Goal: Task Accomplishment & Management: Complete application form

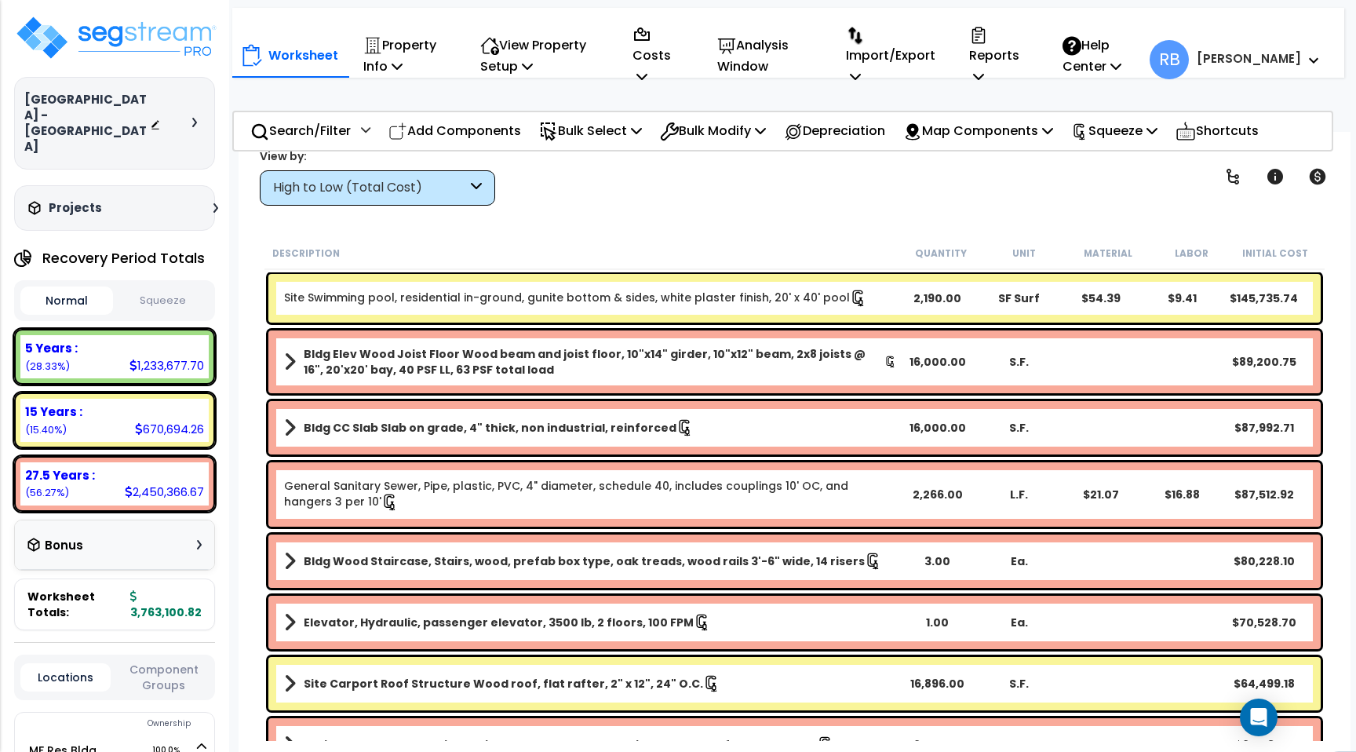
click at [902, 209] on div "Worksheet Property Info Property Setup Add Property Unit Template property Clon…" at bounding box center [795, 508] width 1112 height 752
click at [947, 187] on div "View by: High to Low (Total Cost) High to Low (Total Cost)" at bounding box center [794, 177] width 1081 height 58
click at [1150, 20] on div "Worksheet Property Info Property Setup Add Property Unit Template property Clon…" at bounding box center [695, 56] width 910 height 80
click at [608, 119] on div "Bulk Select" at bounding box center [590, 130] width 103 height 37
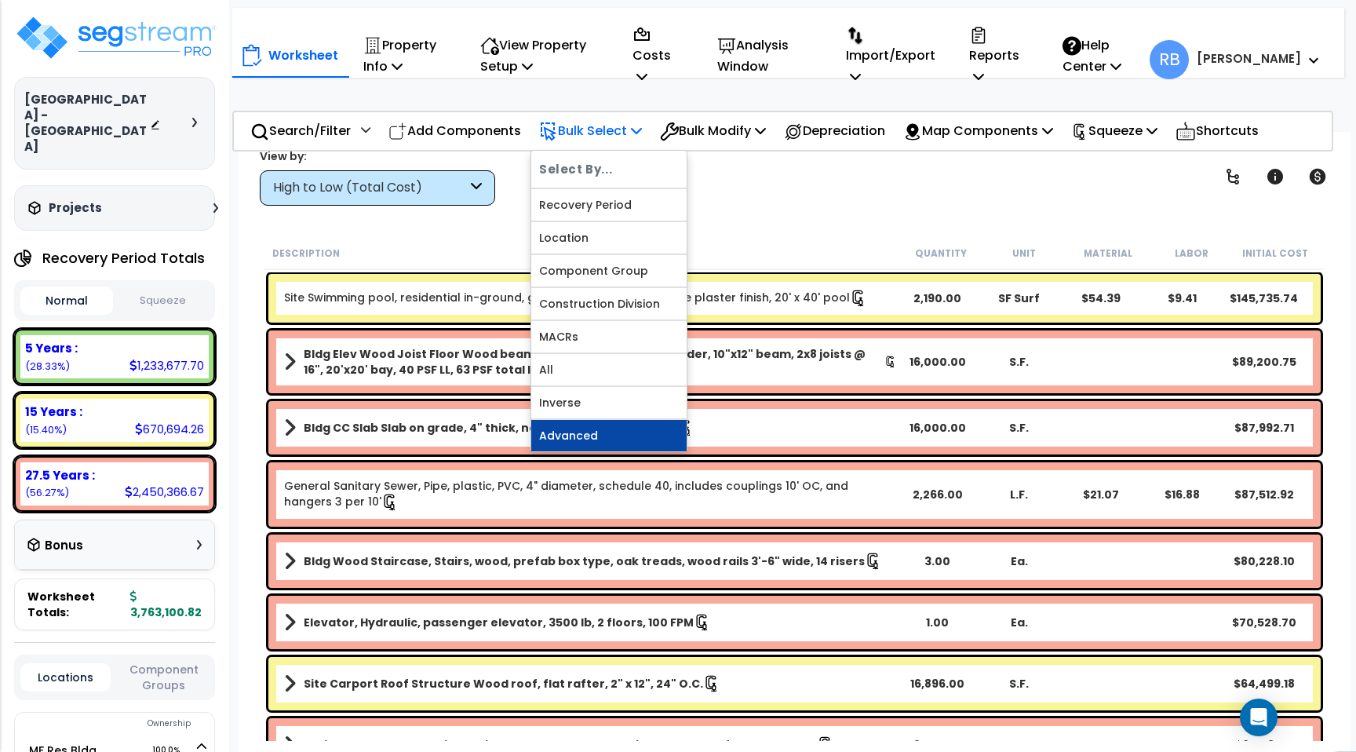
click at [593, 438] on link "Advanced" at bounding box center [608, 435] width 155 height 31
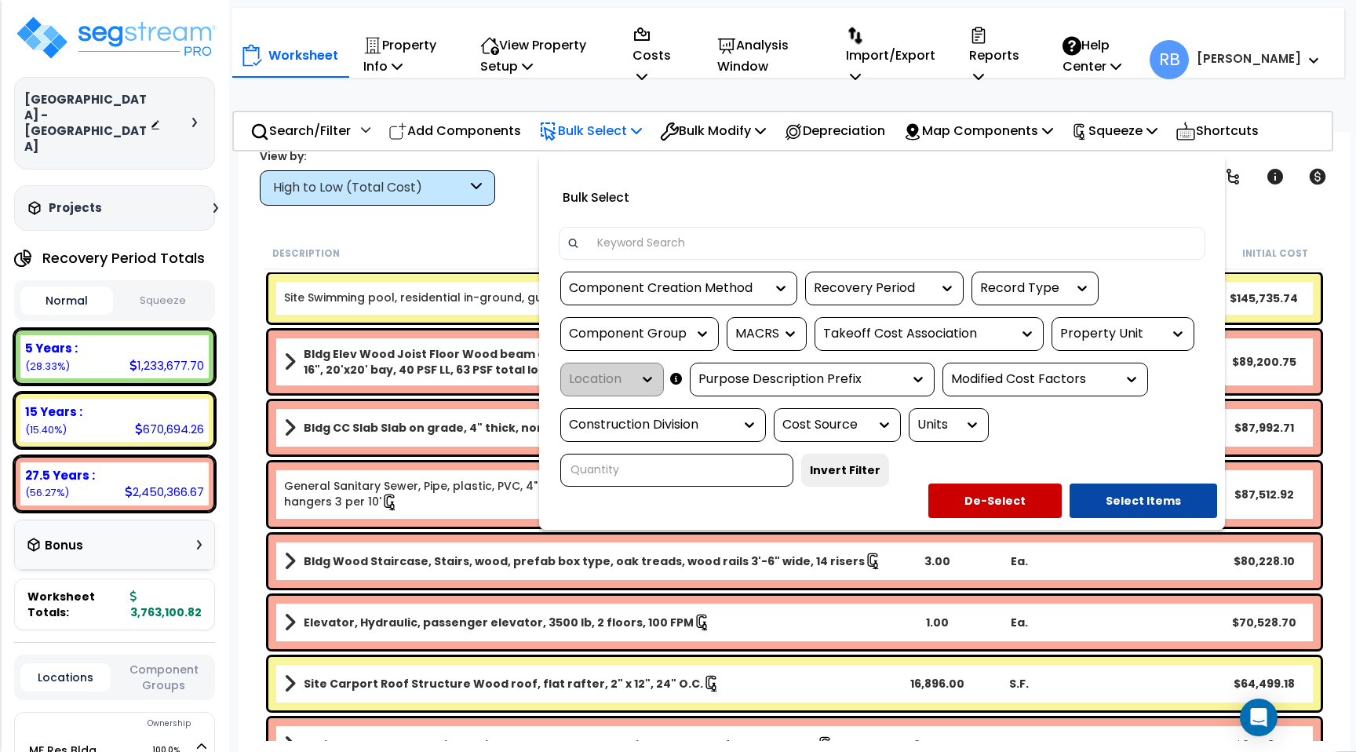
click at [616, 235] on input at bounding box center [893, 244] width 610 height 24
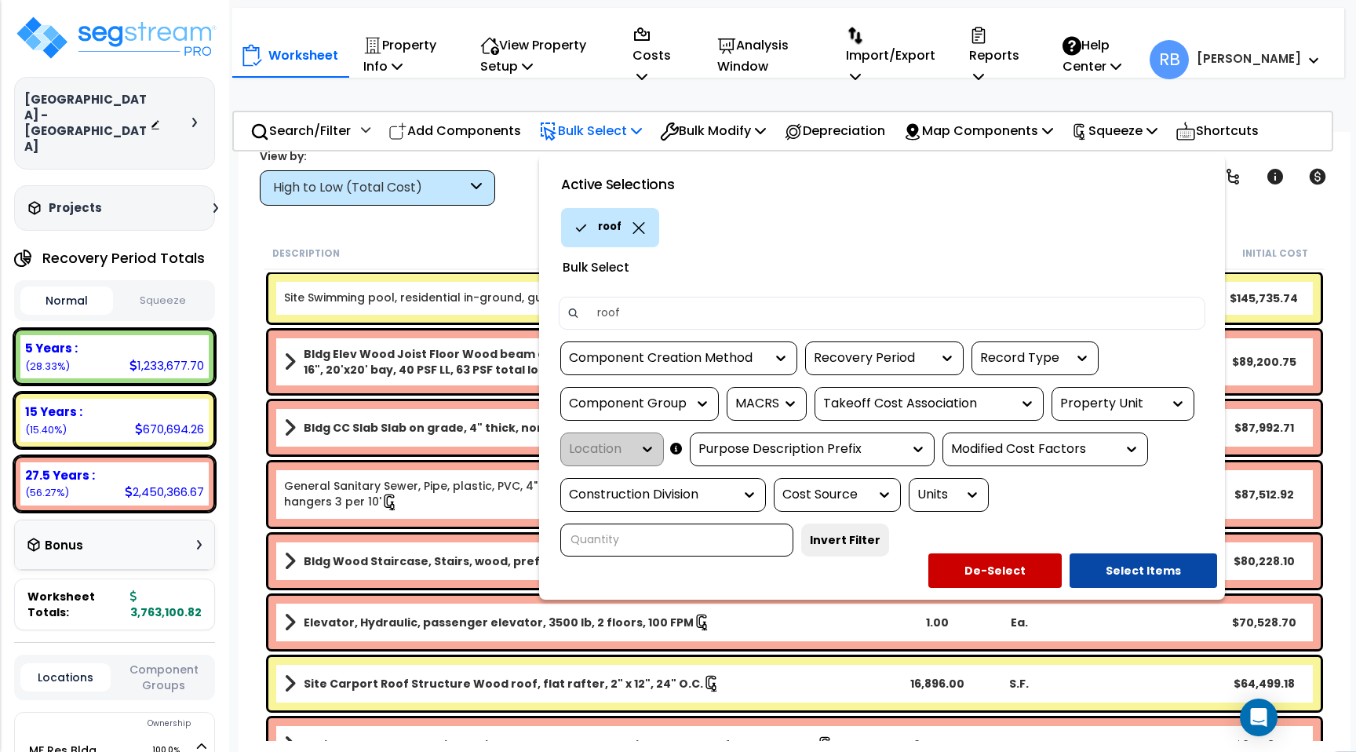
type input "roof"
click at [785, 282] on div "Bulk Select" at bounding box center [882, 265] width 670 height 37
click at [1130, 568] on button "Select Items" at bounding box center [1144, 570] width 148 height 35
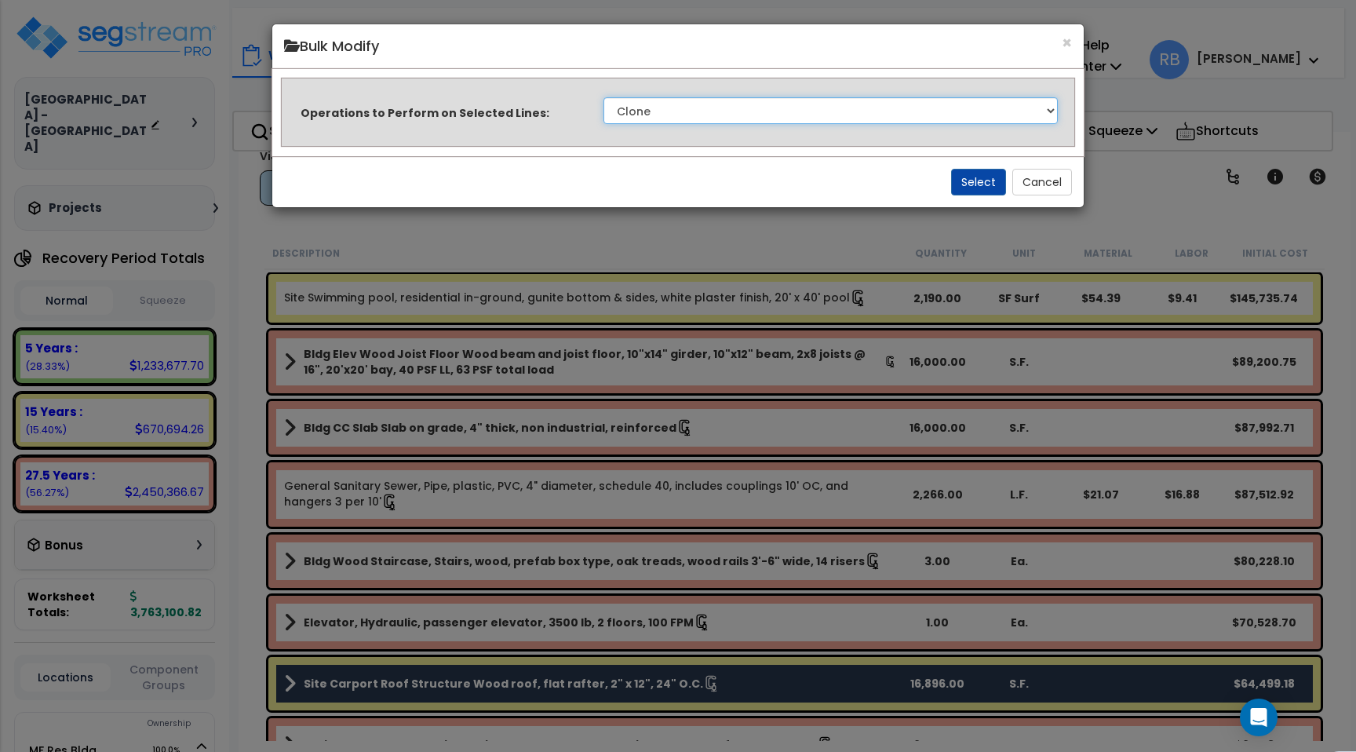
click at [906, 117] on select "Clone Delete Delete Zero Quantities Modify Component Group Modify Recovery Peri…" at bounding box center [831, 110] width 454 height 27
select select "modifyTotalCostFactor"
click at [604, 97] on select "Clone Delete Delete Zero Quantities Modify Component Group Modify Recovery Peri…" at bounding box center [831, 110] width 454 height 27
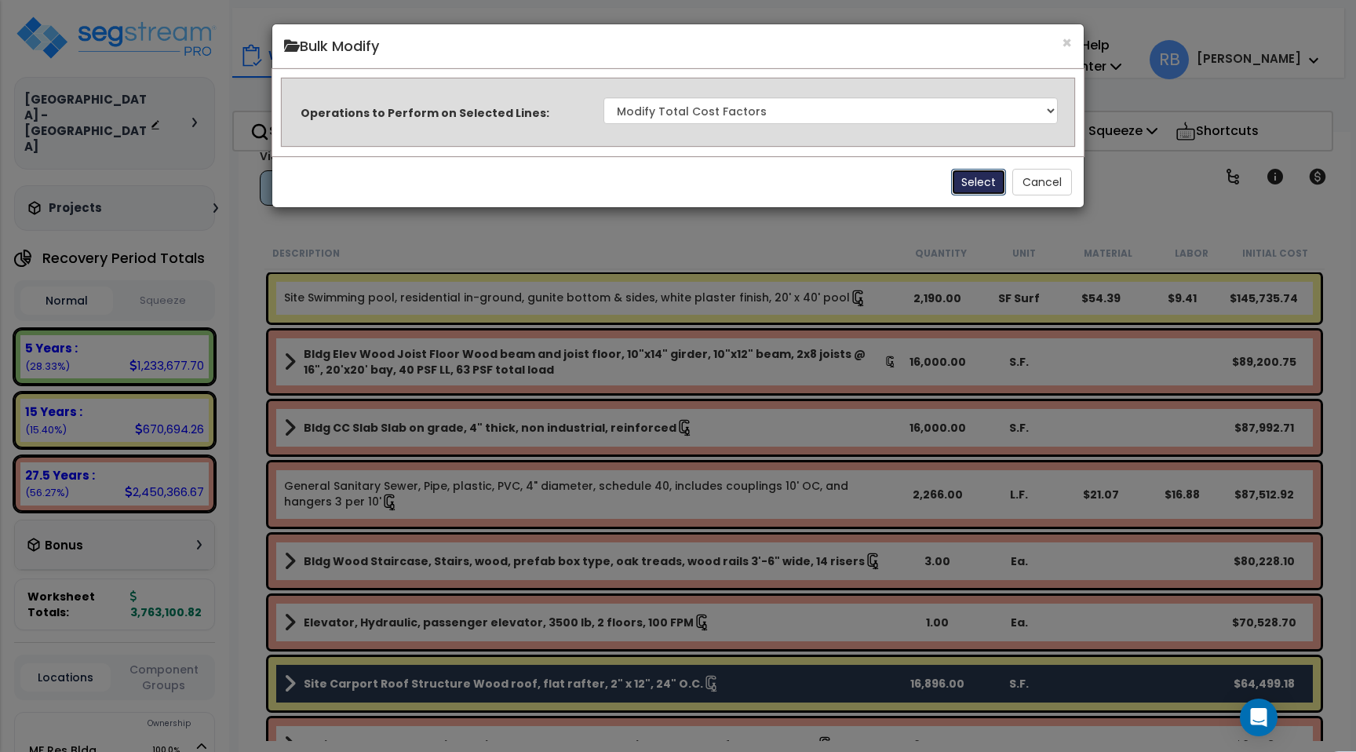
click at [968, 184] on button "Select" at bounding box center [978, 182] width 55 height 27
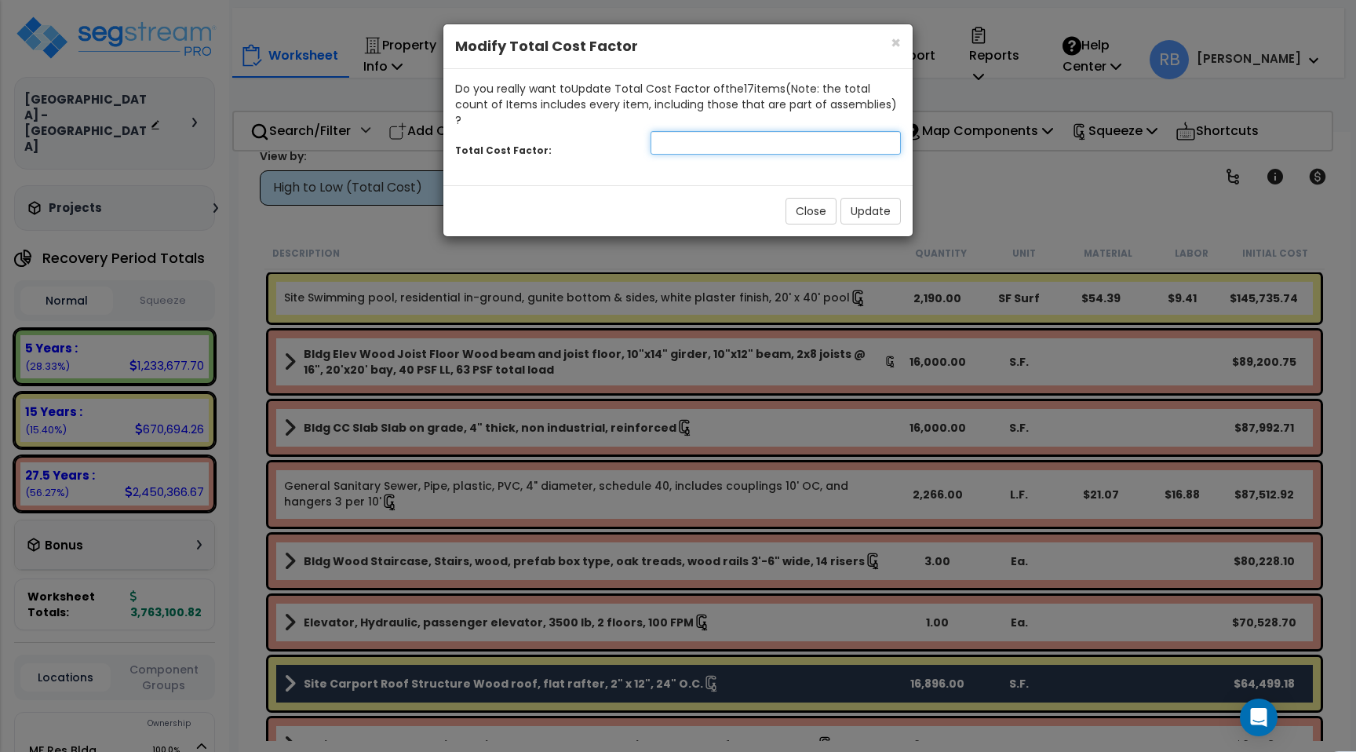
click at [696, 131] on input "number" at bounding box center [776, 143] width 250 height 24
type input ".05"
click at [859, 198] on button "Update" at bounding box center [871, 211] width 60 height 27
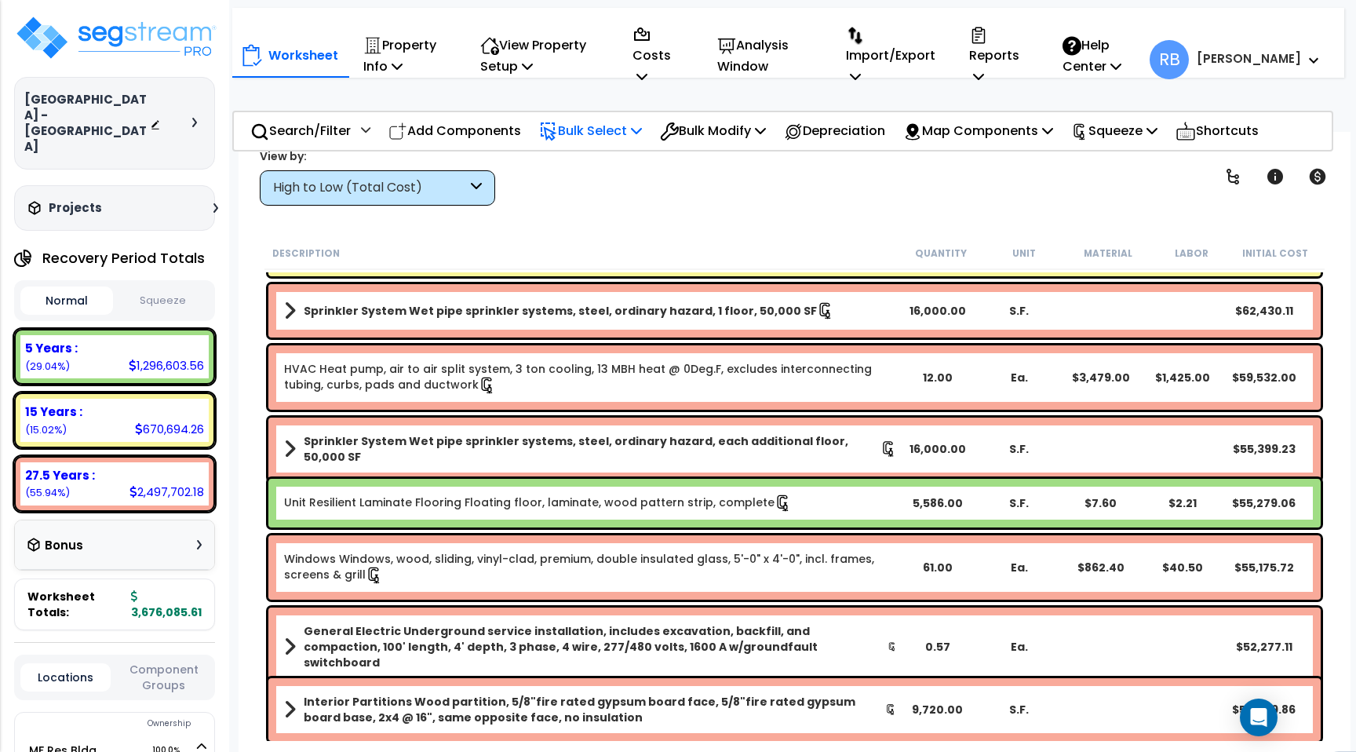
scroll to position [195, 0]
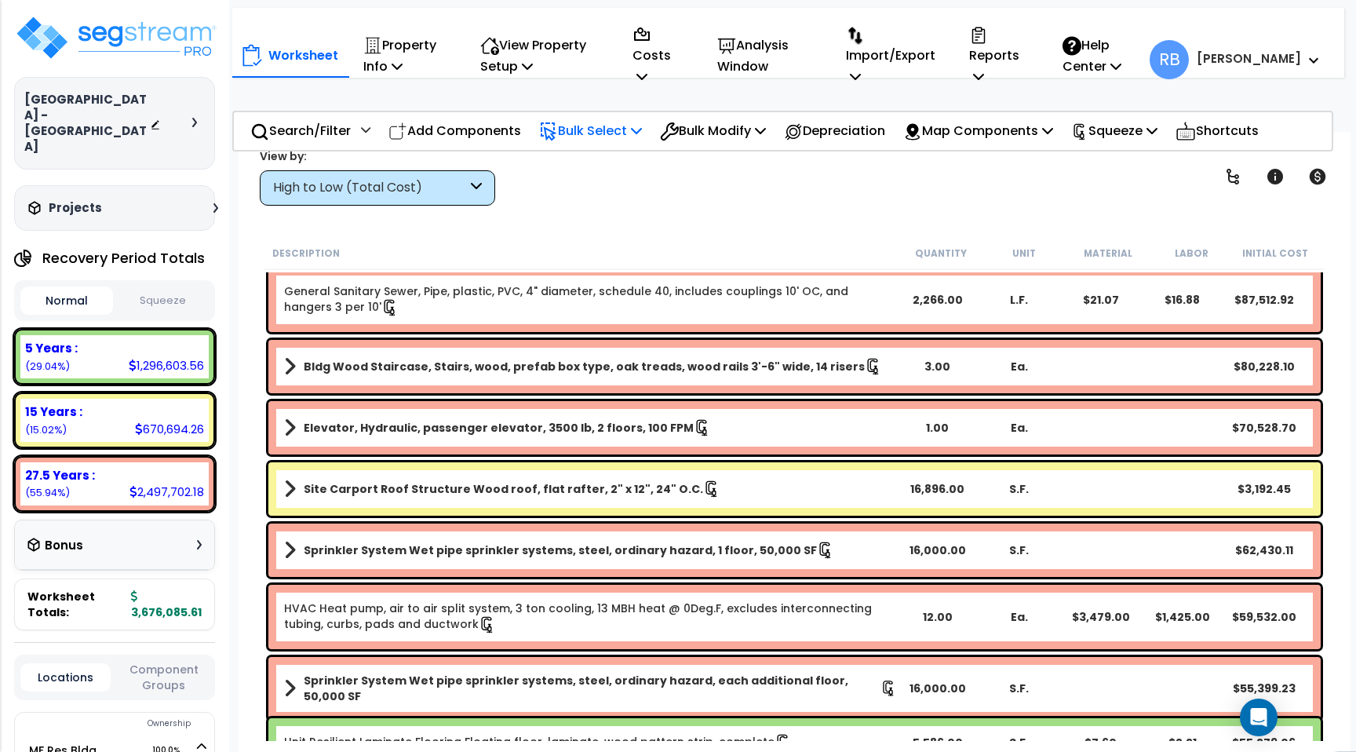
click at [461, 174] on div "High to Low (Total Cost)" at bounding box center [377, 187] width 235 height 35
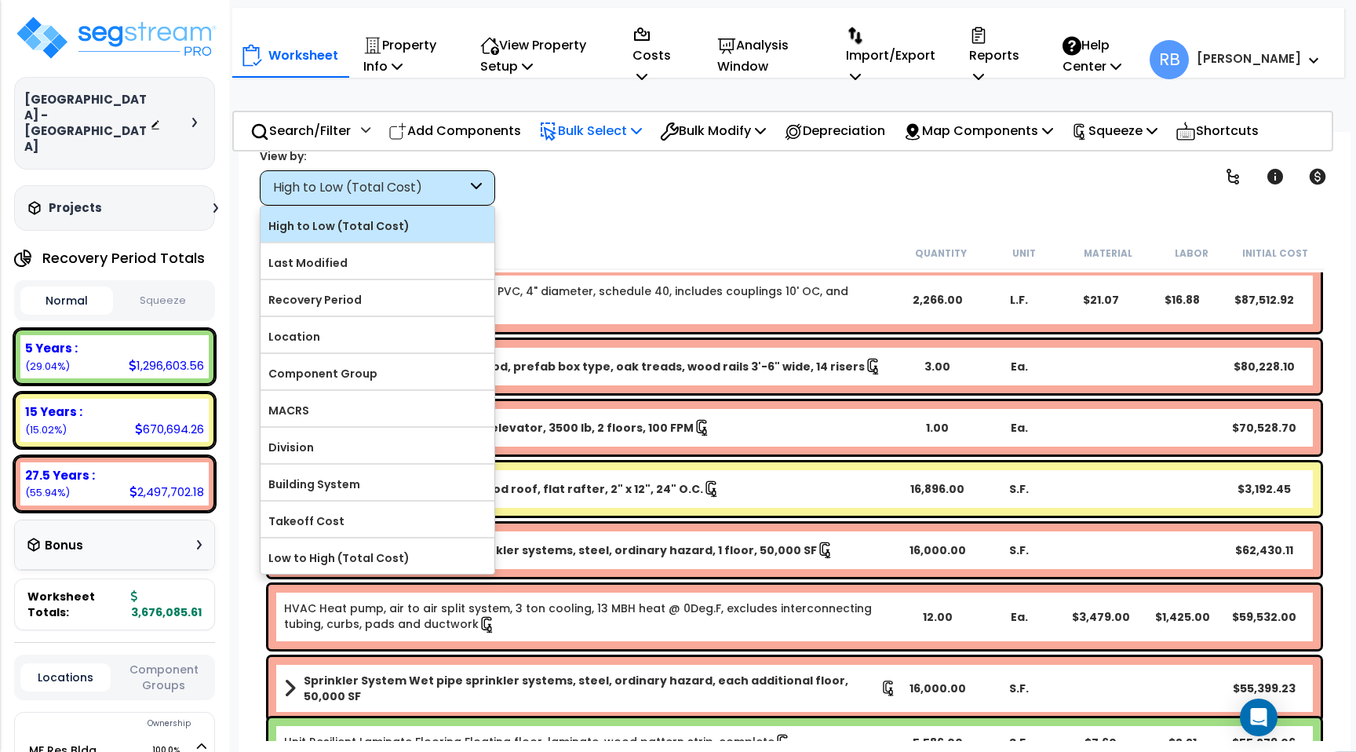
click at [415, 216] on label "High to Low (Total Cost)" at bounding box center [378, 226] width 234 height 24
click at [0, 0] on input "High to Low (Total Cost)" at bounding box center [0, 0] width 0 height 0
click at [420, 219] on label "High to Low (Total Cost)" at bounding box center [378, 226] width 234 height 24
click at [0, 0] on input "High to Low (Total Cost)" at bounding box center [0, 0] width 0 height 0
click at [427, 223] on label "High to Low (Total Cost)" at bounding box center [378, 226] width 234 height 24
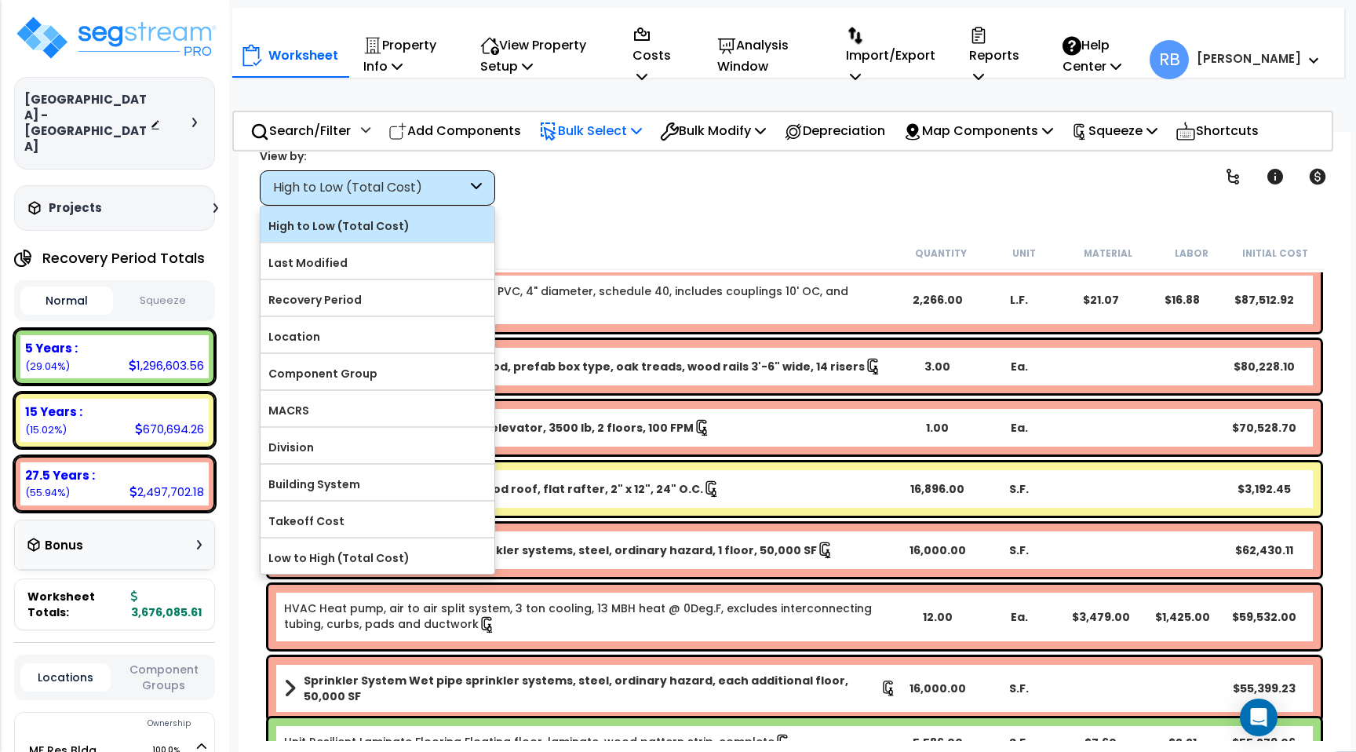
click at [0, 0] on input "High to Low (Total Cost)" at bounding box center [0, 0] width 0 height 0
click at [551, 228] on div "Worksheet Property Info Property Setup Add Property Unit Template property Clon…" at bounding box center [795, 508] width 1112 height 752
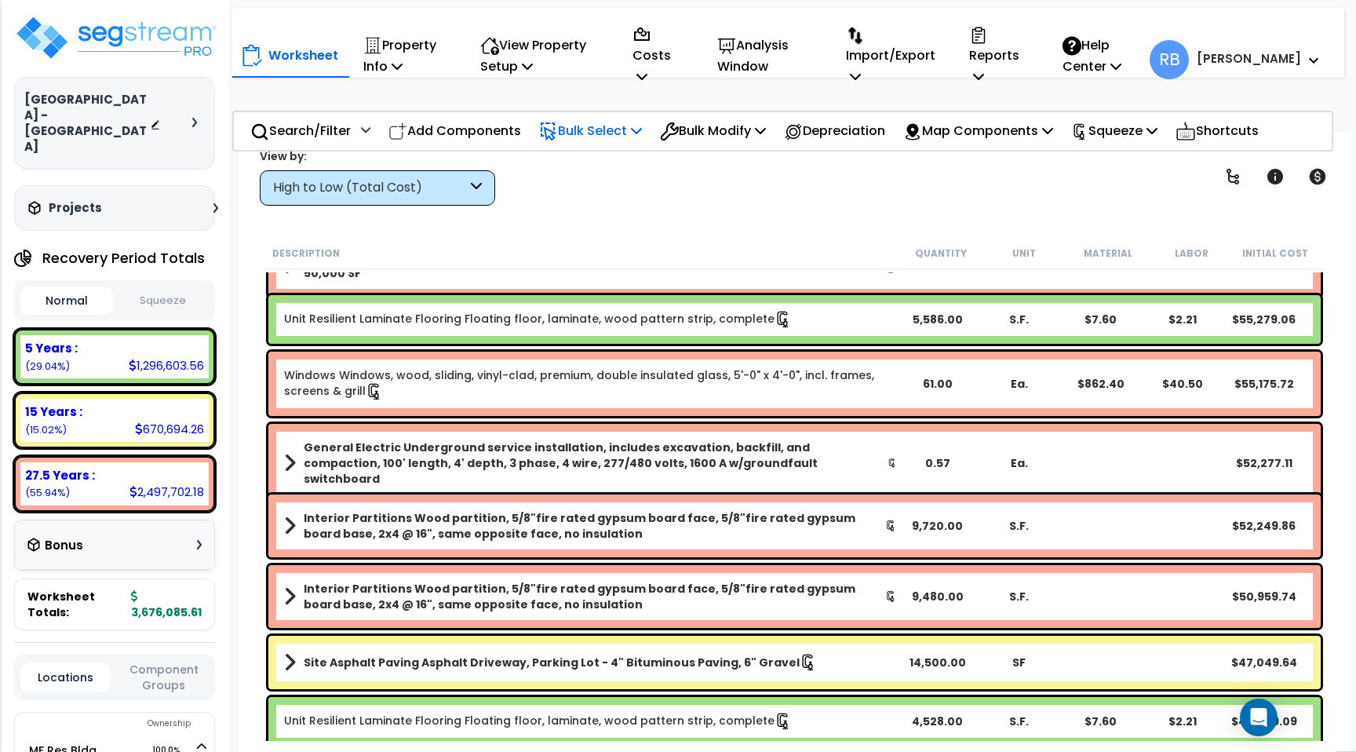
scroll to position [612, 0]
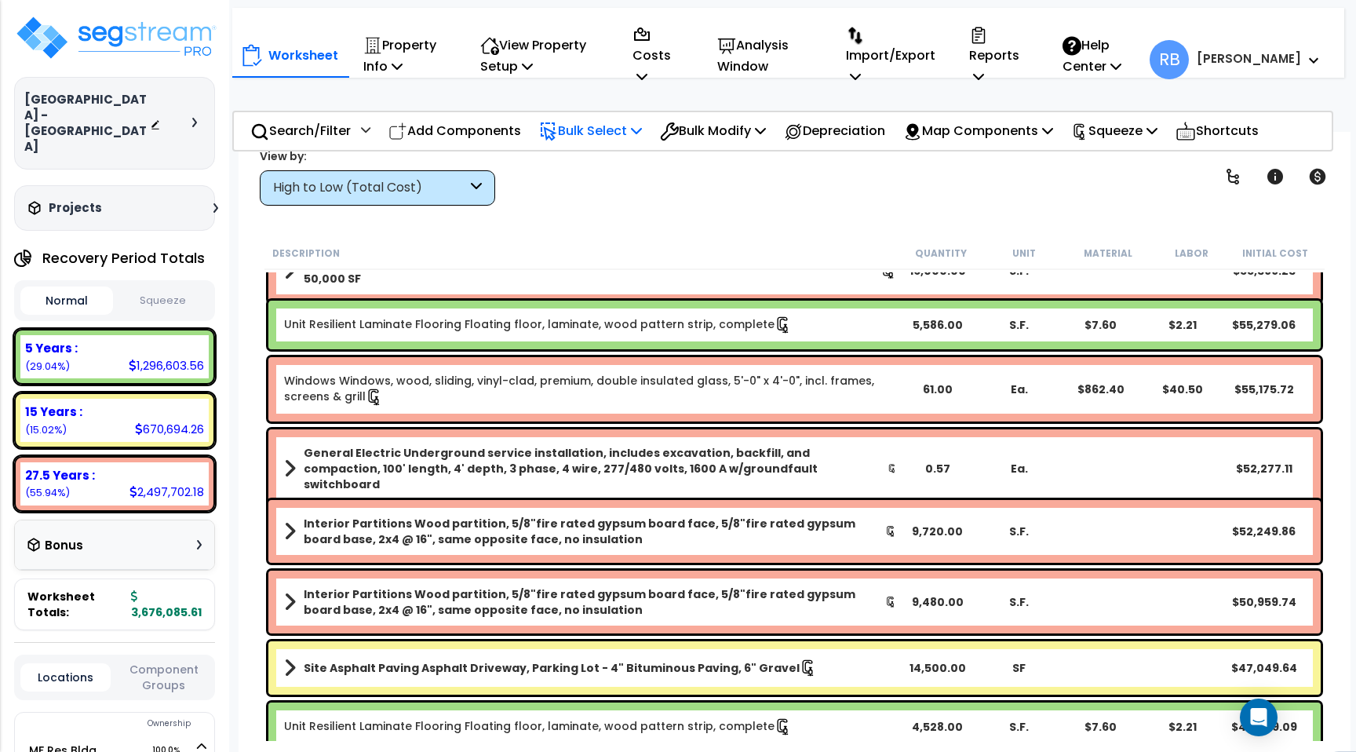
click at [155, 287] on button "Squeeze" at bounding box center [163, 300] width 93 height 27
click at [1137, 141] on p "Squeeze" at bounding box center [1114, 130] width 86 height 21
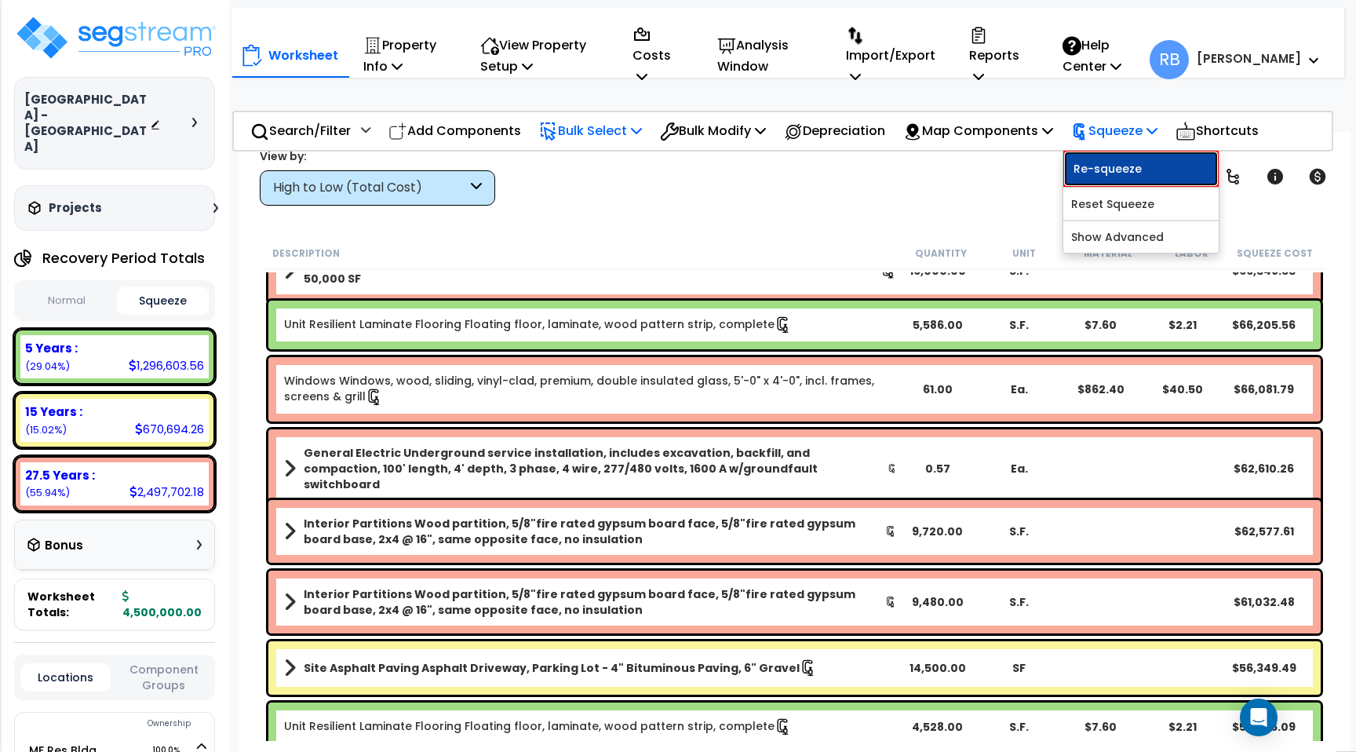
click at [1136, 173] on link "Re-squeeze" at bounding box center [1141, 169] width 155 height 36
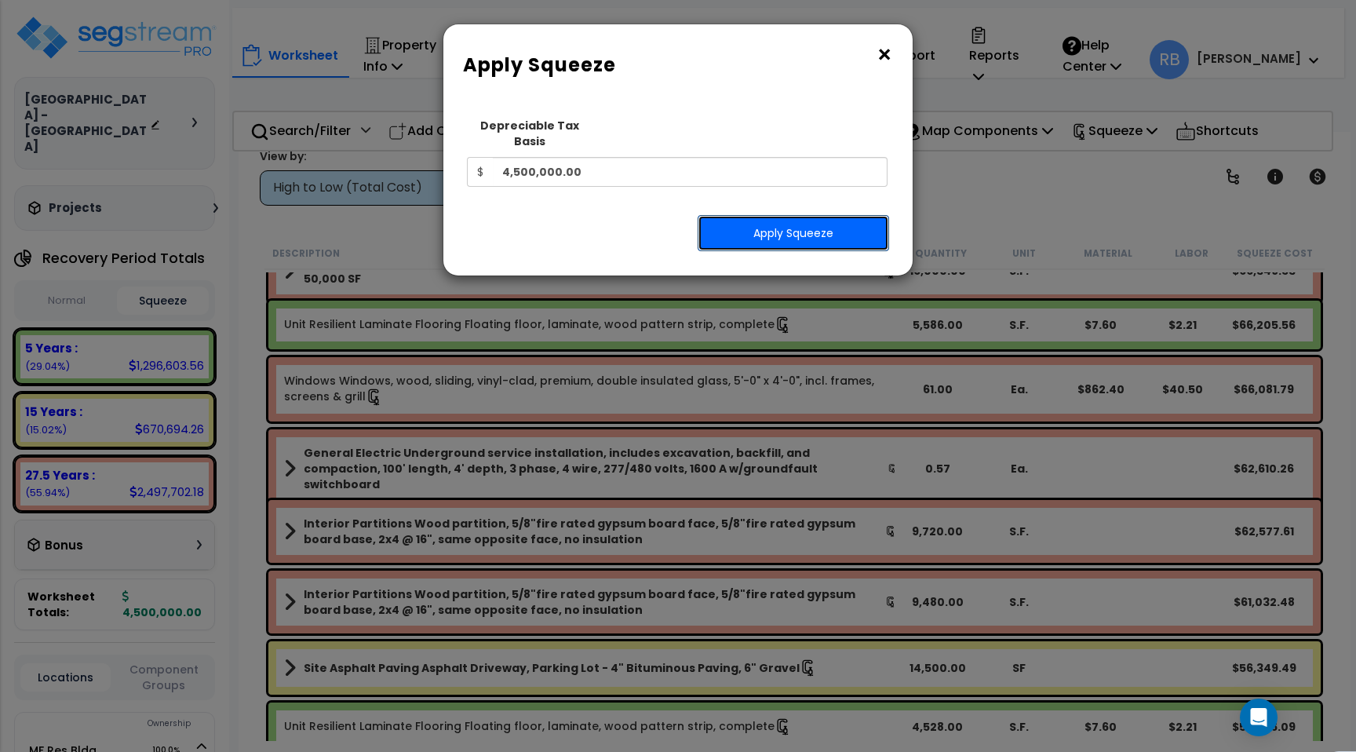
click at [758, 230] on button "Apply Squeeze" at bounding box center [794, 233] width 192 height 36
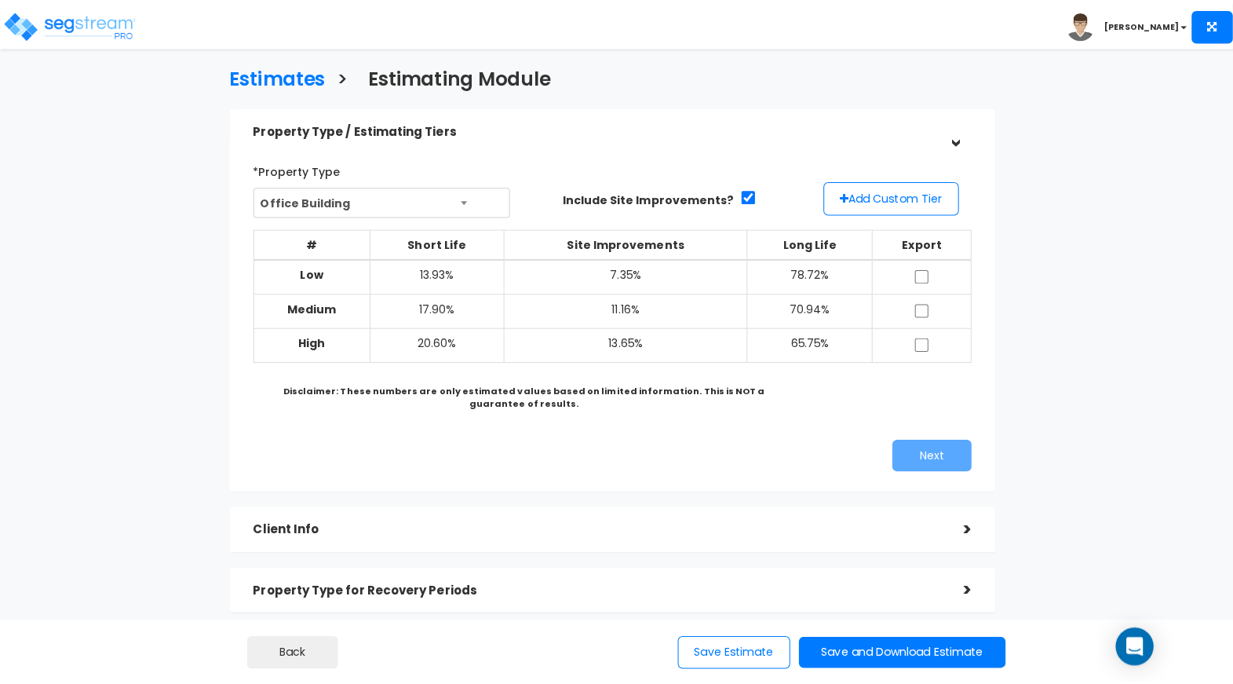
scroll to position [9, 0]
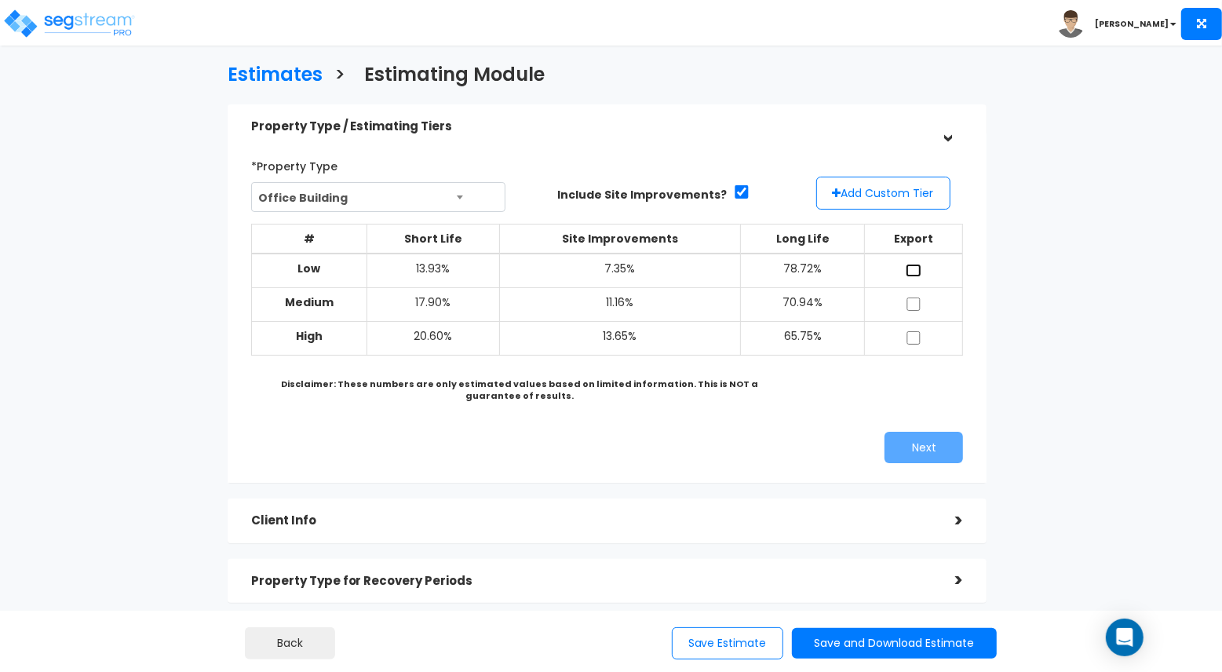
click at [914, 266] on input "checkbox" at bounding box center [914, 270] width 16 height 13
checkbox input "true"
click at [856, 195] on button "Add Custom Tier" at bounding box center [883, 193] width 134 height 33
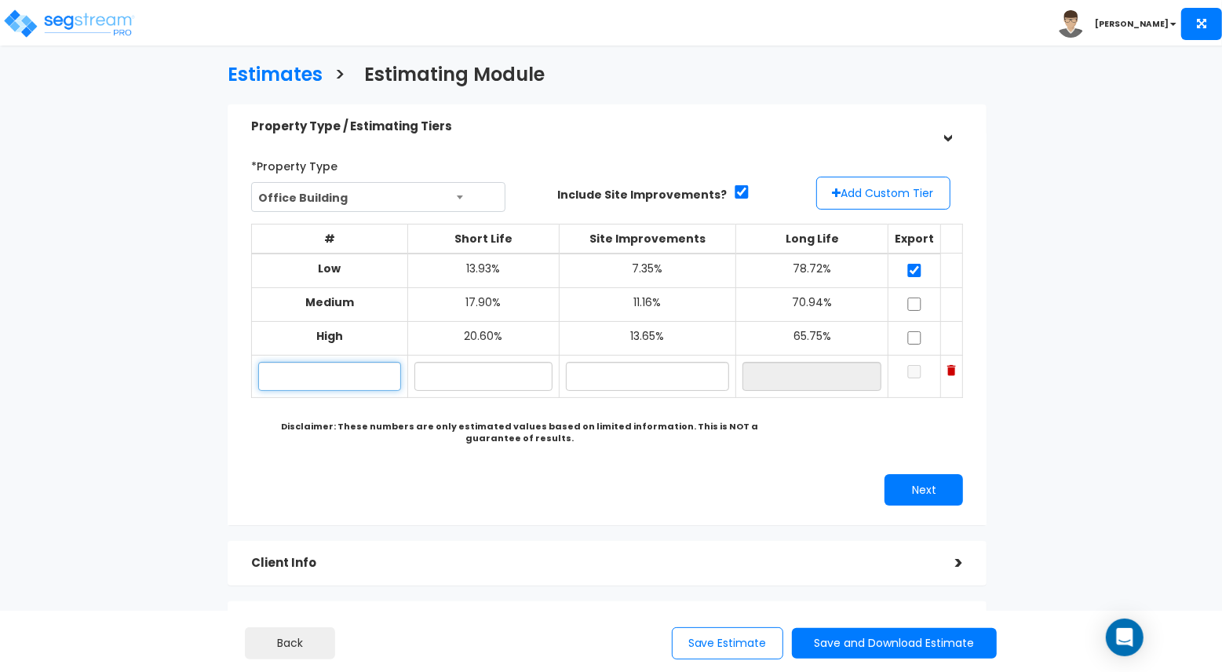
click at [347, 377] on input "text" at bounding box center [329, 376] width 143 height 29
type input "J"
type input "Custom Low"
type input "18.00%"
type input "7.00%"
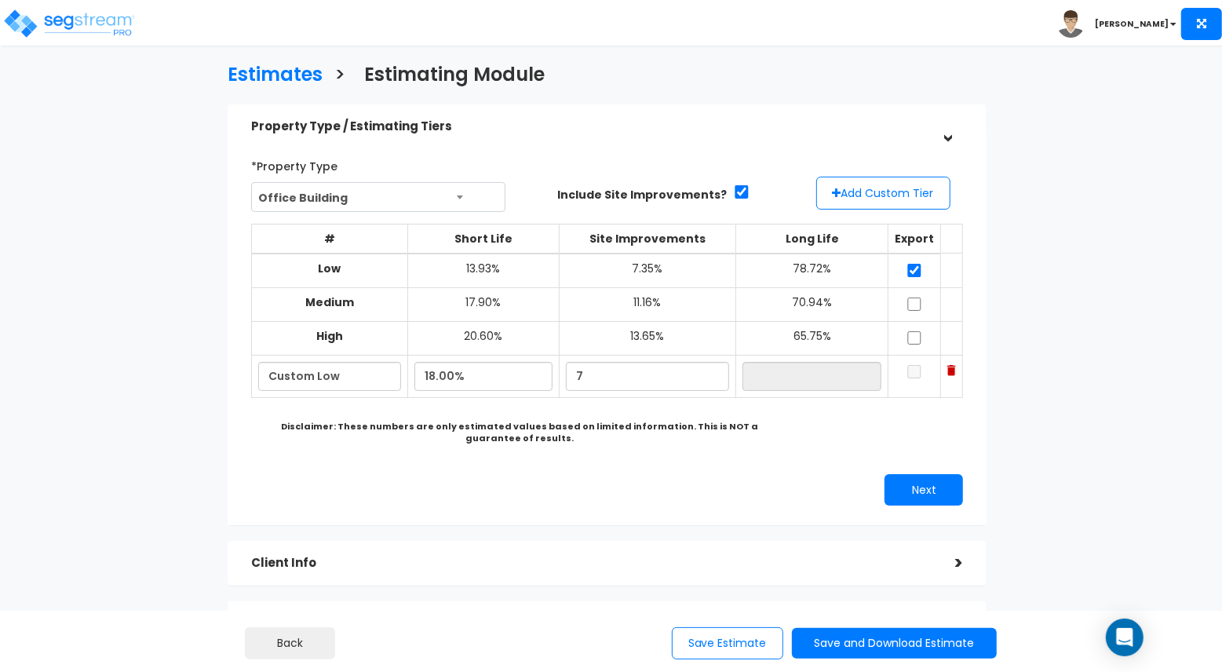
type input "75.00%"
click at [734, 451] on div "# Short Life Site Improvements Long Life Export Low 13.93%" at bounding box center [607, 333] width 713 height 243
click at [918, 371] on input "checkbox" at bounding box center [915, 371] width 16 height 13
checkbox input "true"
click at [869, 180] on button "Add Custom Tier" at bounding box center [883, 193] width 134 height 33
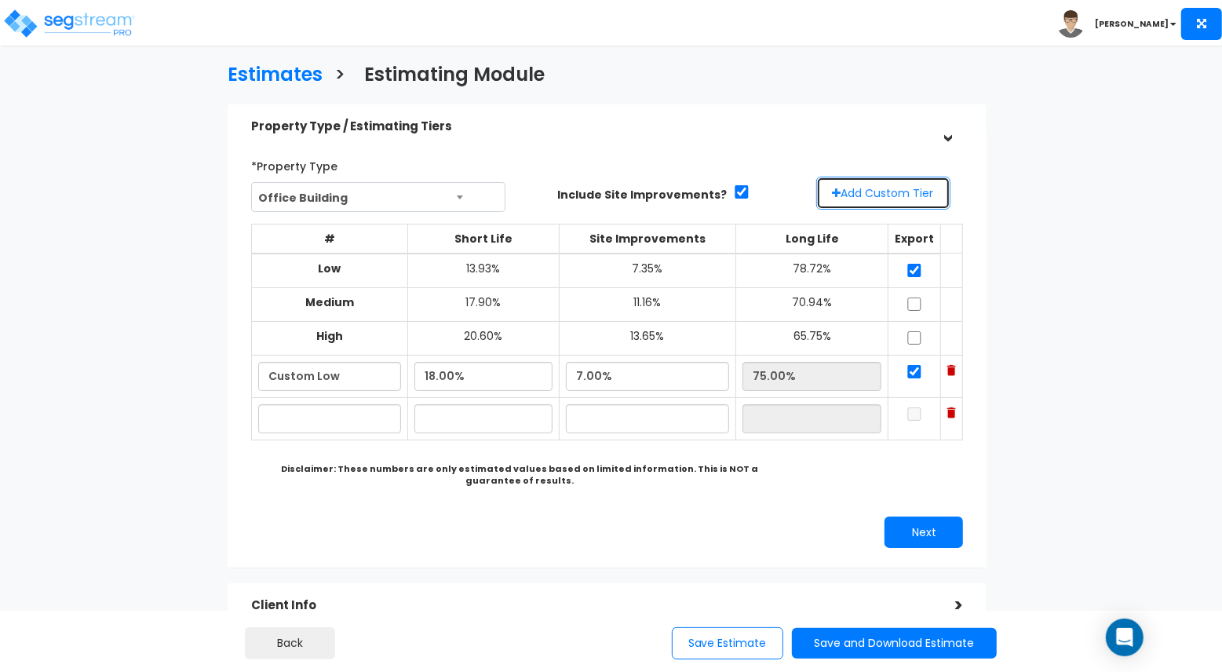
click at [869, 180] on button "Add Custom Tier" at bounding box center [883, 193] width 134 height 33
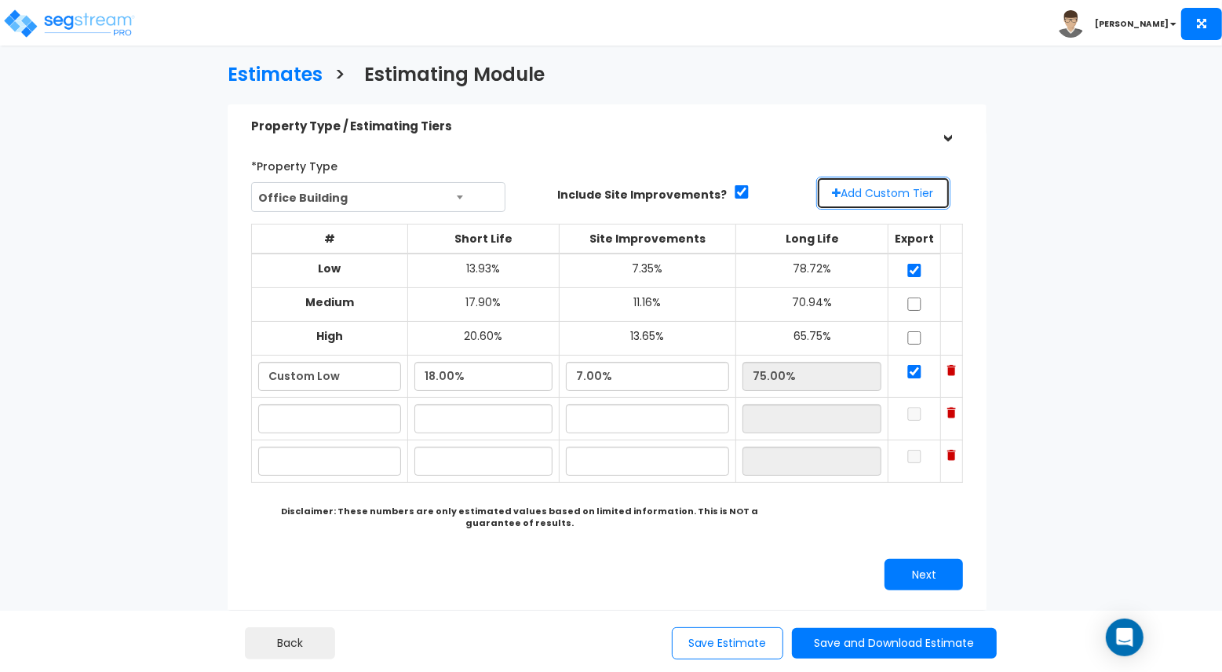
click at [869, 181] on button "Add Custom Tier" at bounding box center [883, 193] width 134 height 33
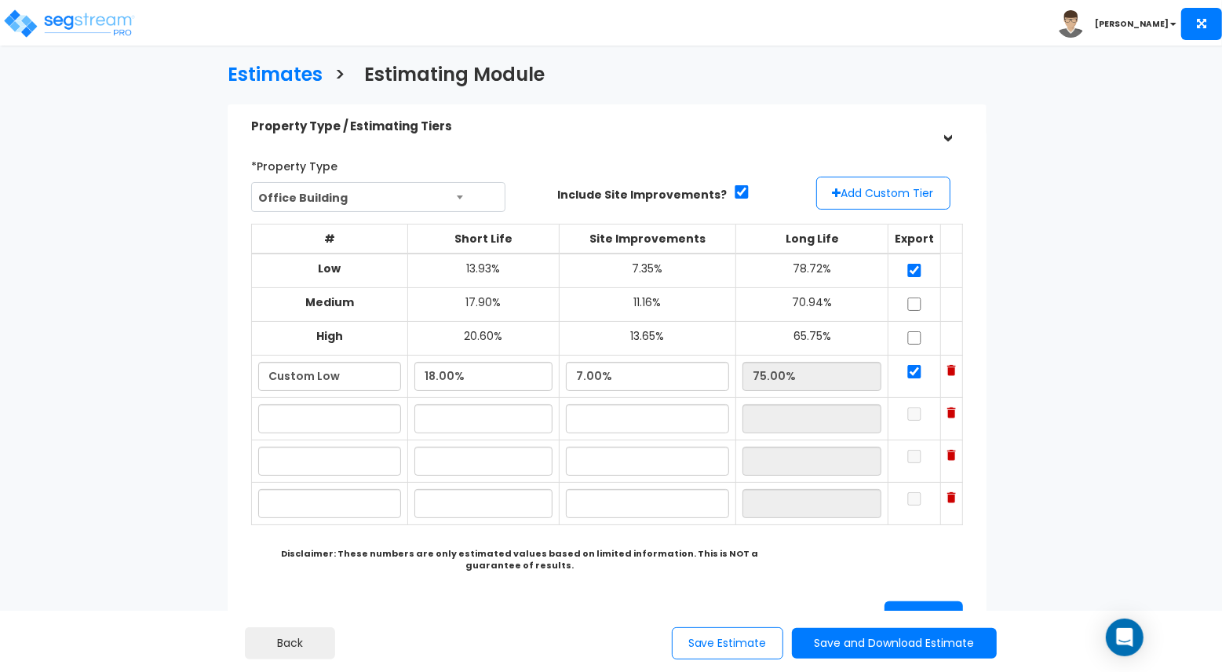
click at [954, 407] on img at bounding box center [951, 412] width 9 height 11
click at [954, 450] on img at bounding box center [951, 455] width 9 height 11
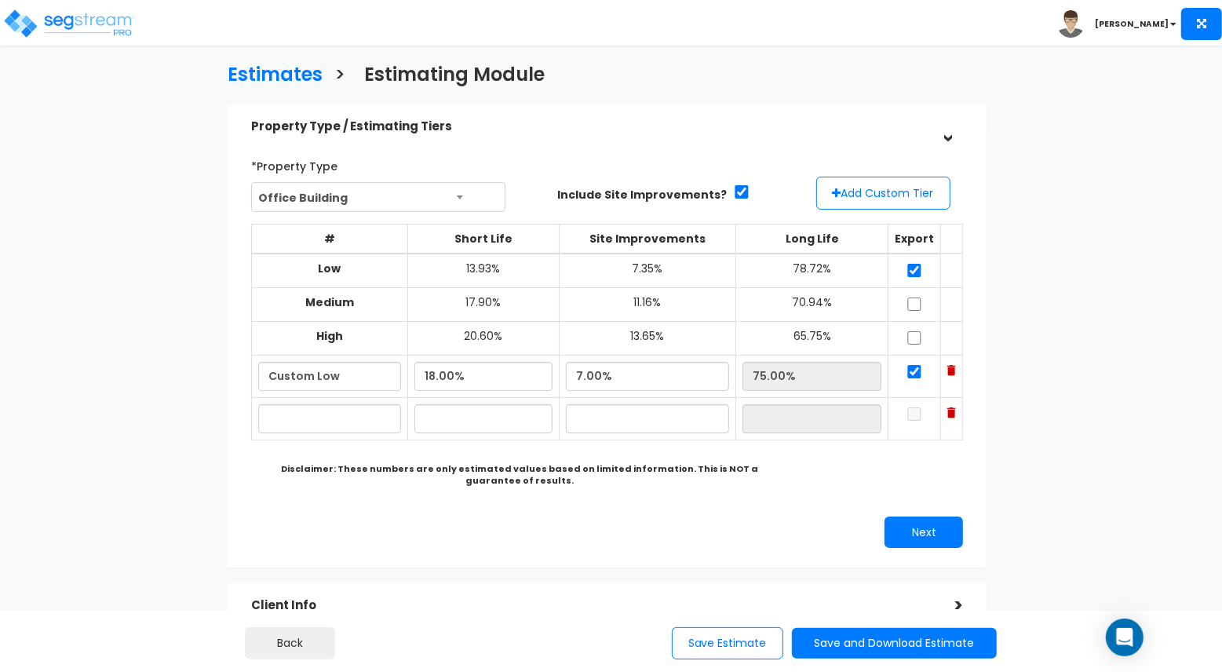
click at [954, 407] on img at bounding box center [951, 412] width 9 height 11
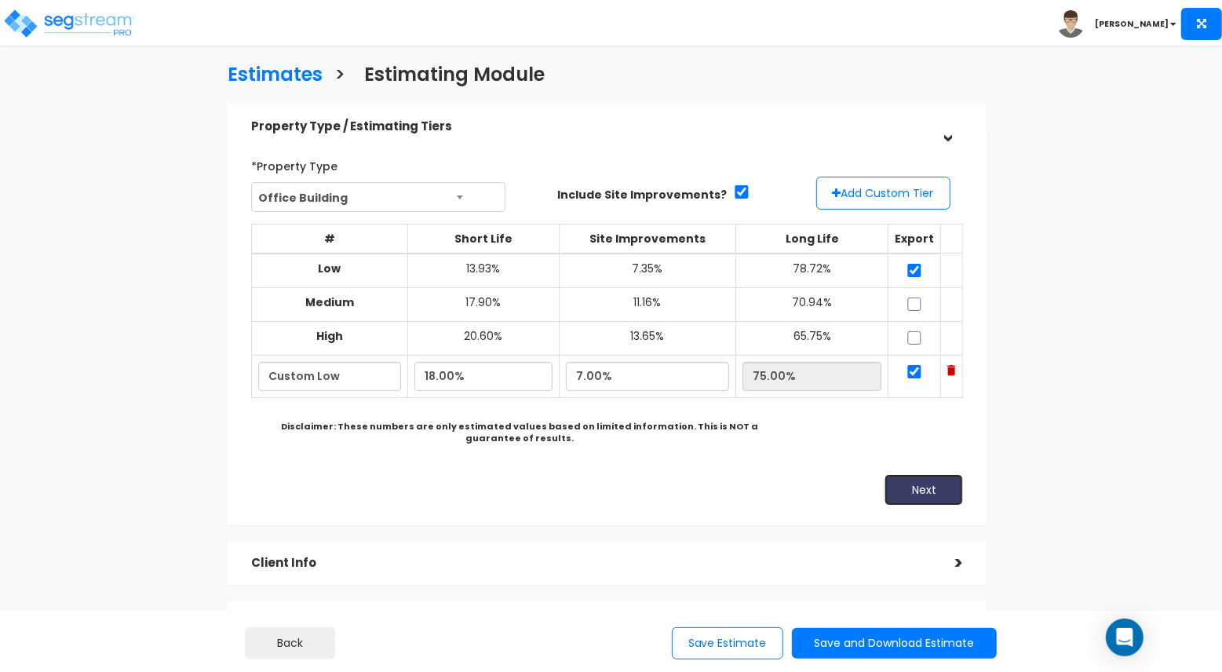
click at [935, 479] on button "Next" at bounding box center [924, 489] width 78 height 31
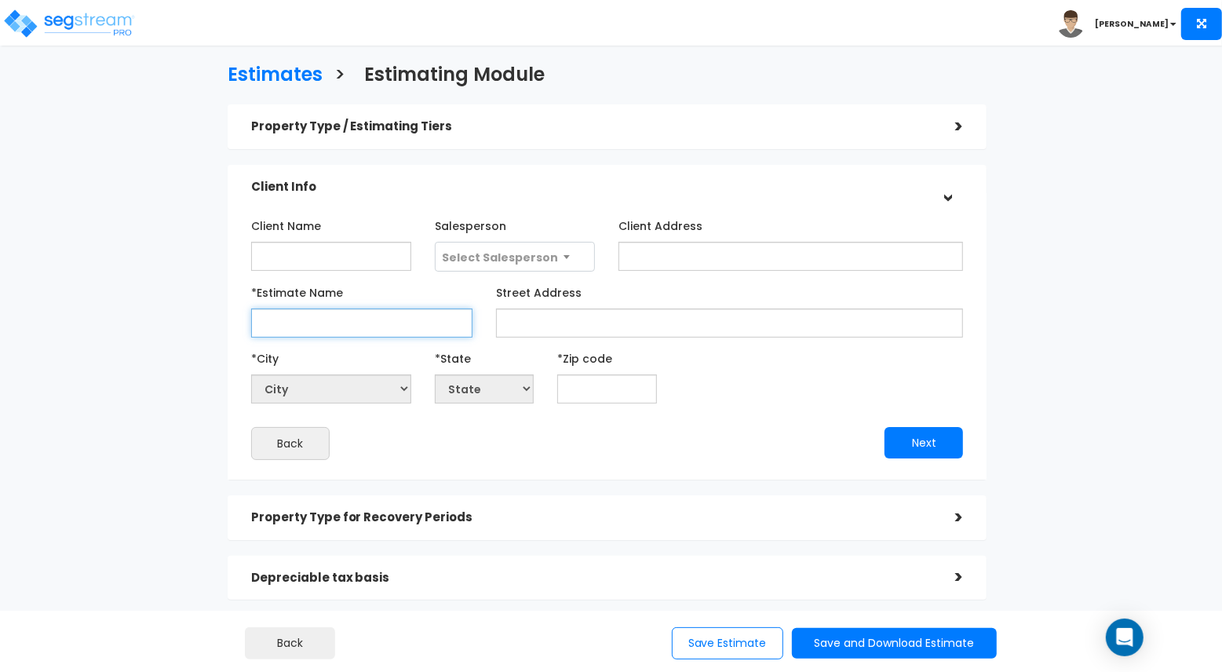
click at [361, 319] on input "*Estimate Name" at bounding box center [362, 322] width 222 height 29
type input "Sample"
click at [600, 390] on input "text" at bounding box center [606, 388] width 99 height 29
type input "90"
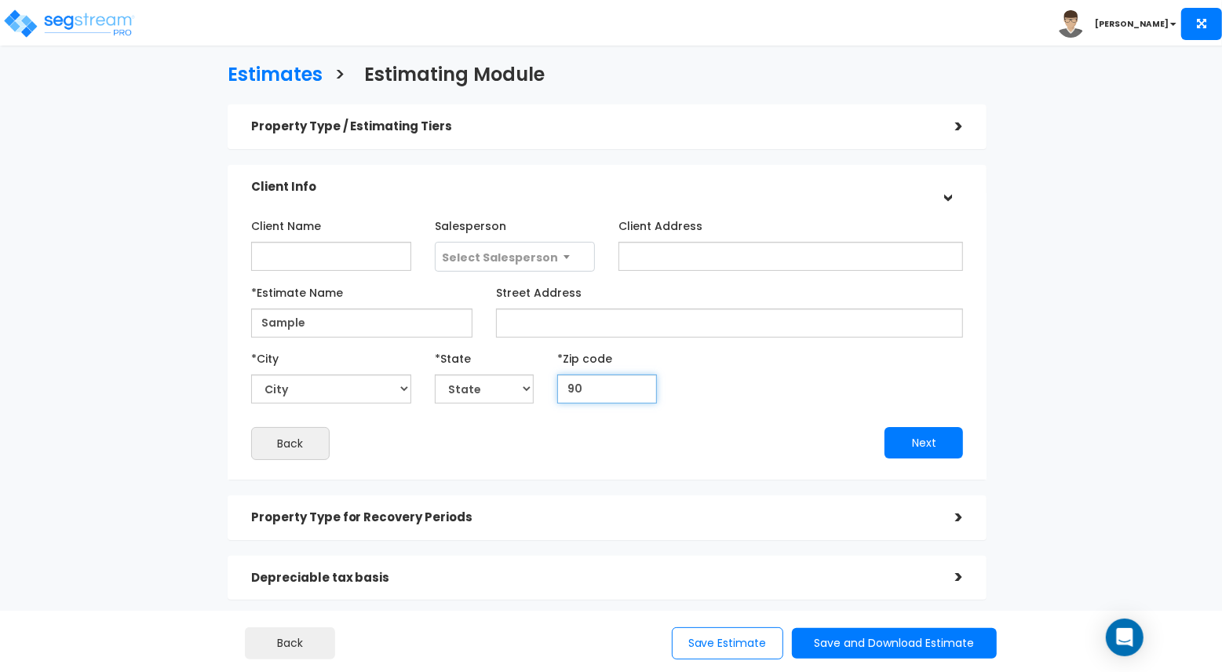
select select "CA"
type input "9021"
click at [605, 386] on input "9021" at bounding box center [606, 388] width 99 height 29
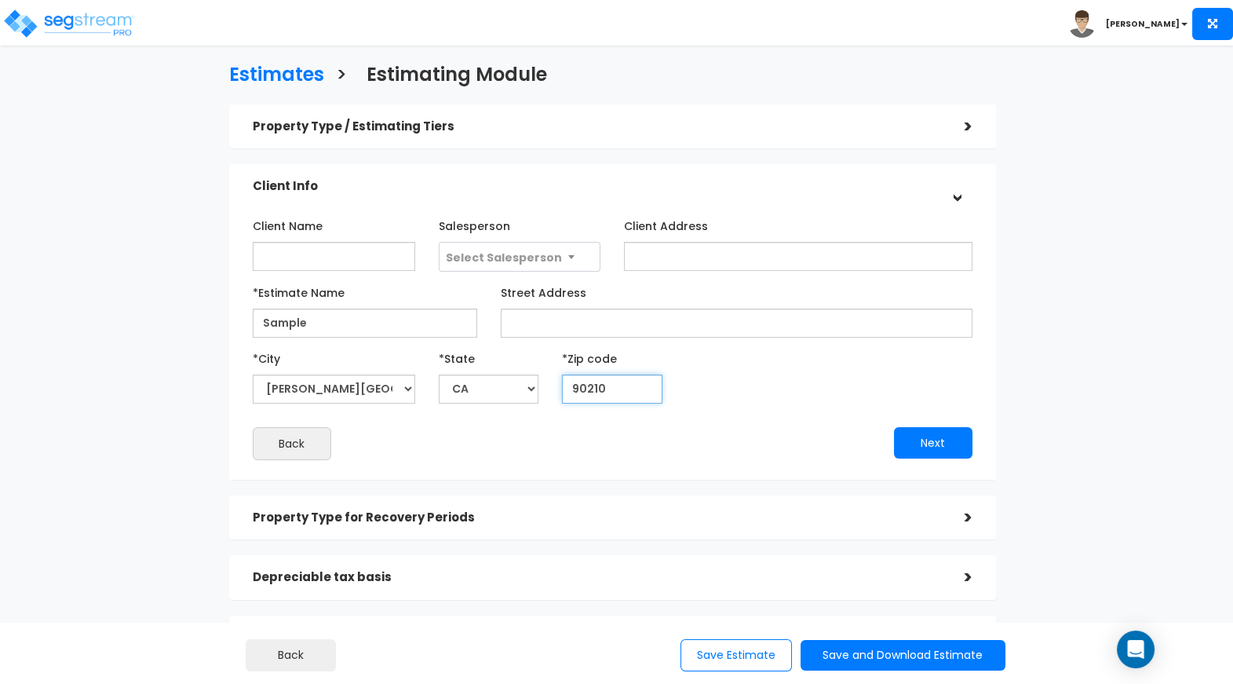
type input "90210"
click at [935, 440] on button "Next" at bounding box center [933, 442] width 78 height 31
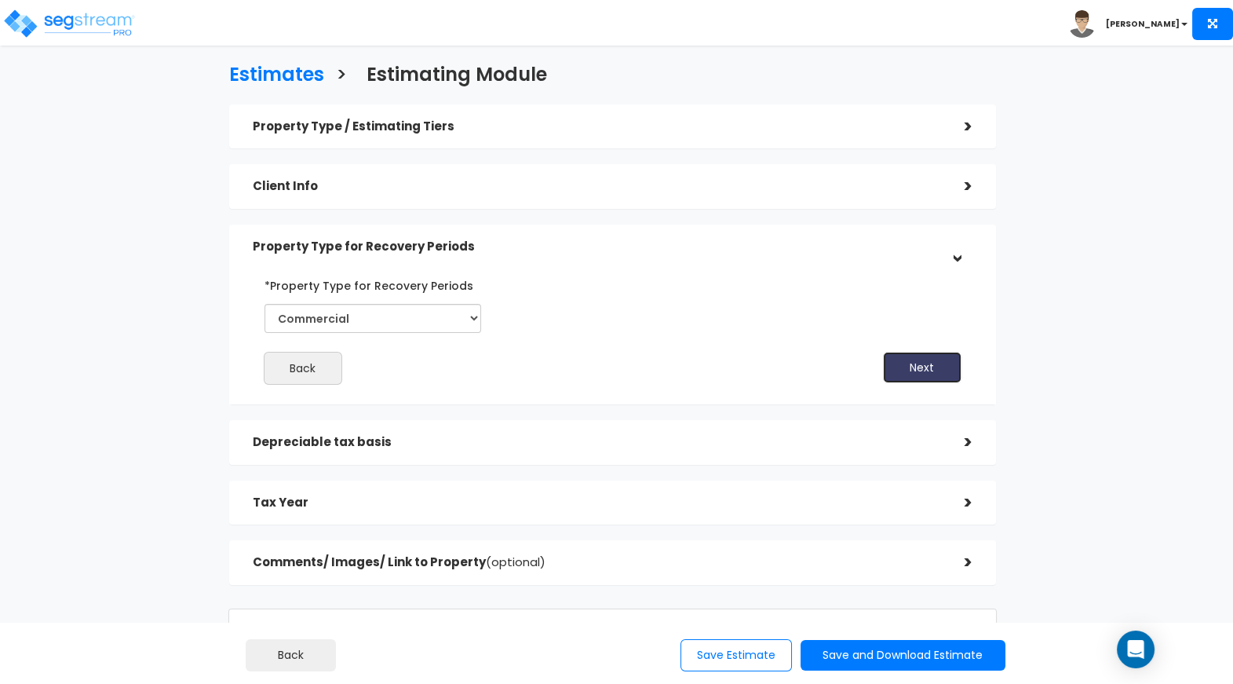
click at [900, 371] on button "Next" at bounding box center [922, 367] width 78 height 31
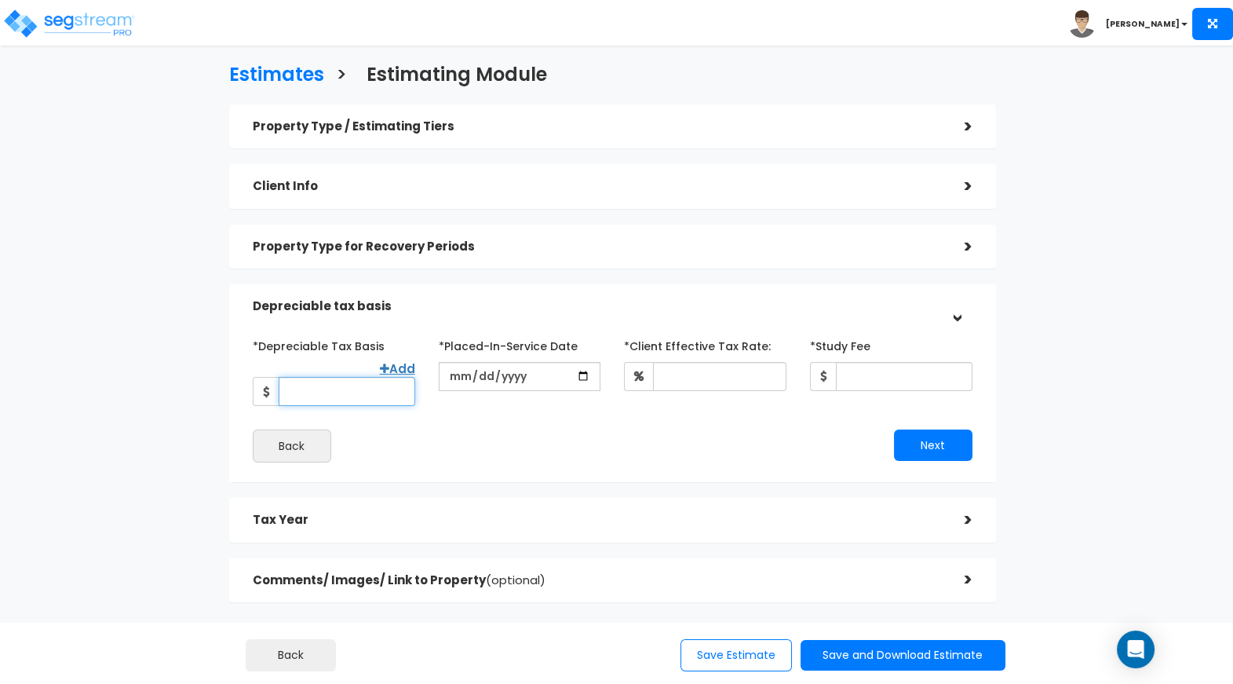
click at [359, 394] on input "*Depreciable Tax Basis" at bounding box center [347, 391] width 137 height 29
click at [502, 459] on div "Back" at bounding box center [426, 445] width 371 height 33
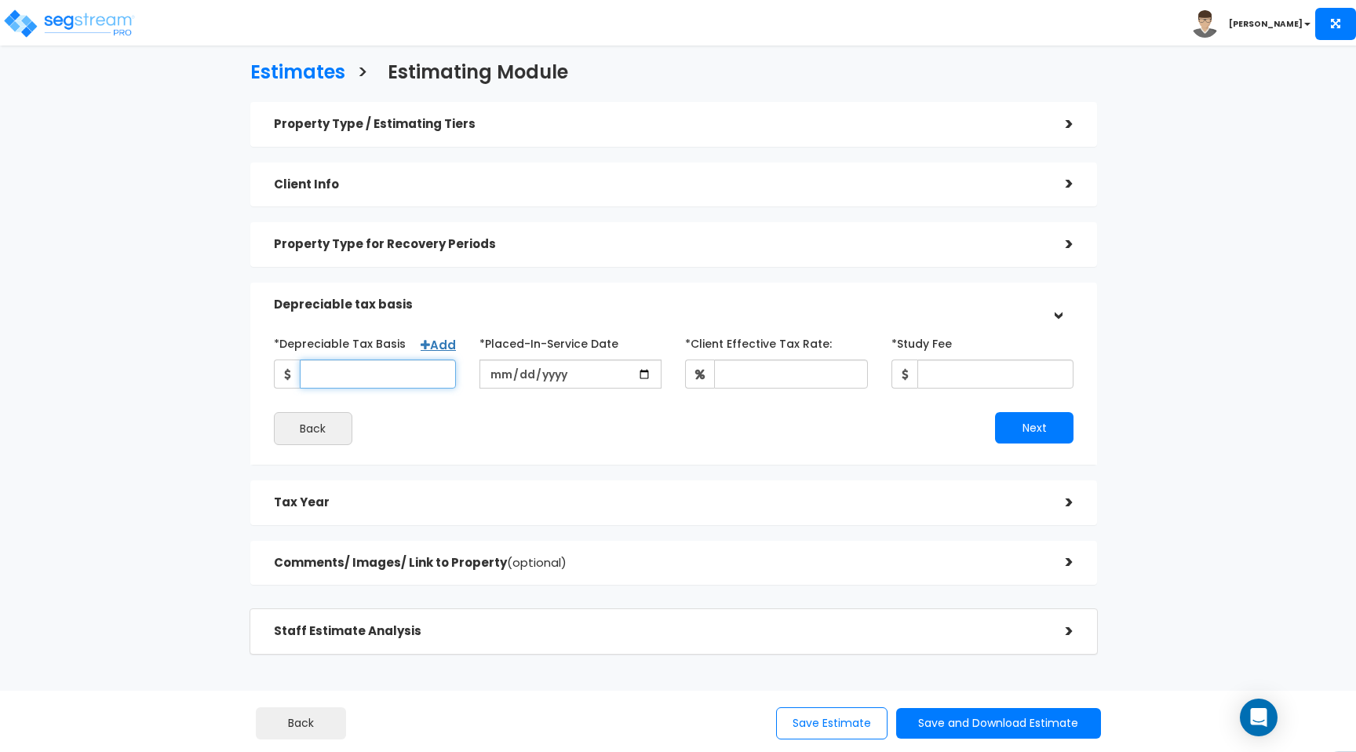
click at [393, 370] on input "*Depreciable Tax Basis" at bounding box center [378, 373] width 156 height 29
type input "5,000,000"
click at [642, 370] on input "date" at bounding box center [571, 373] width 182 height 29
type input "2025-08-07"
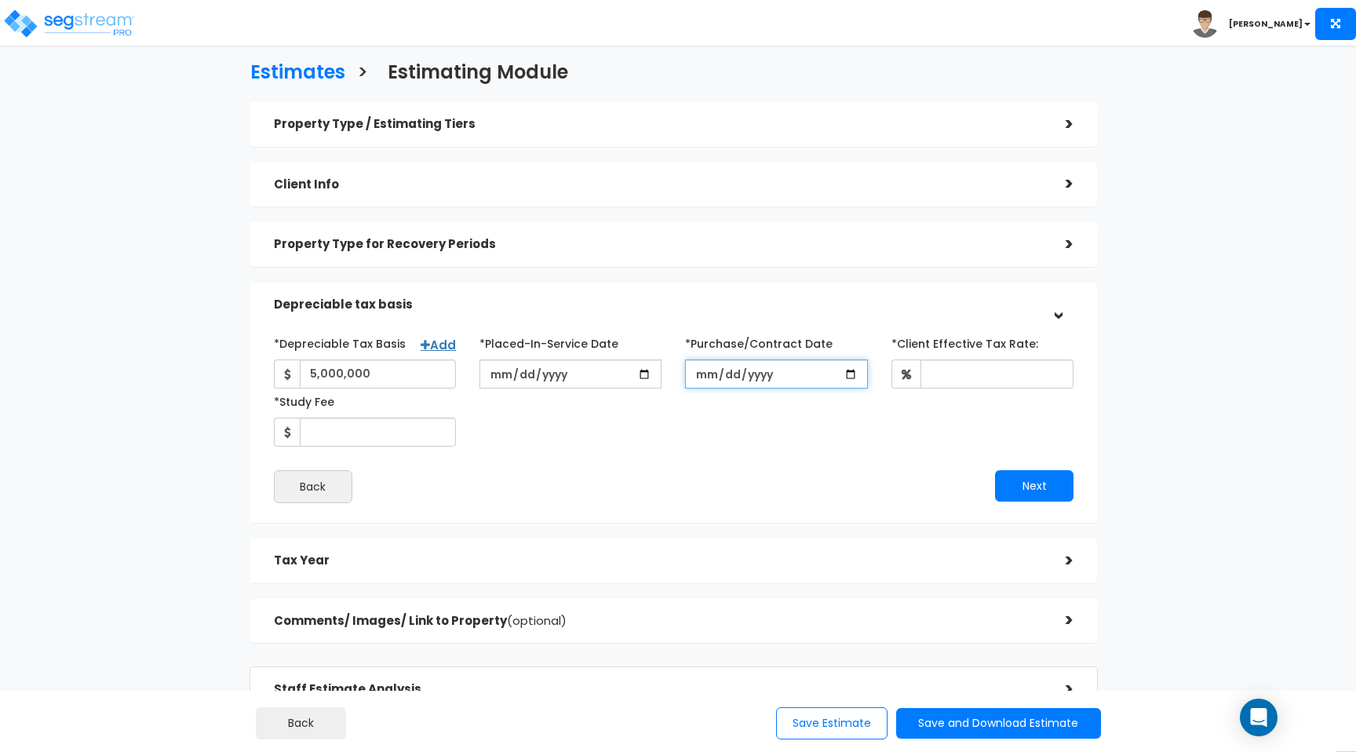
click at [768, 378] on input "*Purchase/Contract Date" at bounding box center [776, 373] width 182 height 29
click at [857, 374] on input "*Purchase/Contract Date" at bounding box center [776, 373] width 182 height 29
click at [851, 374] on input "*Purchase/Contract Date" at bounding box center [776, 373] width 182 height 29
type input "2025-08-06"
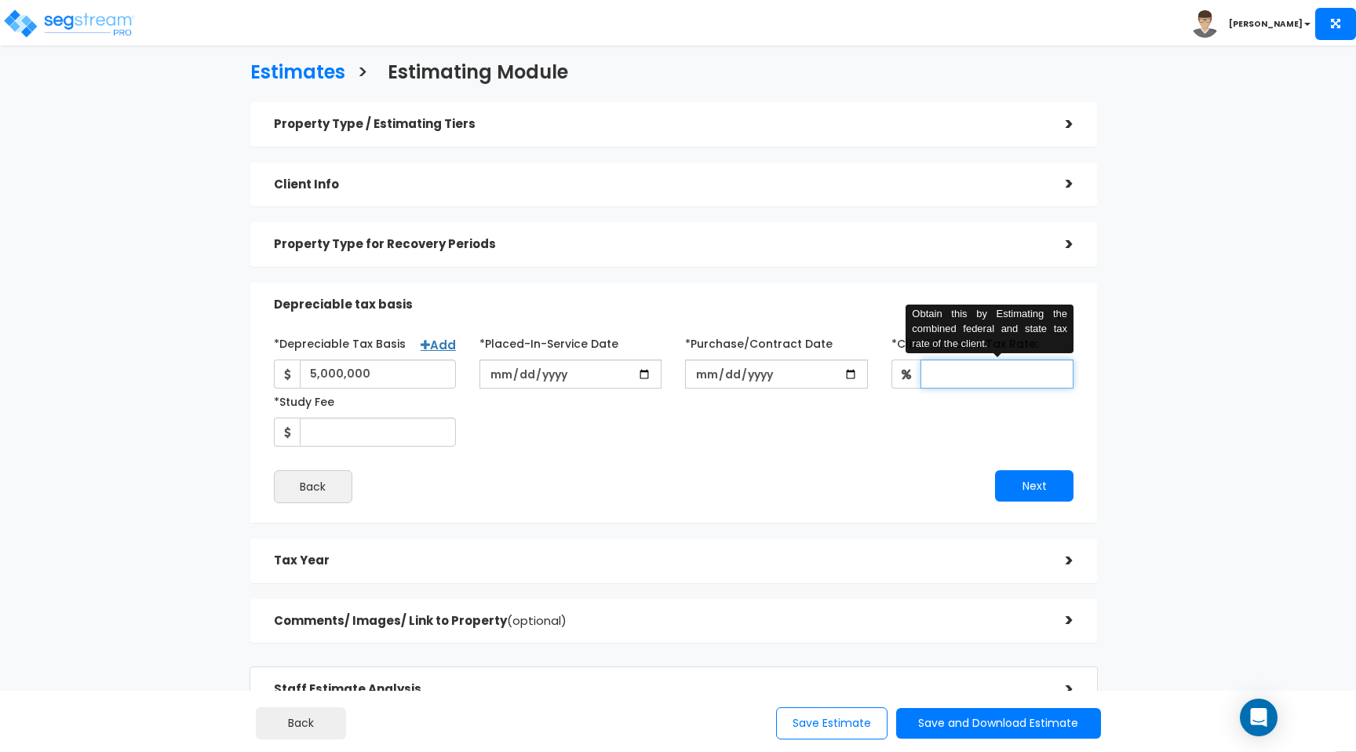
click at [954, 374] on input "*Client Effective Tax Rate:" at bounding box center [997, 373] width 153 height 29
type input "35"
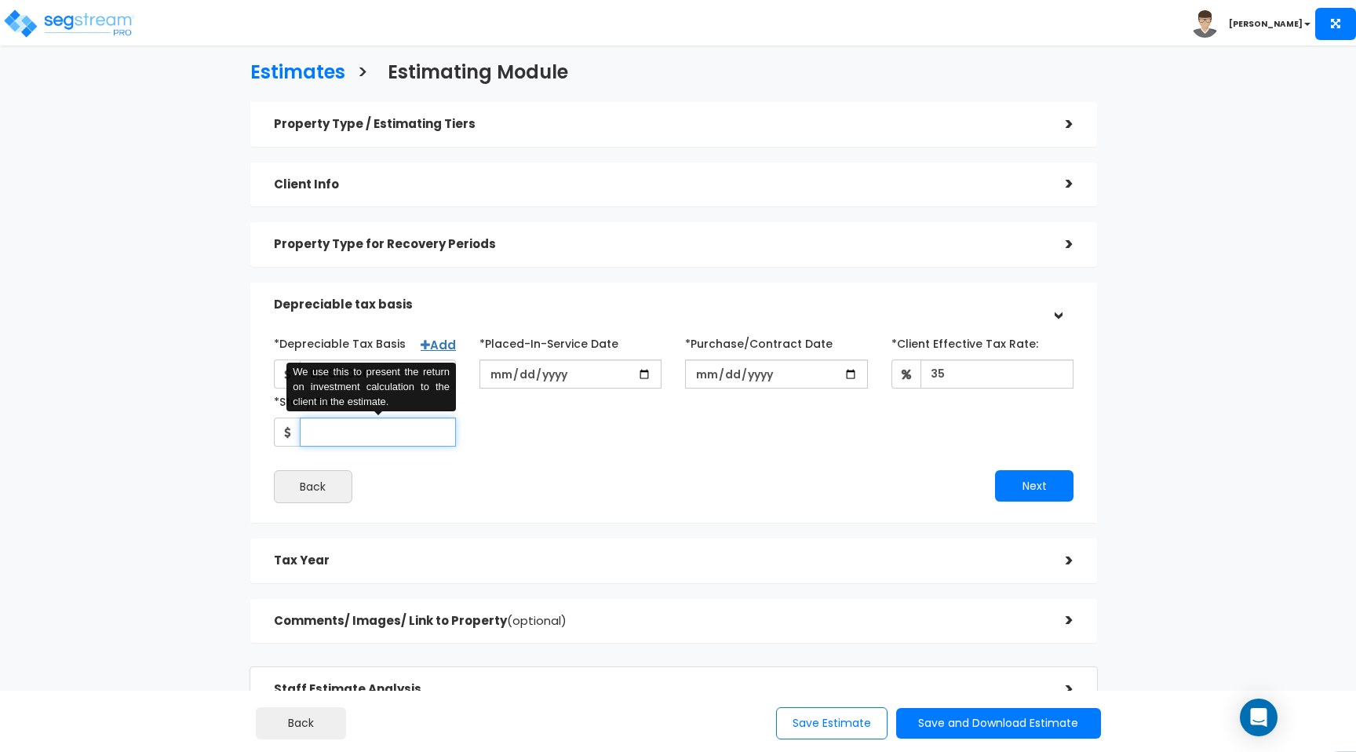
click at [443, 428] on input "*Study Fee" at bounding box center [378, 432] width 156 height 29
type input "9,500"
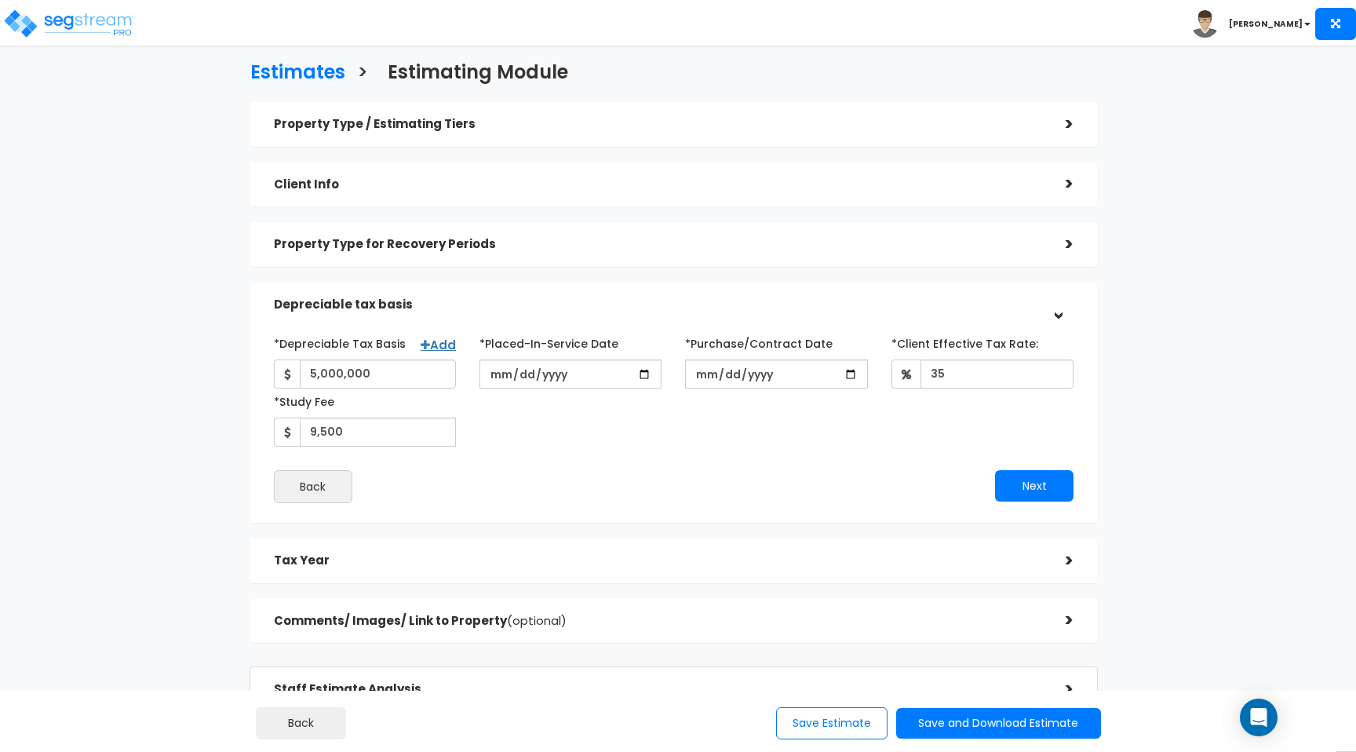
click at [903, 424] on div "*Depreciable Tax Basis Add 5,000,000 *Placed-In-Service Date 2025-08-07" at bounding box center [673, 388] width 823 height 116
click at [1049, 495] on button "Next" at bounding box center [1034, 485] width 78 height 31
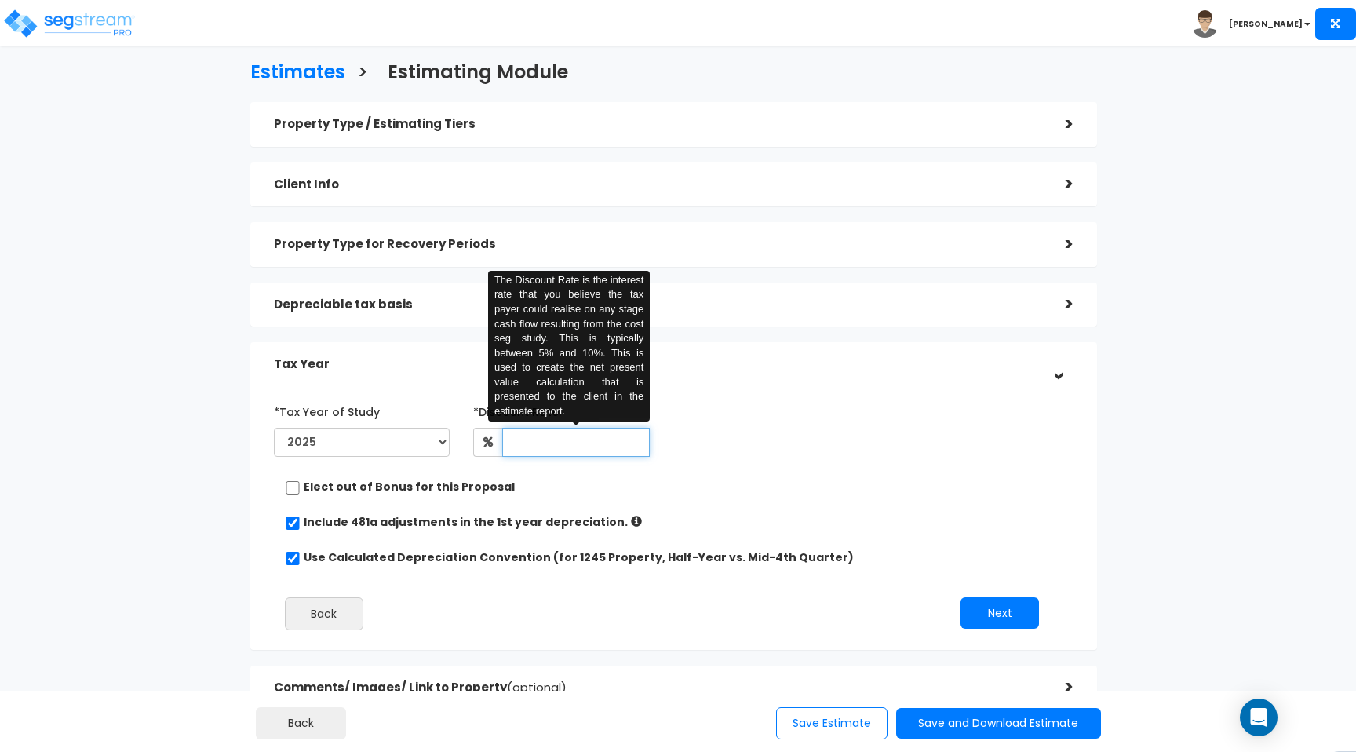
click at [565, 451] on input "text" at bounding box center [576, 442] width 148 height 29
type input "9"
click at [797, 448] on div "*Tax Year of Study 2025 2026 Prior Accumulated Depreciation" at bounding box center [662, 431] width 800 height 64
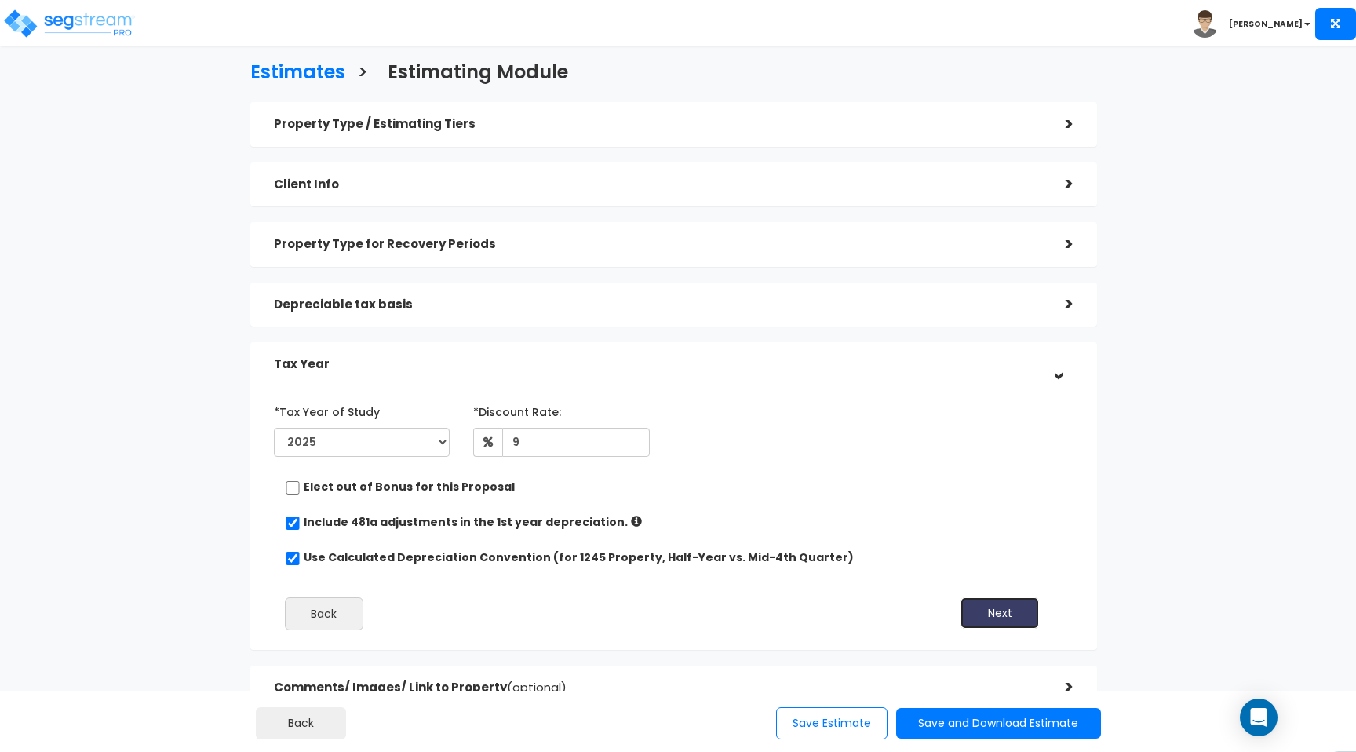
click at [975, 604] on button "Next" at bounding box center [1000, 612] width 78 height 31
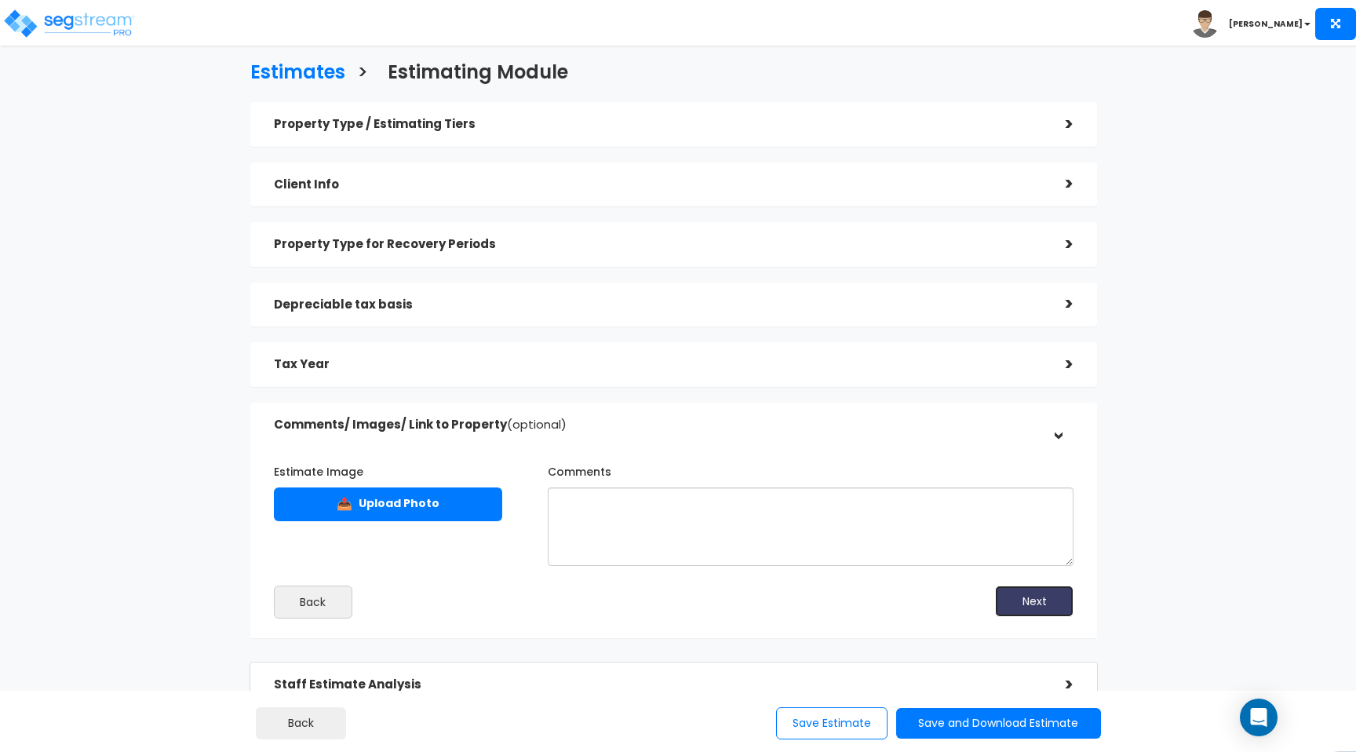
click at [1014, 597] on button "Next" at bounding box center [1034, 601] width 78 height 31
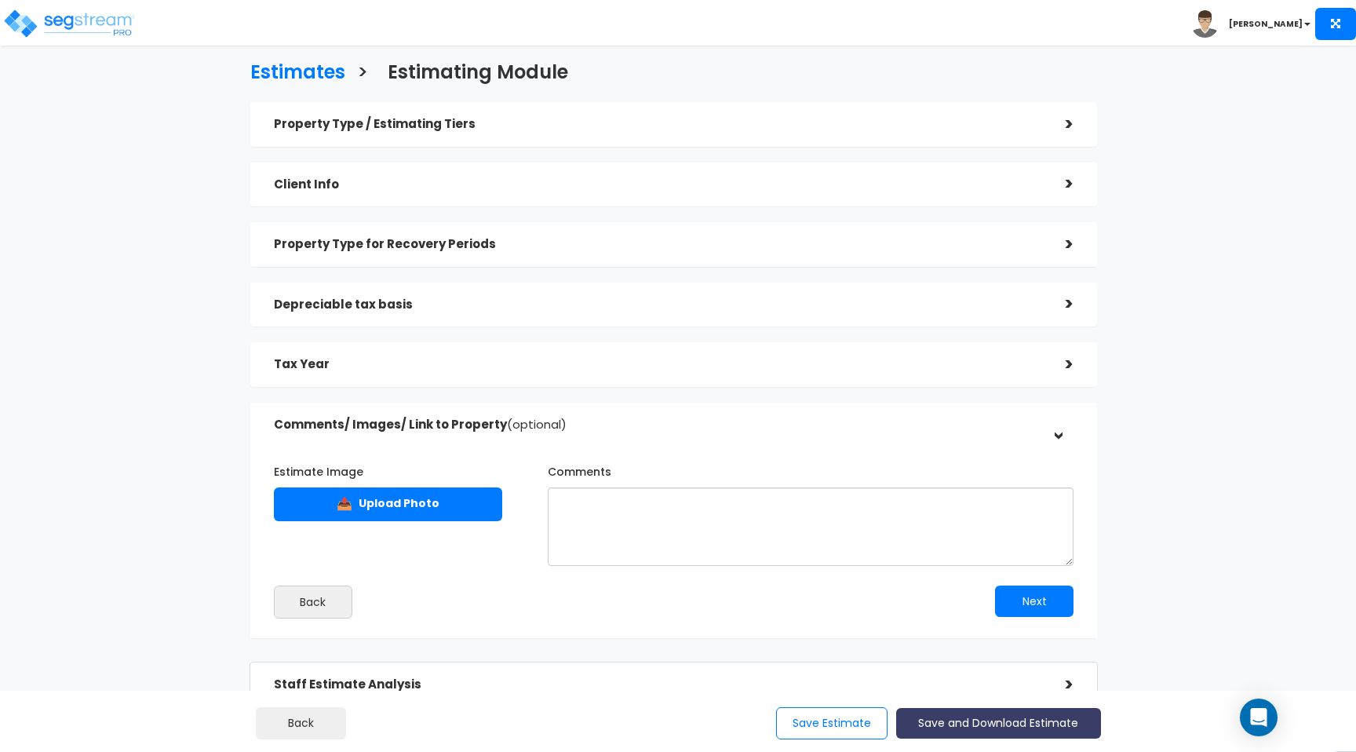
click at [947, 727] on button "Save and Download Estimate" at bounding box center [998, 723] width 205 height 31
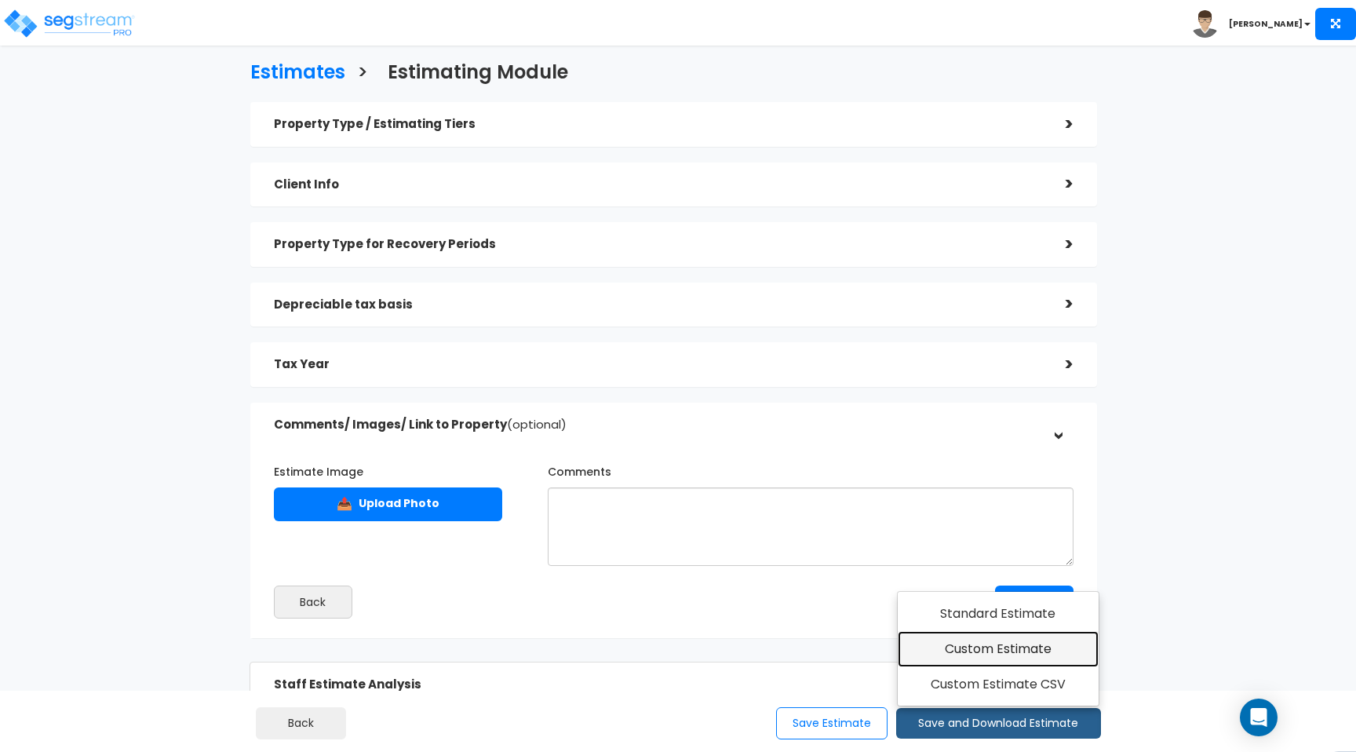
click at [978, 653] on link "Custom Estimate" at bounding box center [999, 649] width 202 height 36
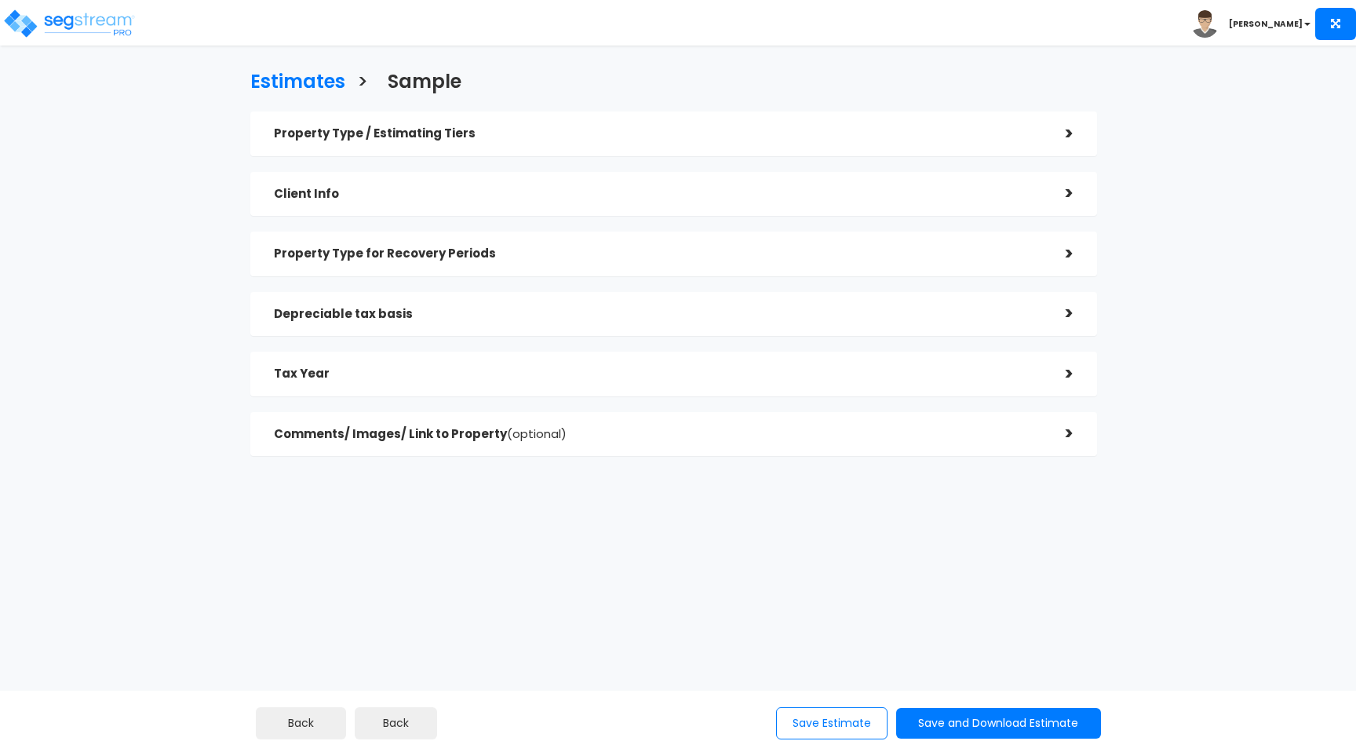
checkbox input "true"
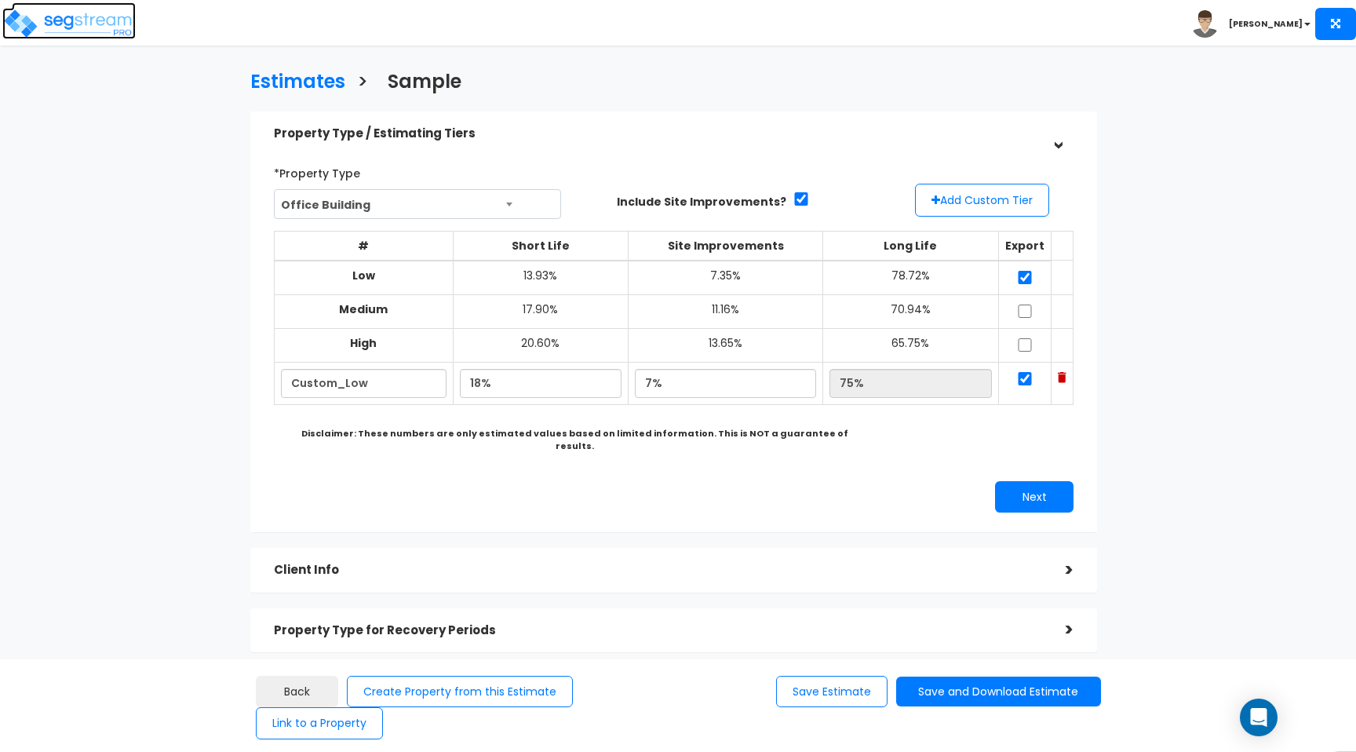
click at [89, 21] on img at bounding box center [68, 23] width 133 height 31
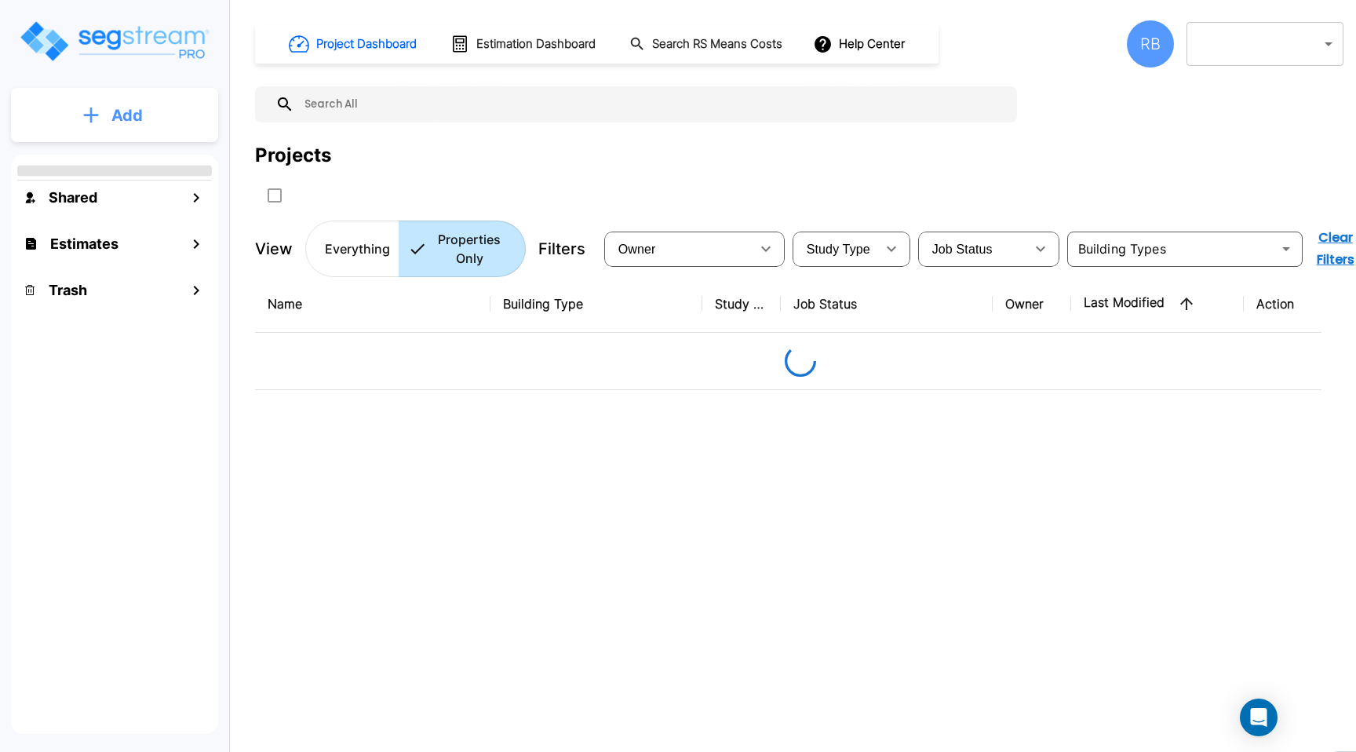
click at [114, 118] on p "Add" at bounding box center [126, 116] width 31 height 24
click at [117, 202] on p "Add Property" at bounding box center [124, 203] width 80 height 19
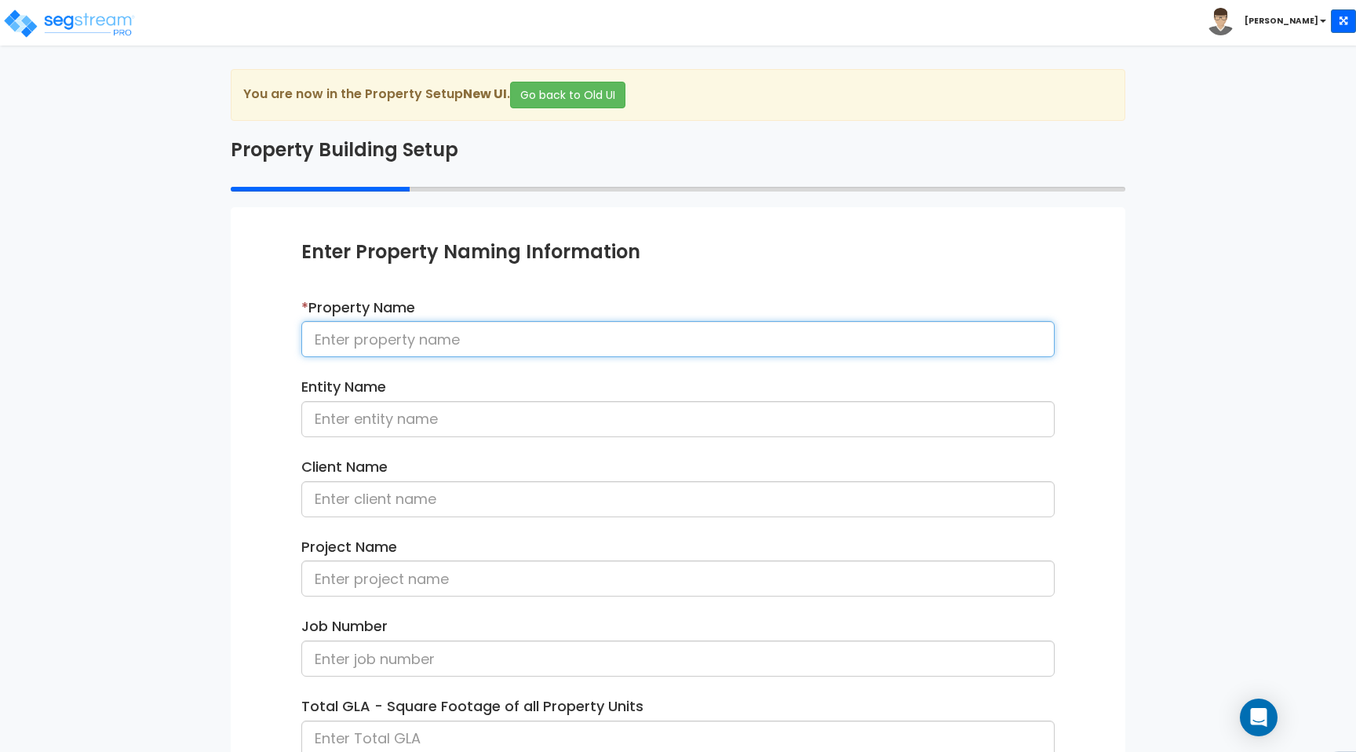
click at [560, 334] on input at bounding box center [678, 339] width 754 height 36
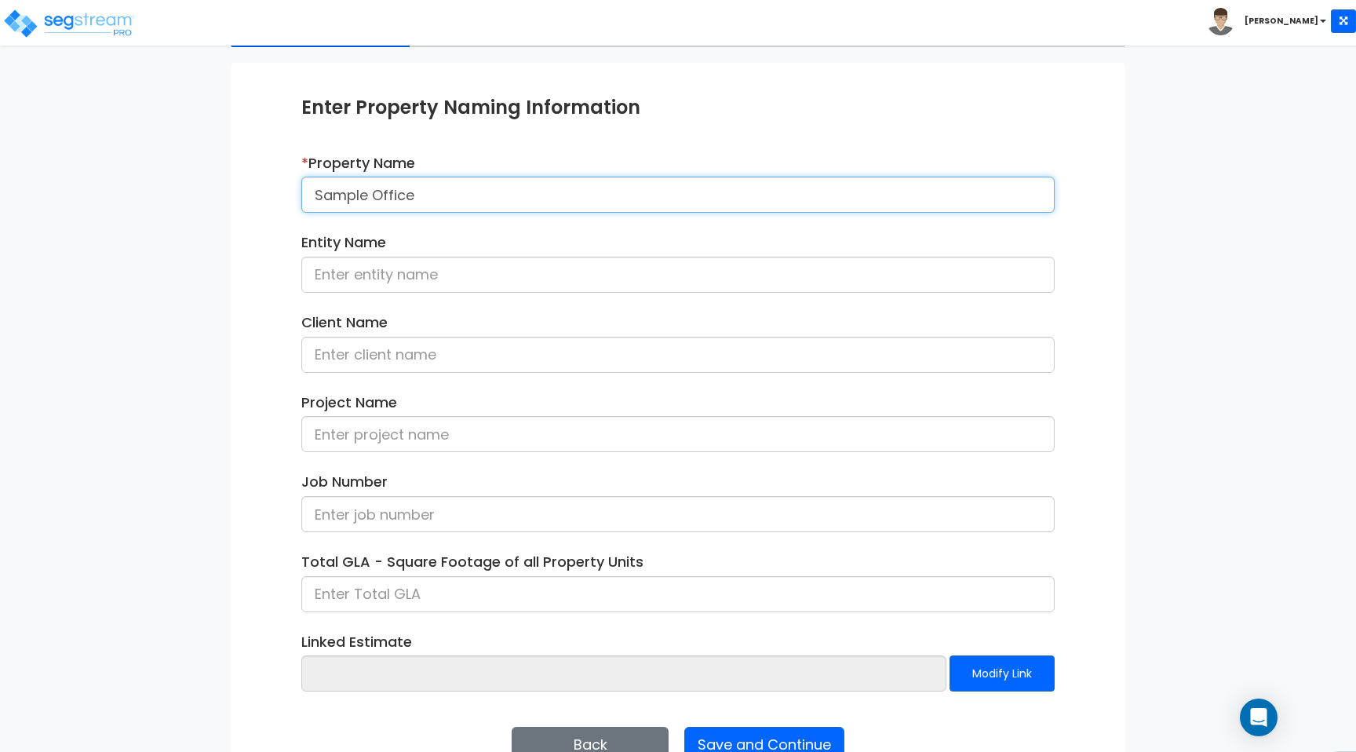
scroll to position [187, 0]
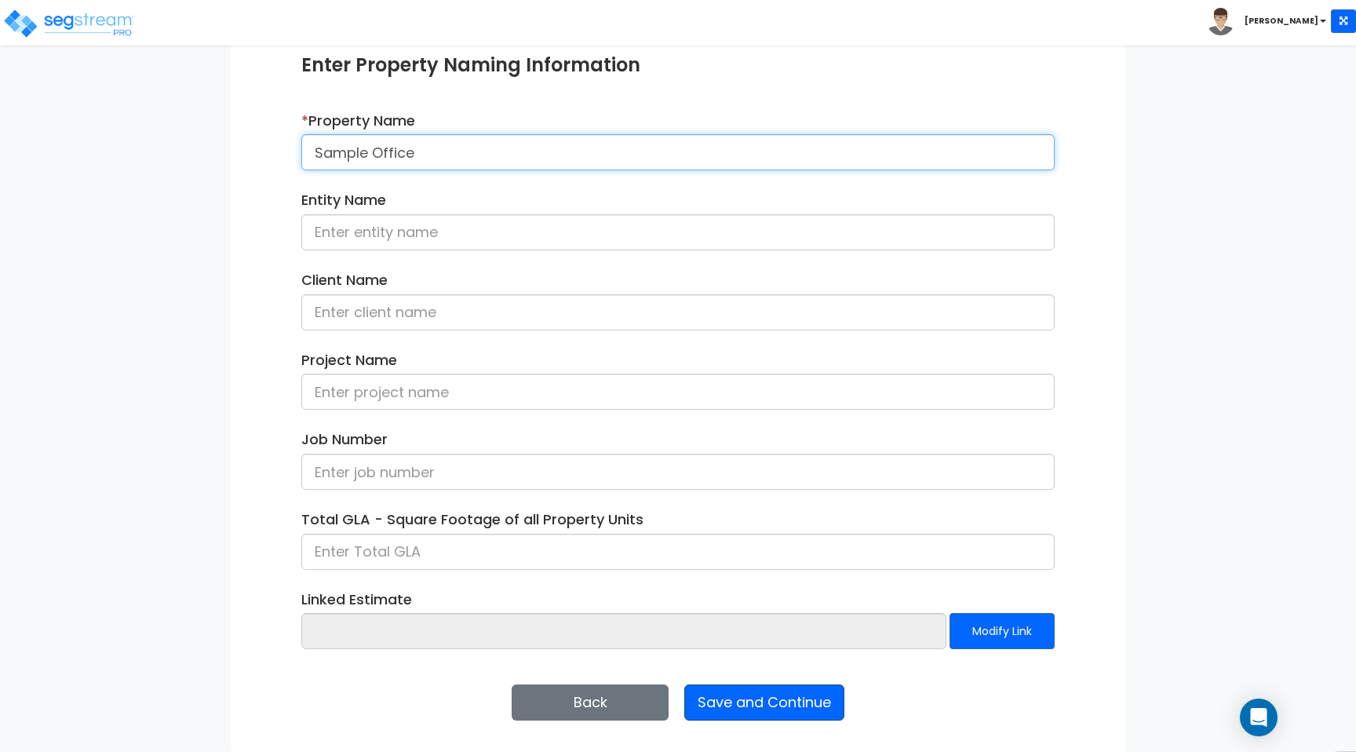
type input "Sample Office"
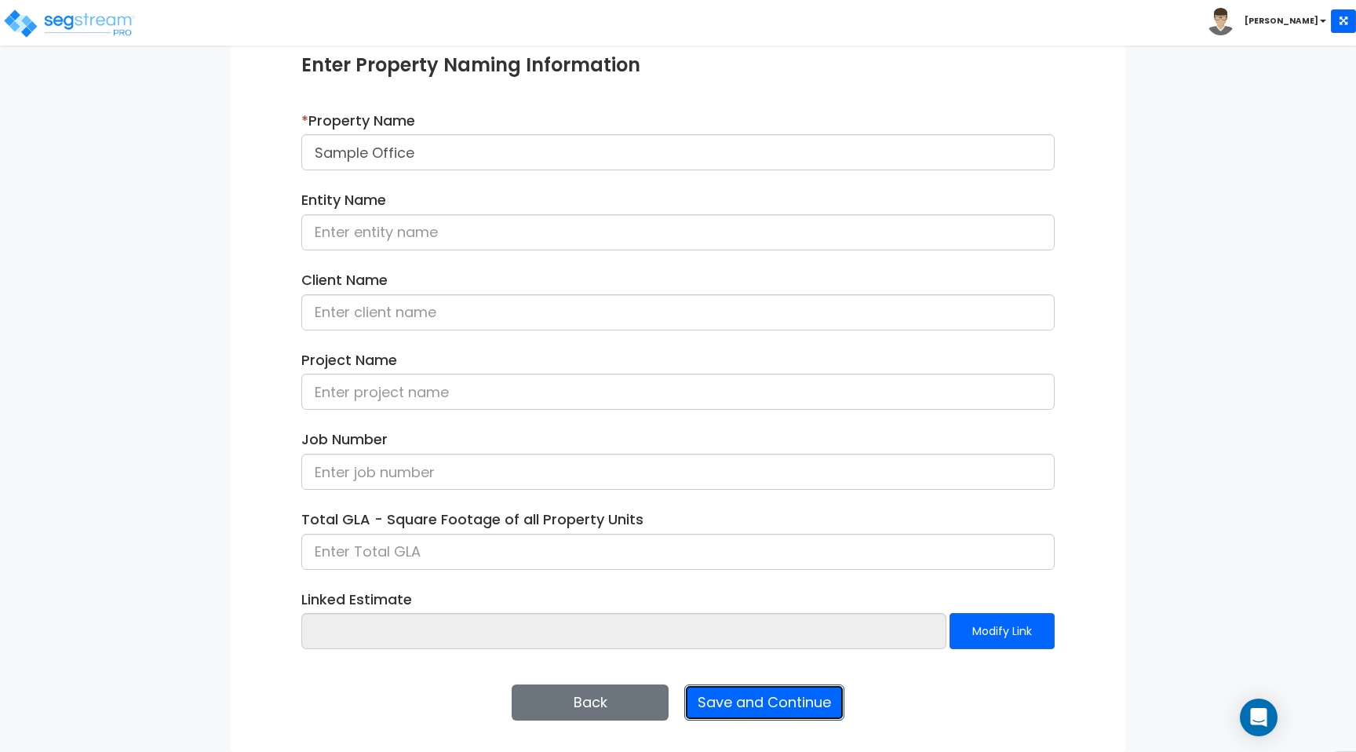
click at [775, 689] on button "Save and Continue" at bounding box center [764, 702] width 160 height 36
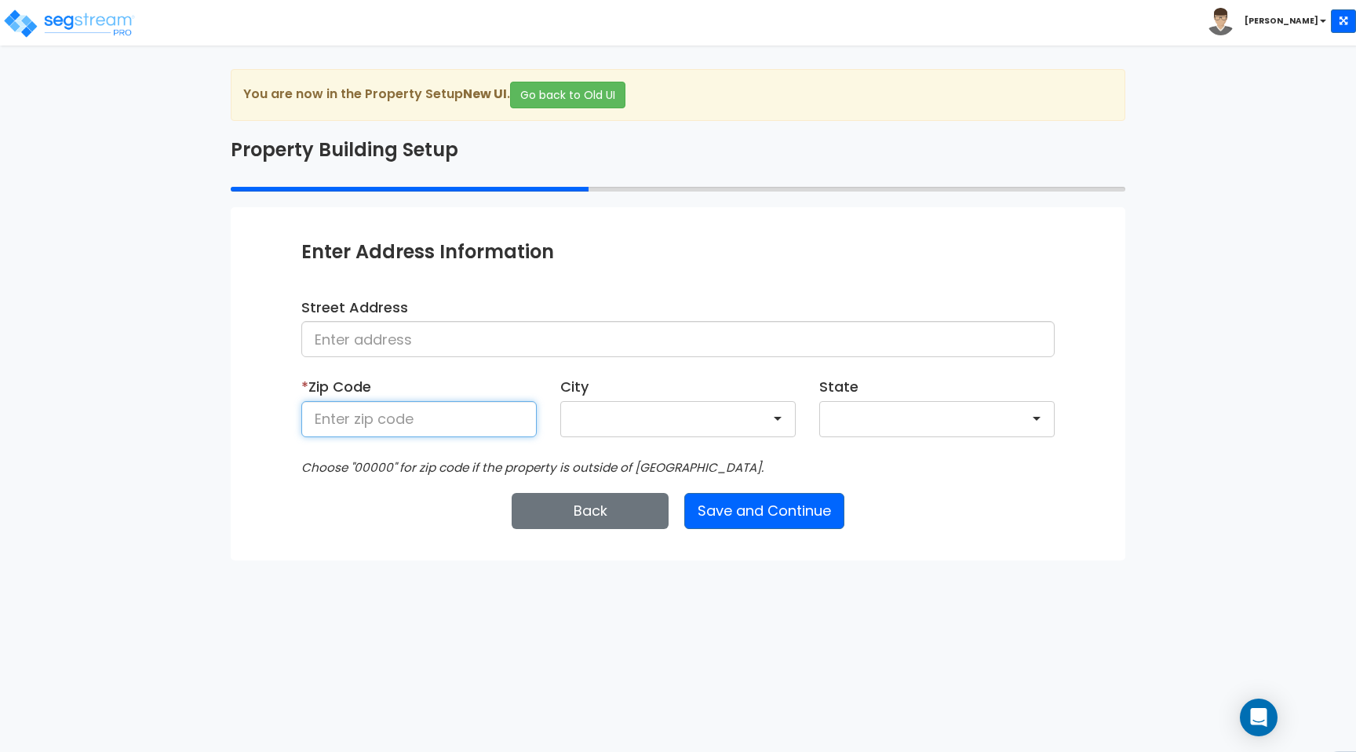
click at [390, 411] on input at bounding box center [418, 419] width 235 height 36
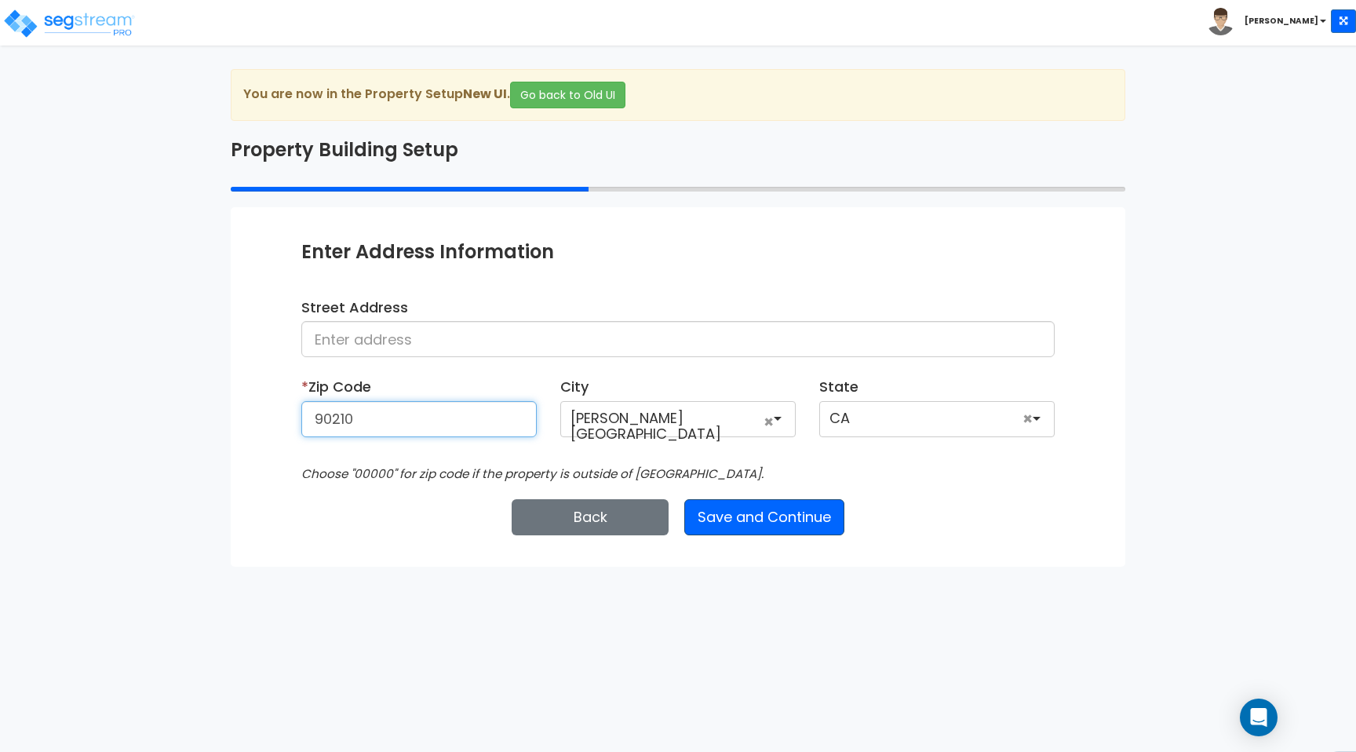
type input "90210"
click at [776, 519] on button "Save and Continue" at bounding box center [764, 517] width 160 height 36
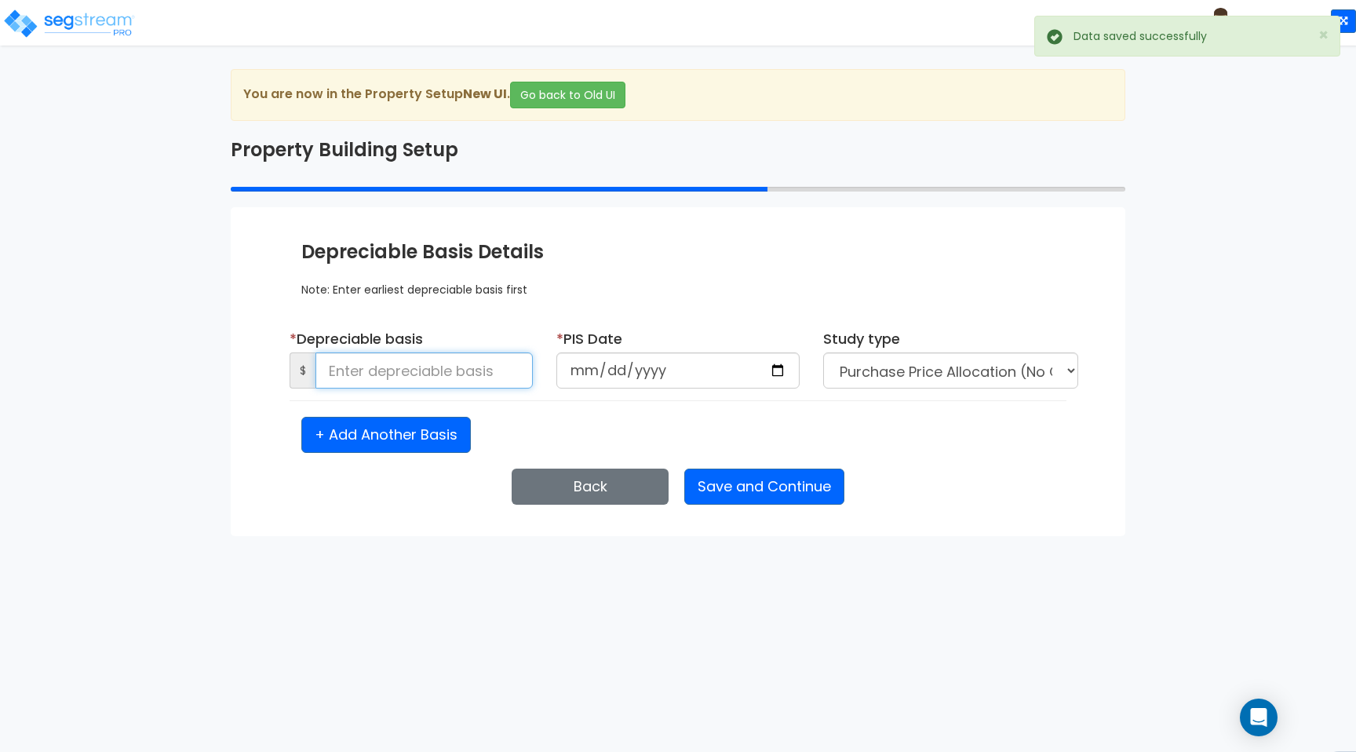
click at [489, 366] on input at bounding box center [424, 370] width 217 height 36
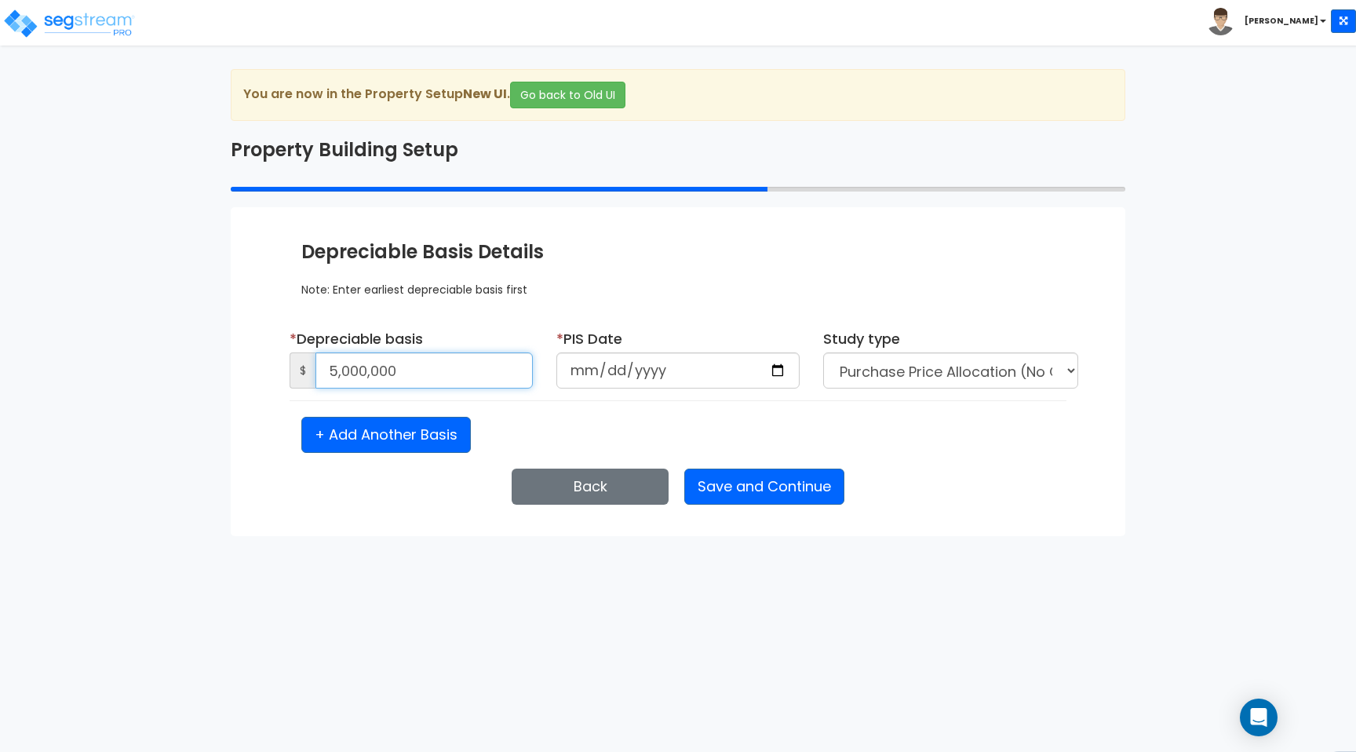
type input "5,000,000"
click at [777, 378] on input "date" at bounding box center [678, 370] width 243 height 36
type input "[DATE]"
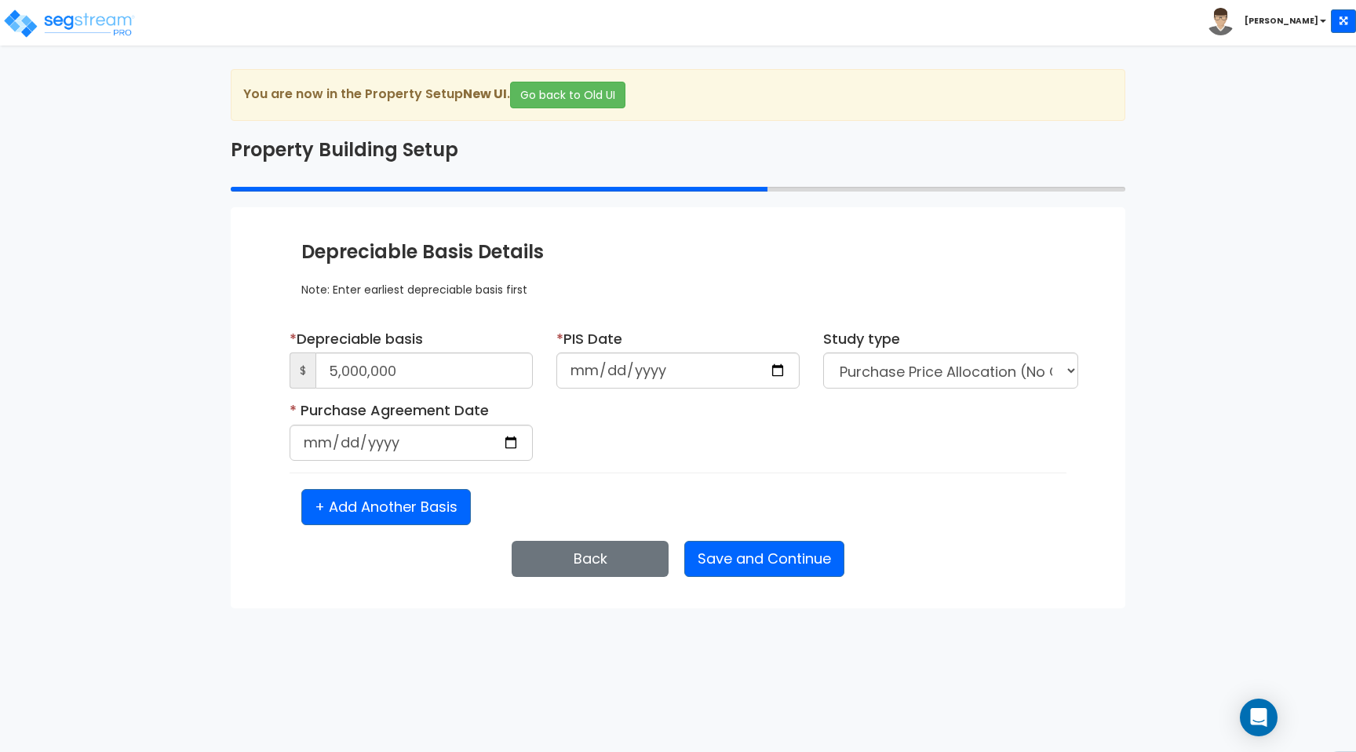
click at [437, 460] on div "* Purchase Agreement Date" at bounding box center [411, 436] width 267 height 72
click at [505, 443] on input "date" at bounding box center [411, 443] width 243 height 36
type input "[DATE]"
click at [735, 560] on button "Save and Continue" at bounding box center [764, 559] width 160 height 36
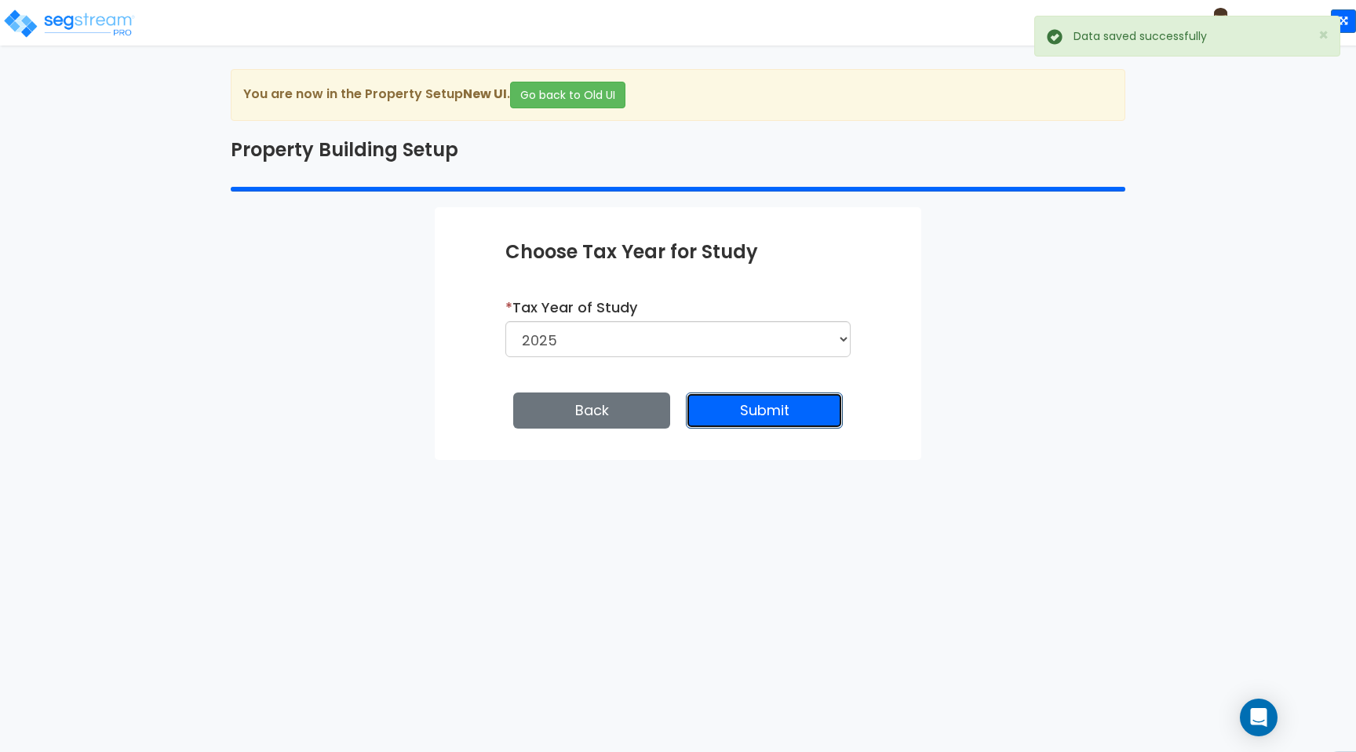
click at [759, 418] on button "Submit" at bounding box center [764, 410] width 157 height 36
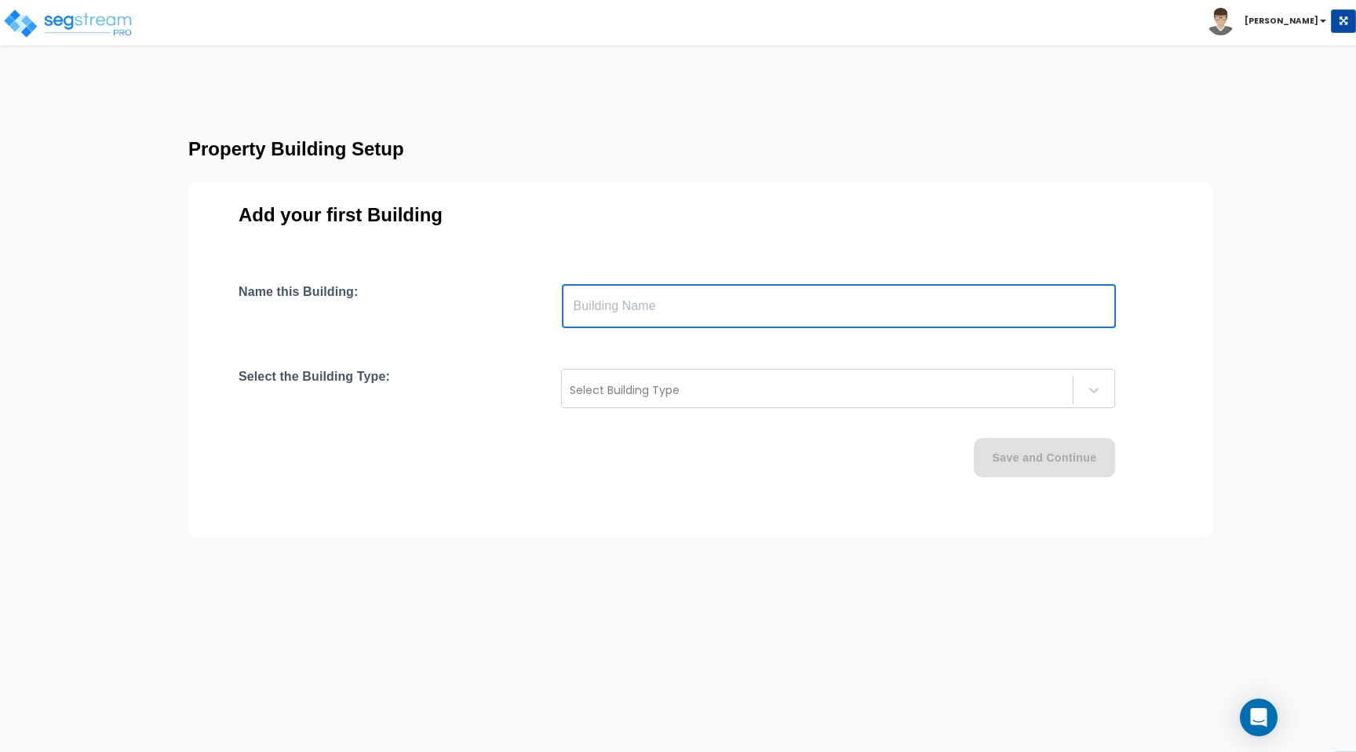
click at [714, 300] on input "text" at bounding box center [839, 306] width 554 height 44
type input "Offie"
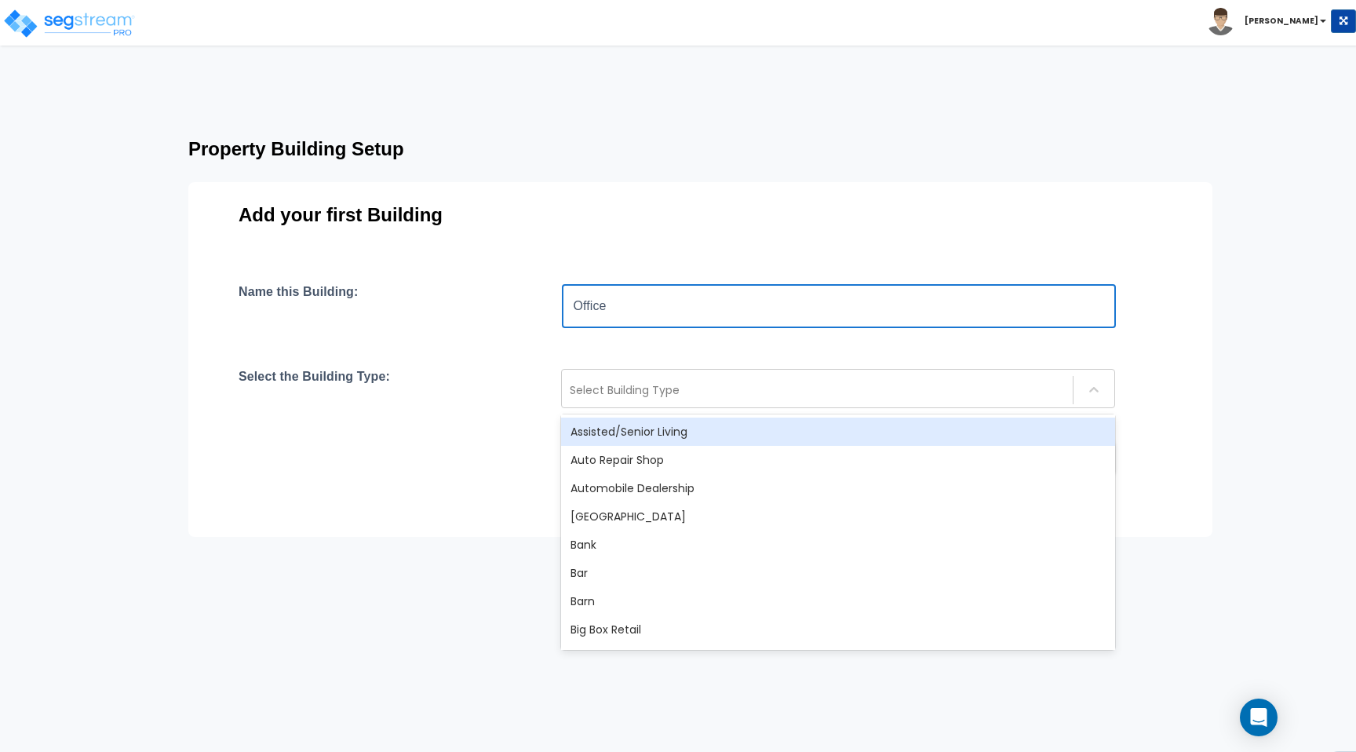
type input "Office"
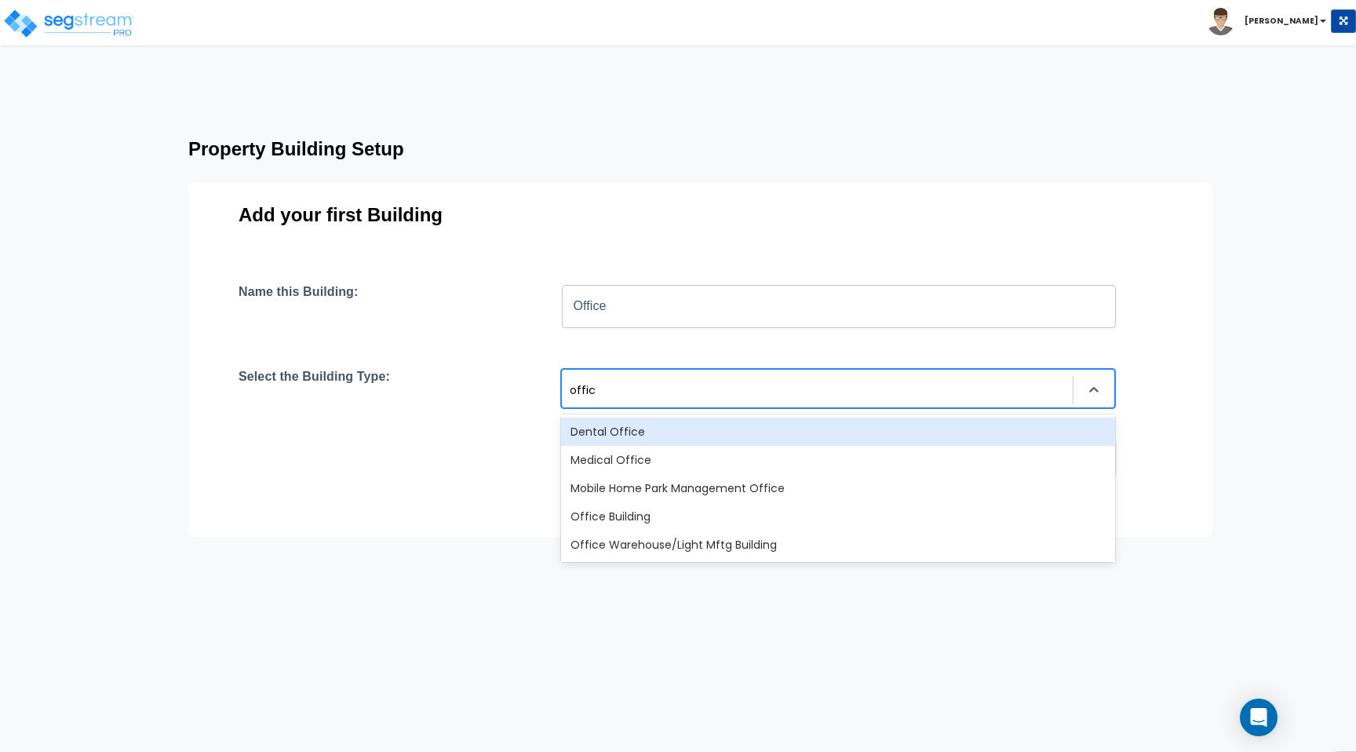
type input "office"
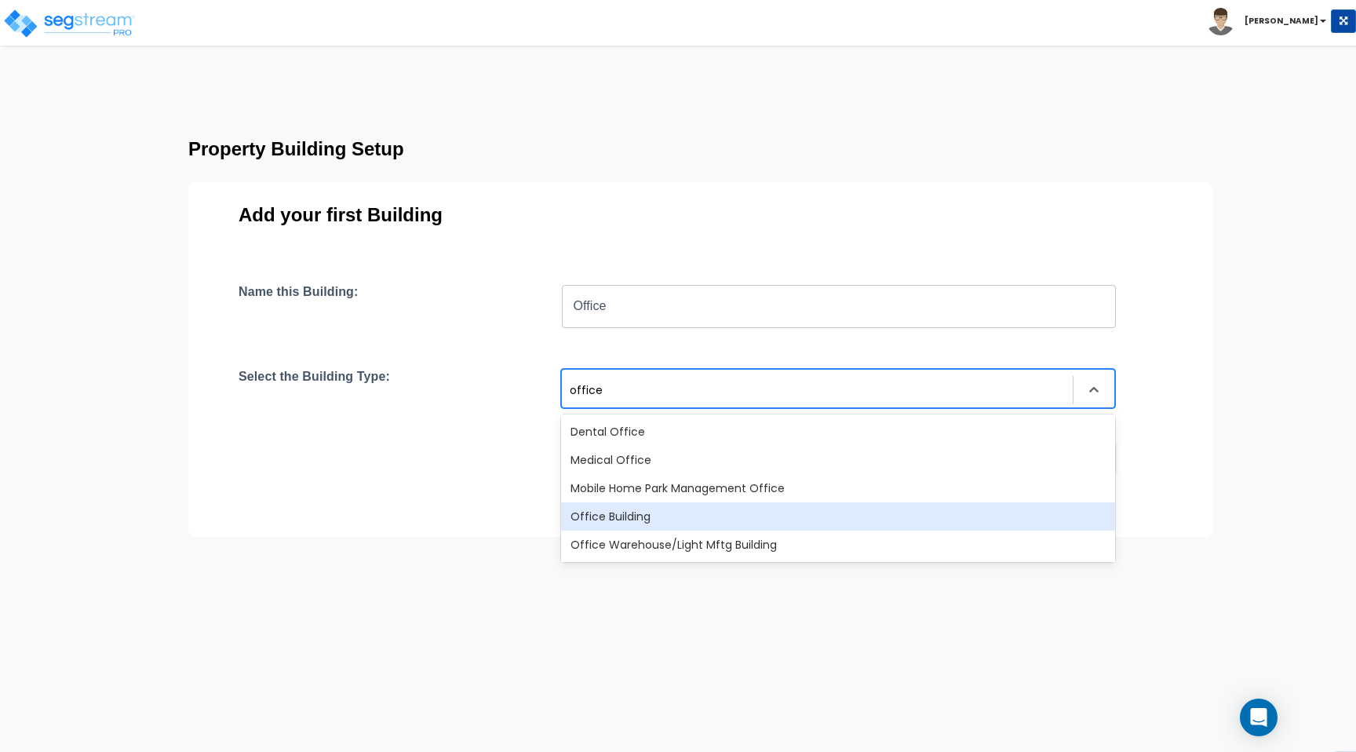
click at [772, 516] on div "Office Building" at bounding box center [838, 516] width 554 height 28
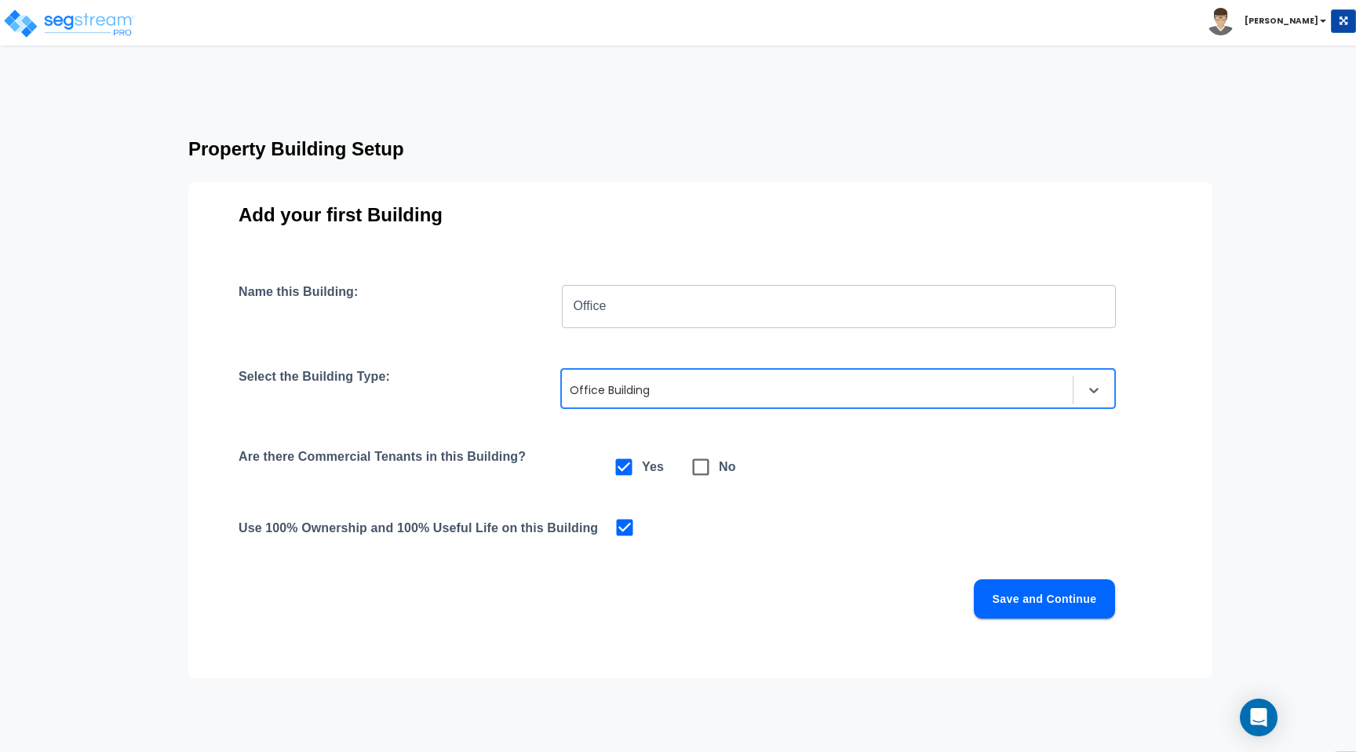
click at [1063, 598] on button "Save and Continue" at bounding box center [1044, 598] width 141 height 39
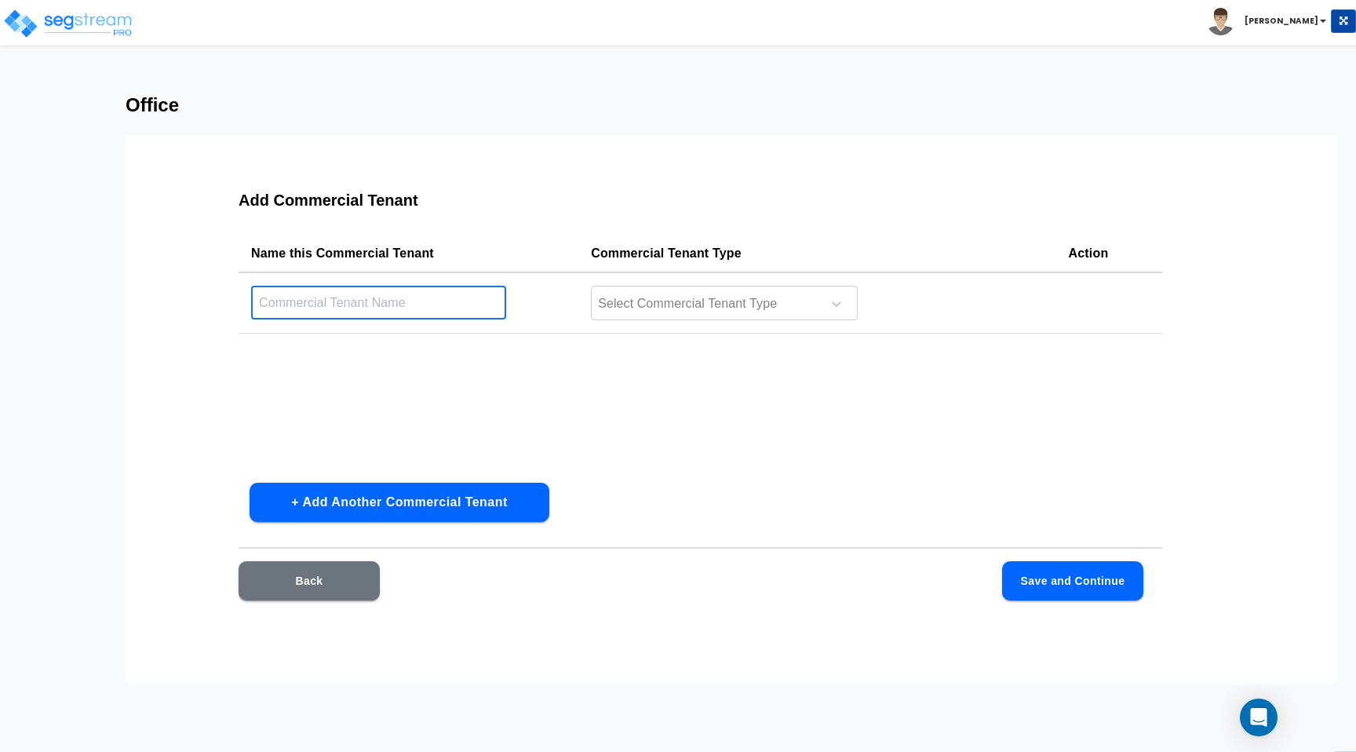
click at [401, 305] on input "text" at bounding box center [378, 303] width 255 height 34
type input "Suite 1000"
click at [784, 301] on div at bounding box center [704, 304] width 215 height 21
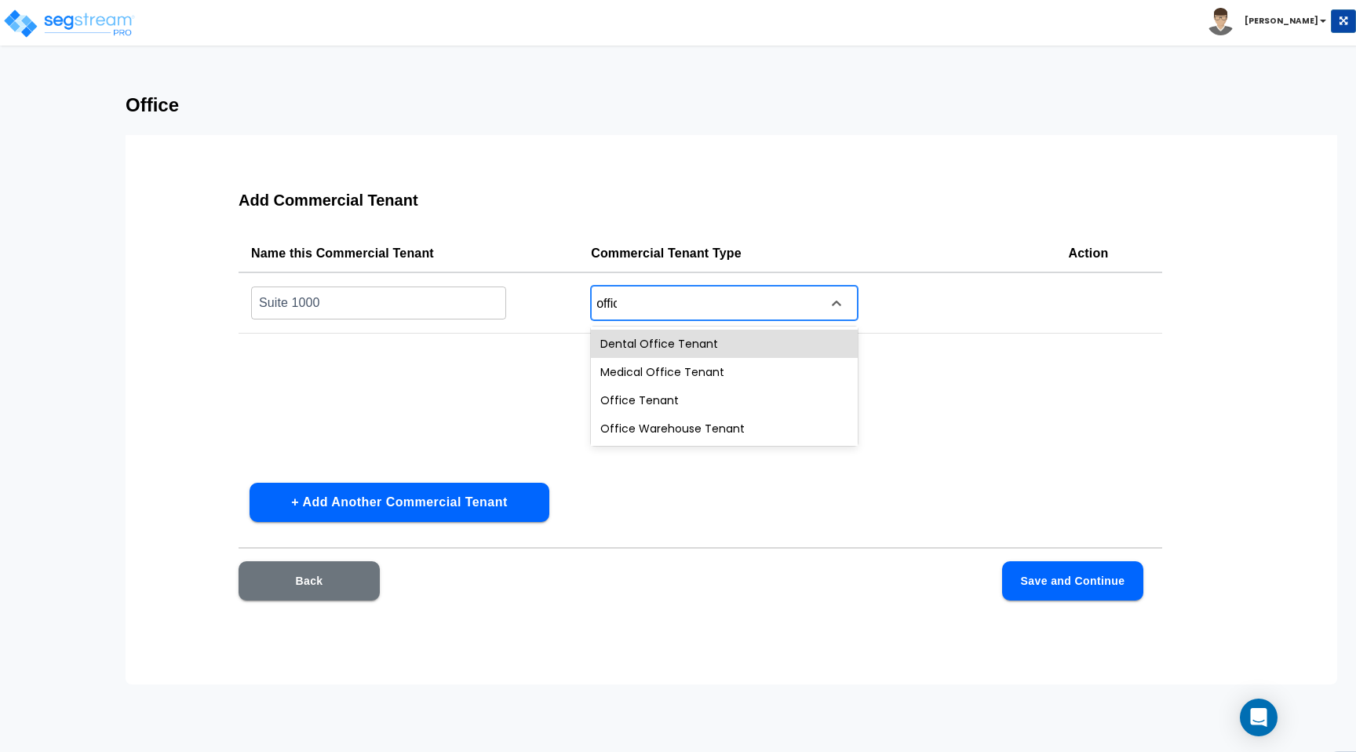
type input "office"
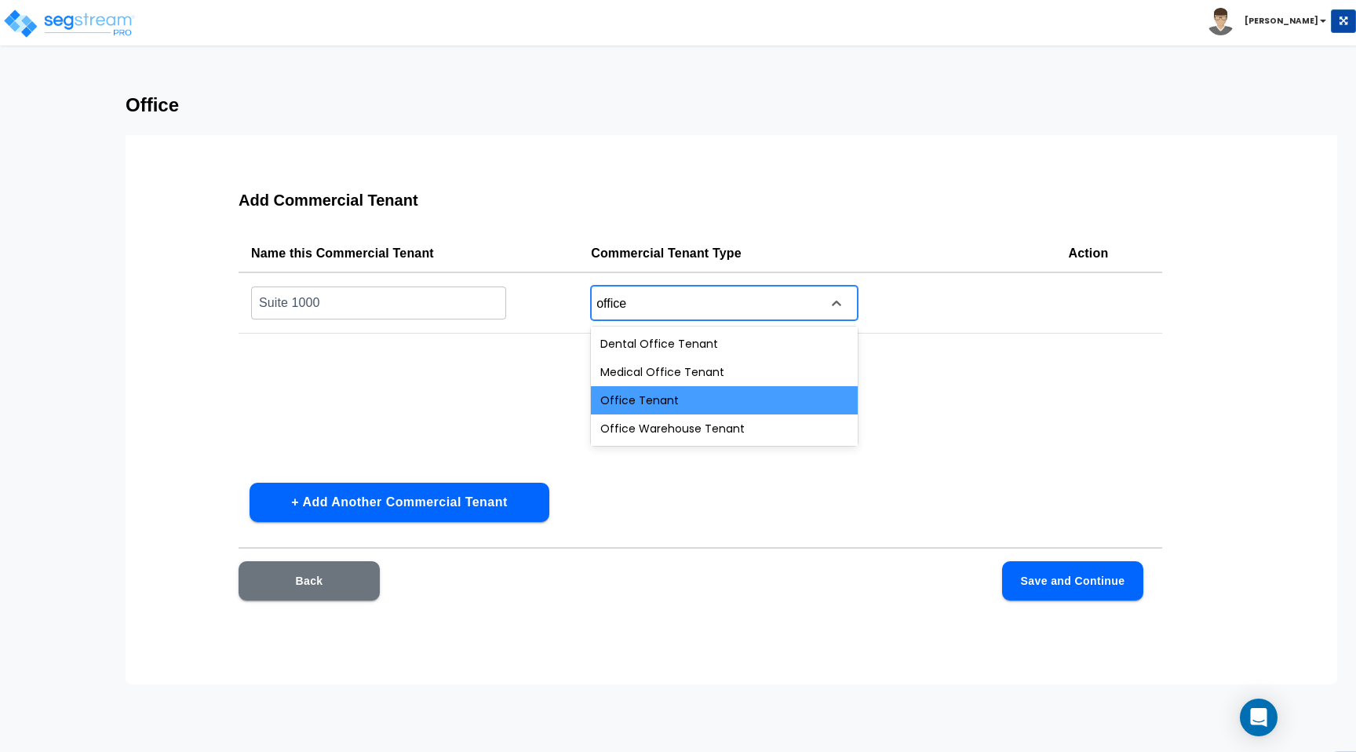
click at [761, 394] on div "Office Tenant" at bounding box center [724, 400] width 267 height 28
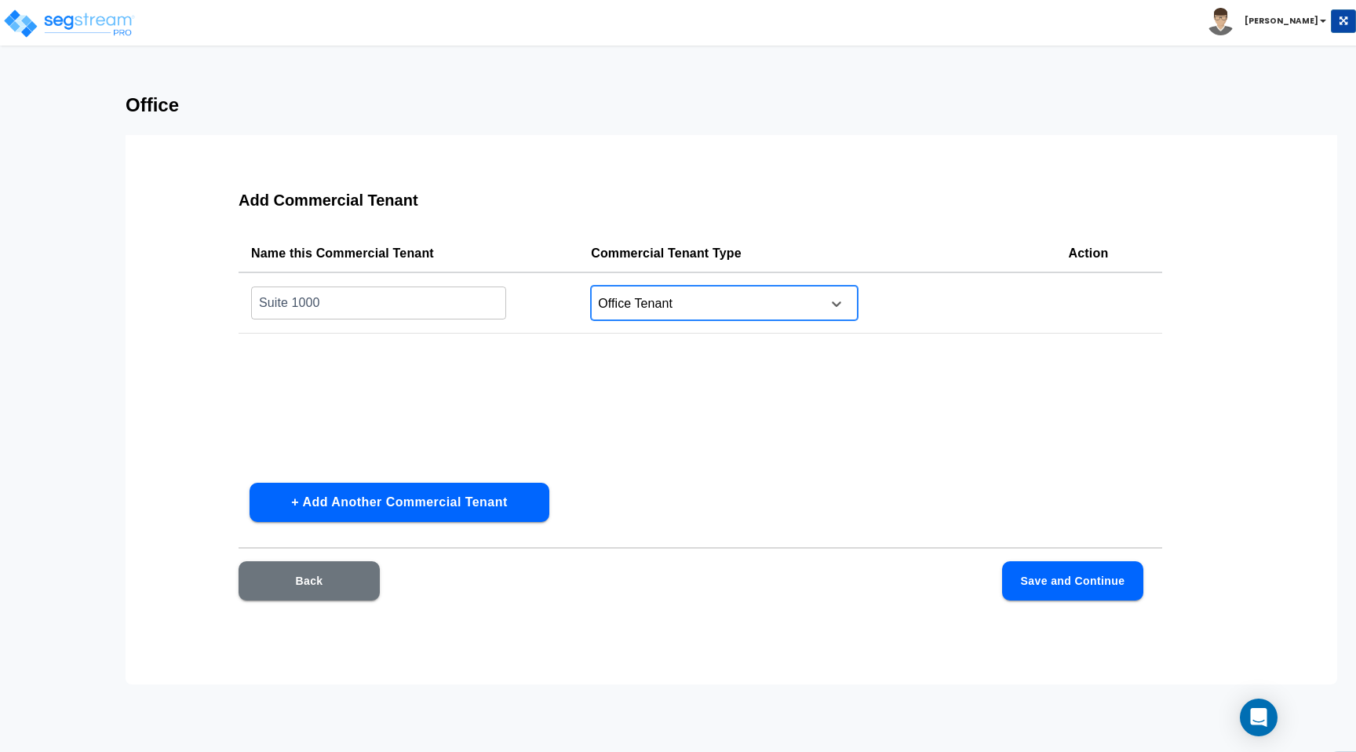
click at [470, 495] on button "+ Add Another Commercial Tenant" at bounding box center [400, 502] width 300 height 39
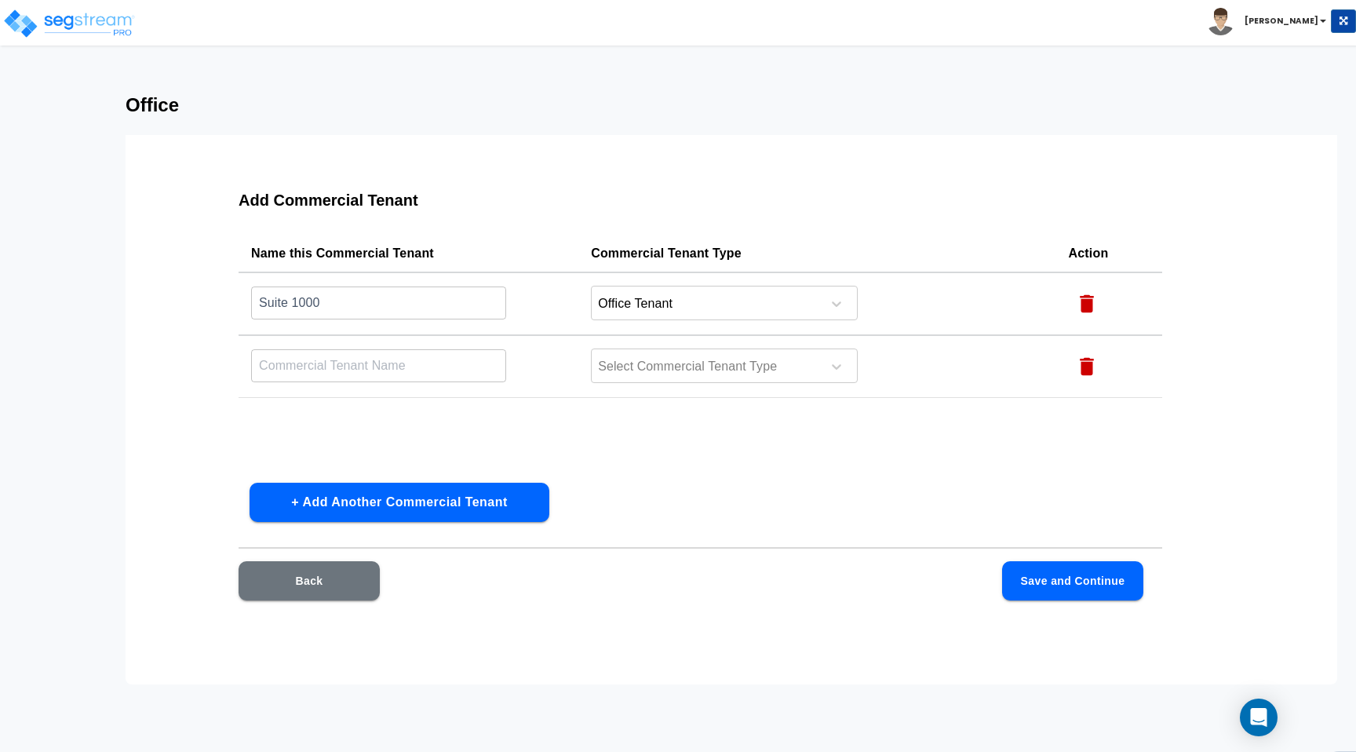
click at [453, 398] on table "Name this Commercial Tenant Commercial Tenant Type Action Suite 1000 ​ Office T…" at bounding box center [701, 316] width 924 height 163
click at [456, 375] on input "text" at bounding box center [378, 366] width 255 height 34
type input "Suite 2000"
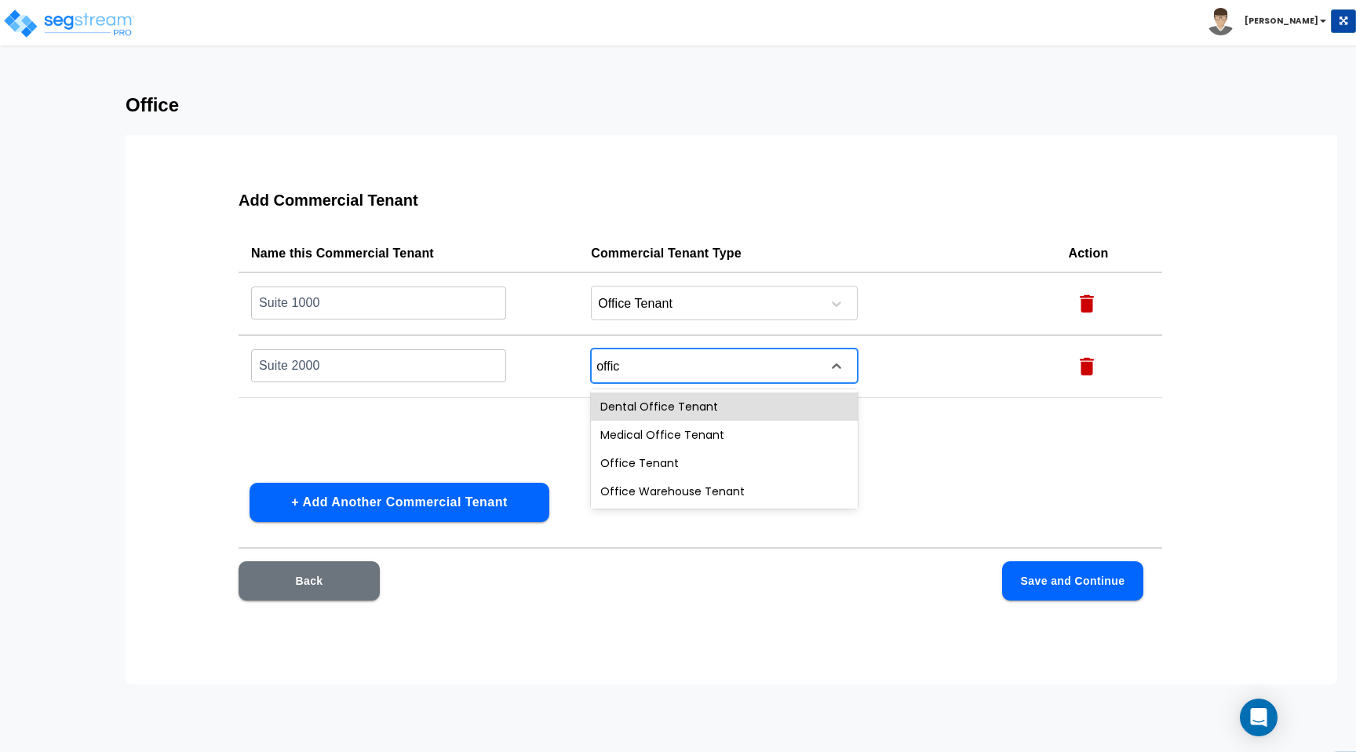
type input "office"
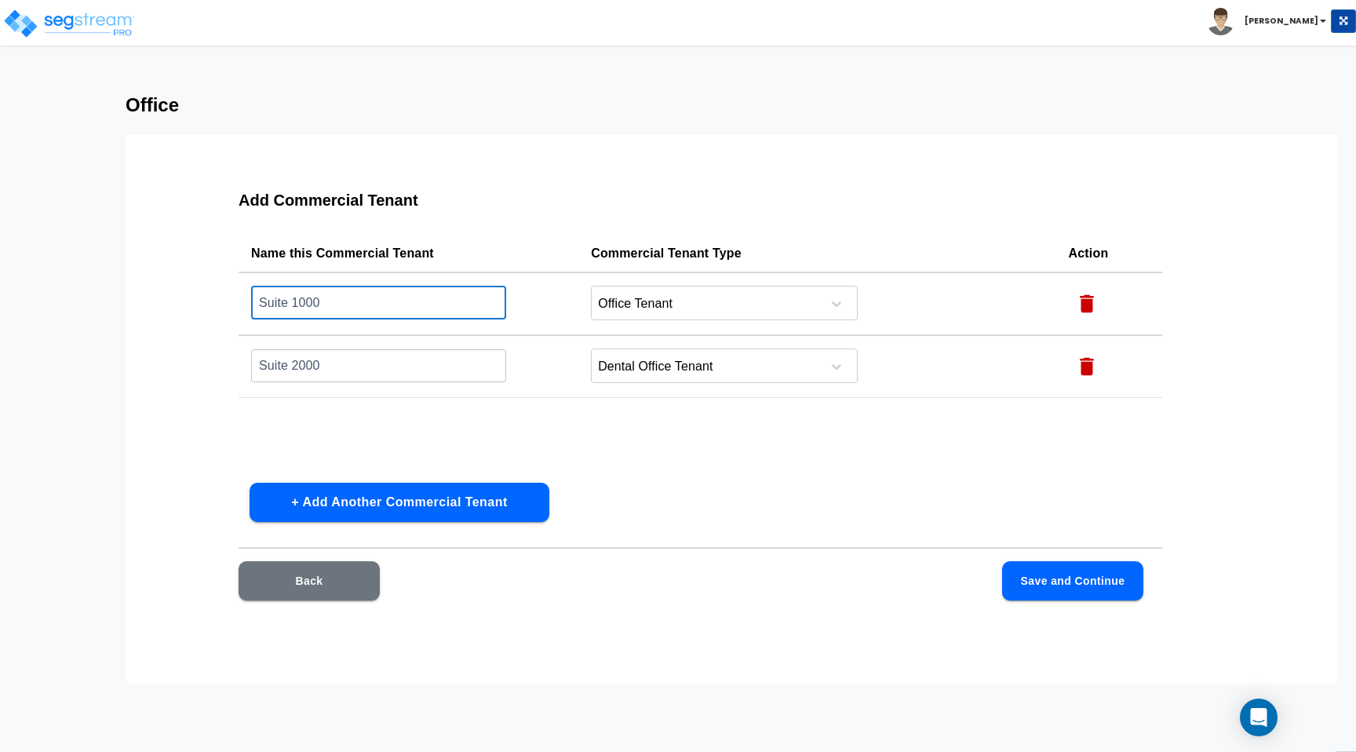
drag, startPoint x: 325, startPoint y: 302, endPoint x: 170, endPoint y: 303, distance: 154.6
click at [170, 303] on div "Add Commercial Tenant Name this Commercial Tenant Commercial Tenant Type Action…" at bounding box center [732, 409] width 1212 height 549
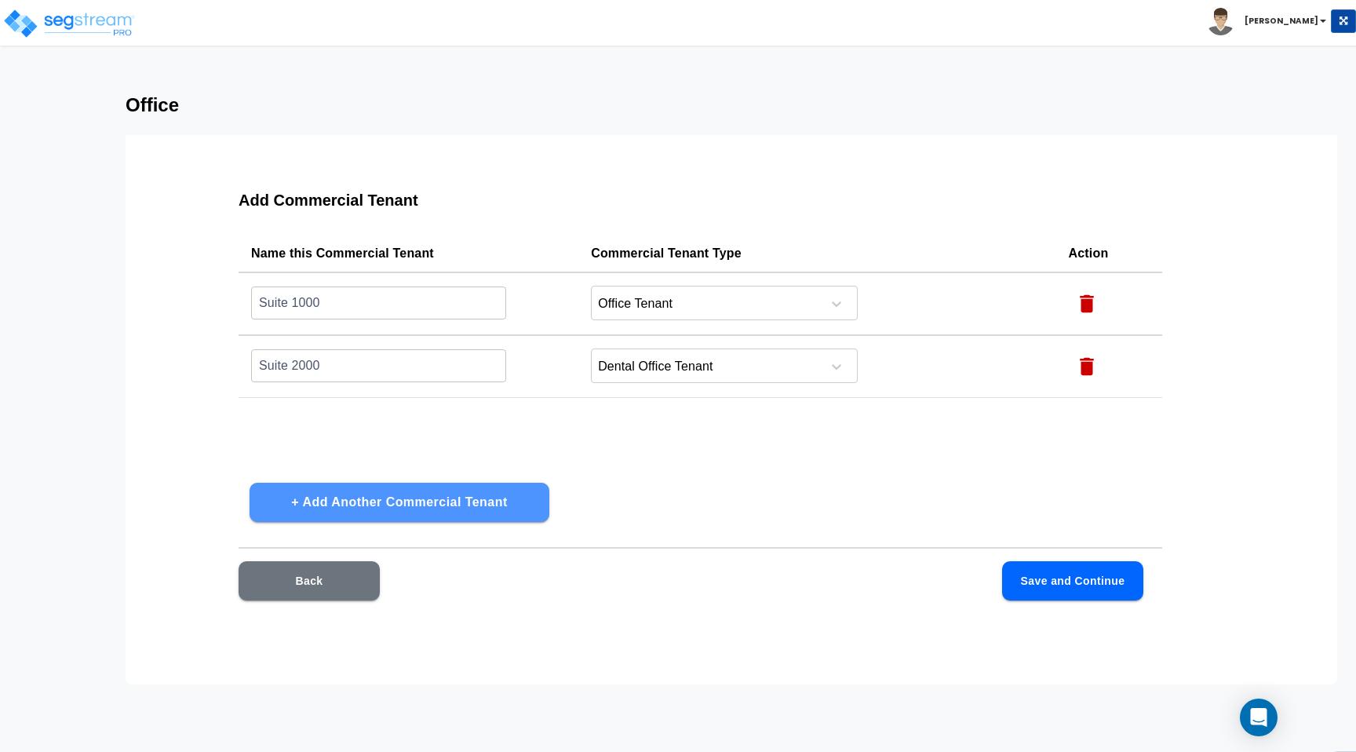
click at [443, 495] on button "+ Add Another Commercial Tenant" at bounding box center [400, 502] width 300 height 39
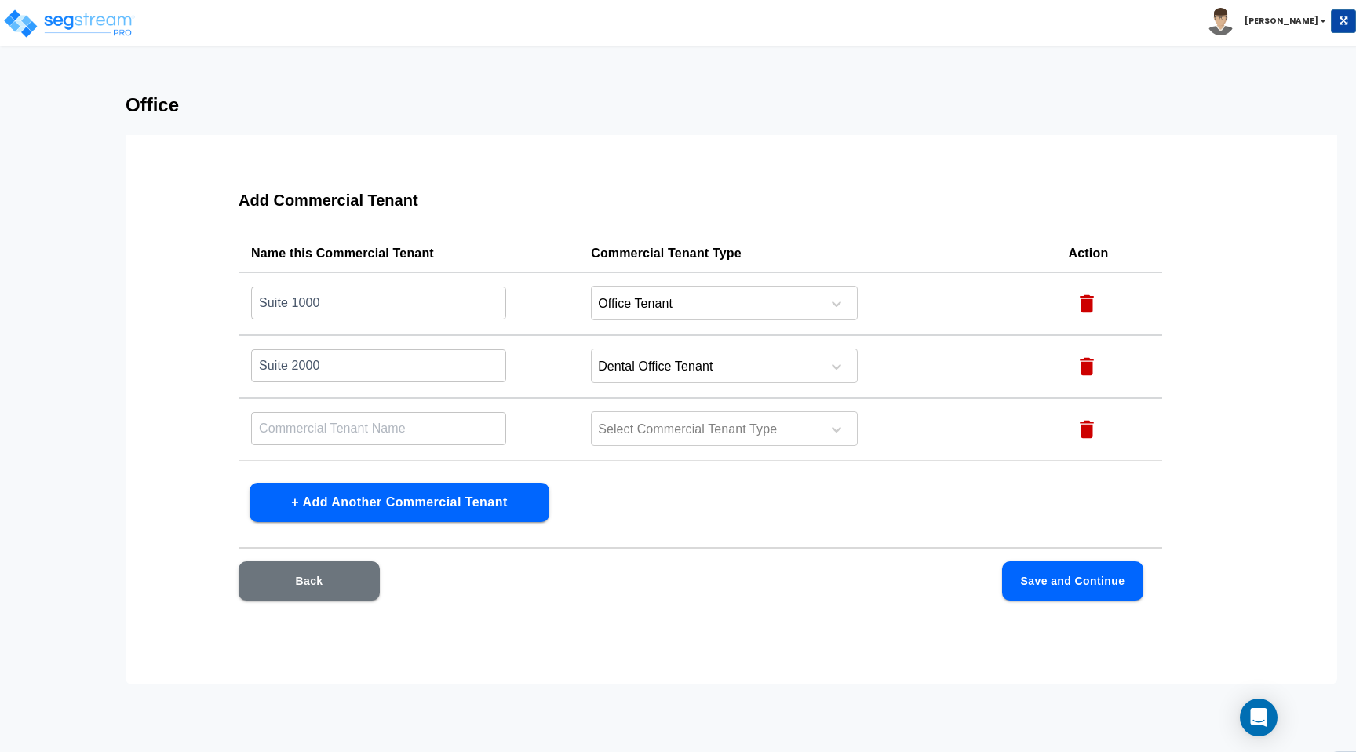
click at [457, 432] on input "text" at bounding box center [378, 428] width 255 height 34
type input "B"
type input "Starbucks"
click at [838, 439] on div at bounding box center [837, 429] width 28 height 28
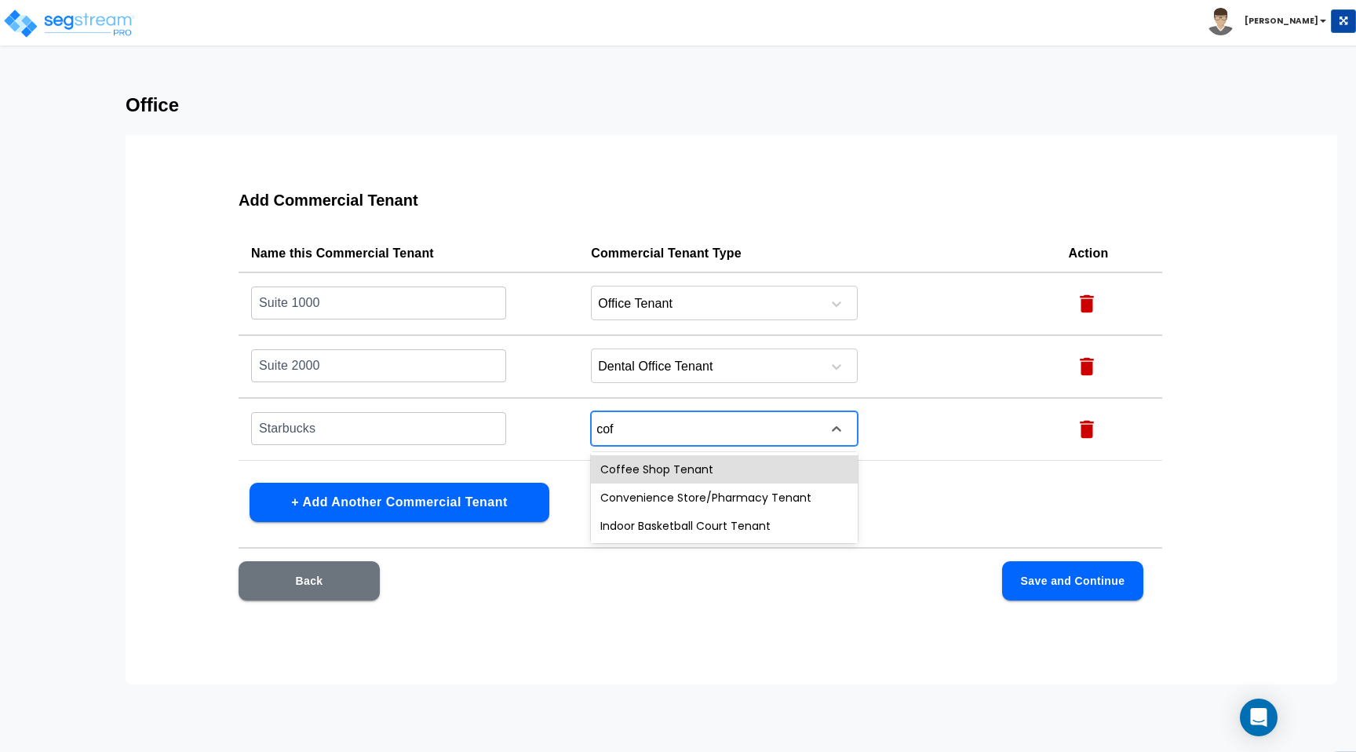
type input "coff"
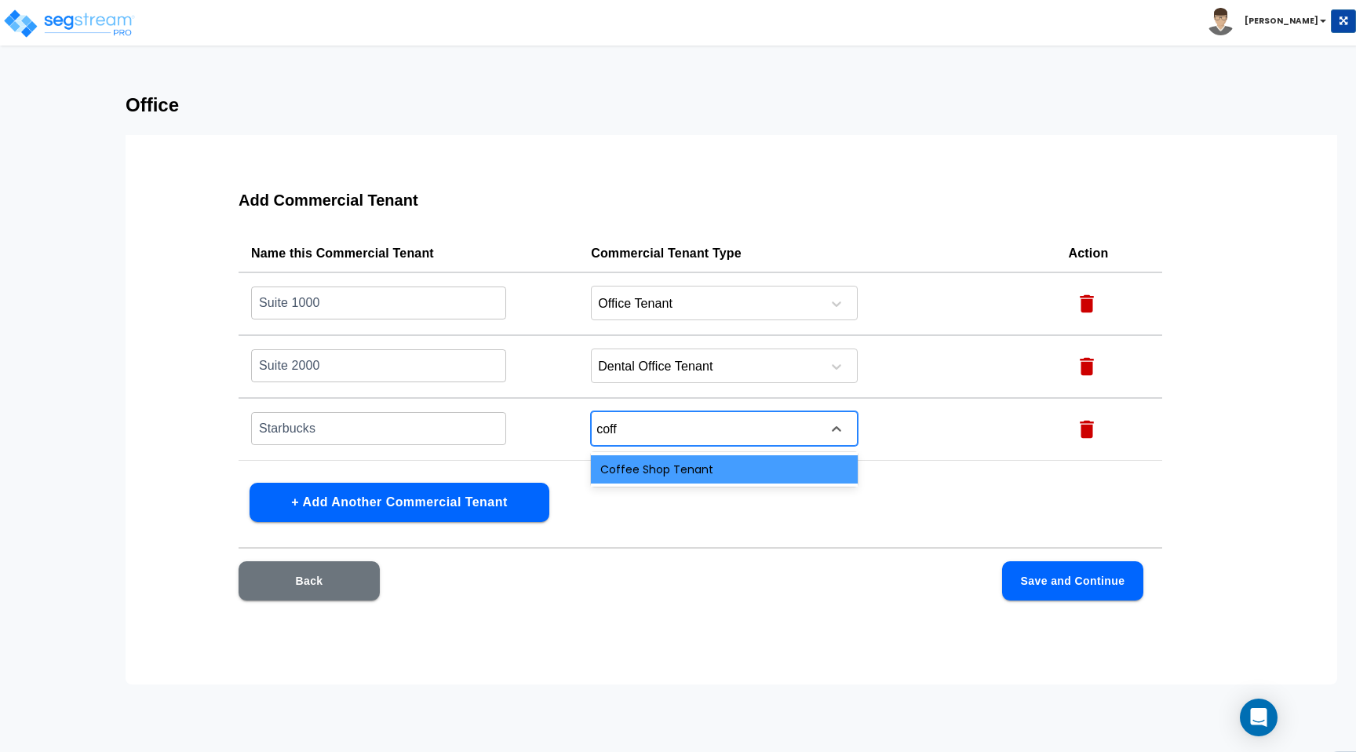
click at [718, 465] on div "Coffee Shop Tenant" at bounding box center [724, 469] width 267 height 28
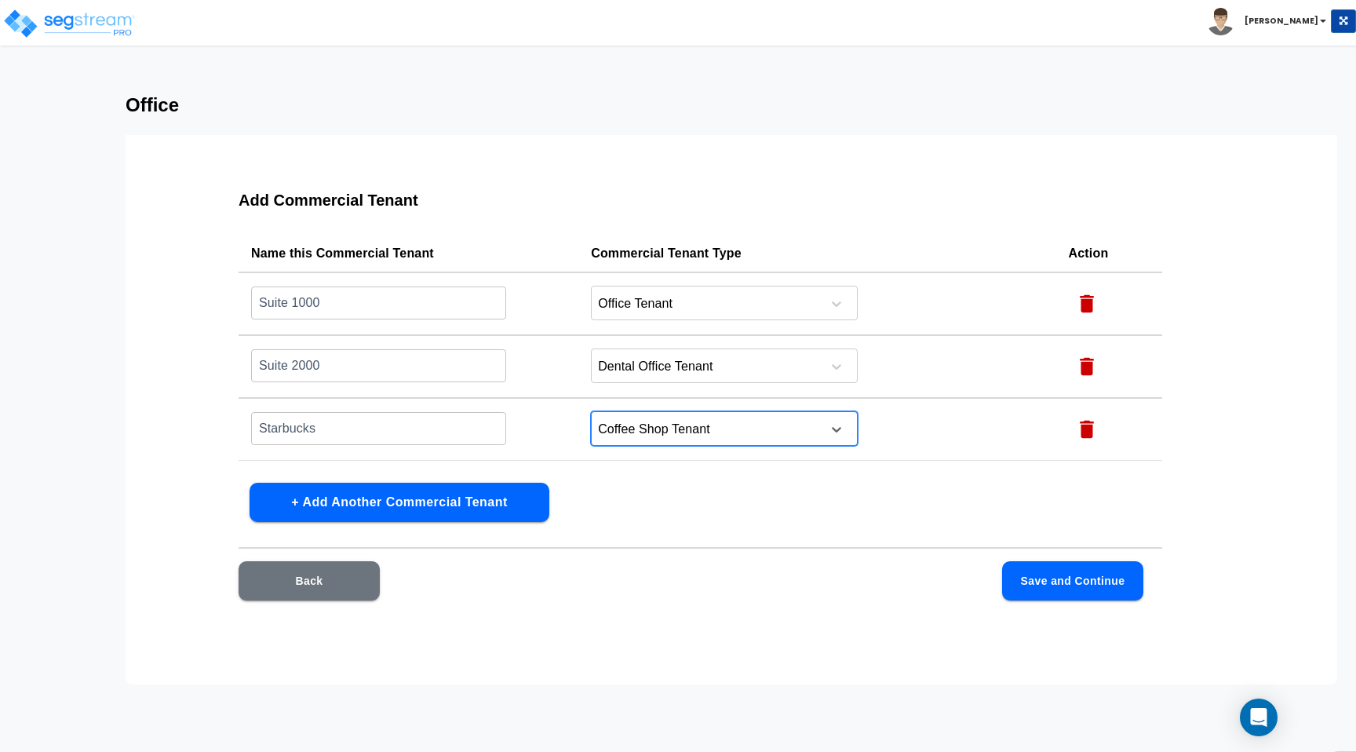
click at [1055, 578] on button "Save and Continue" at bounding box center [1072, 580] width 141 height 39
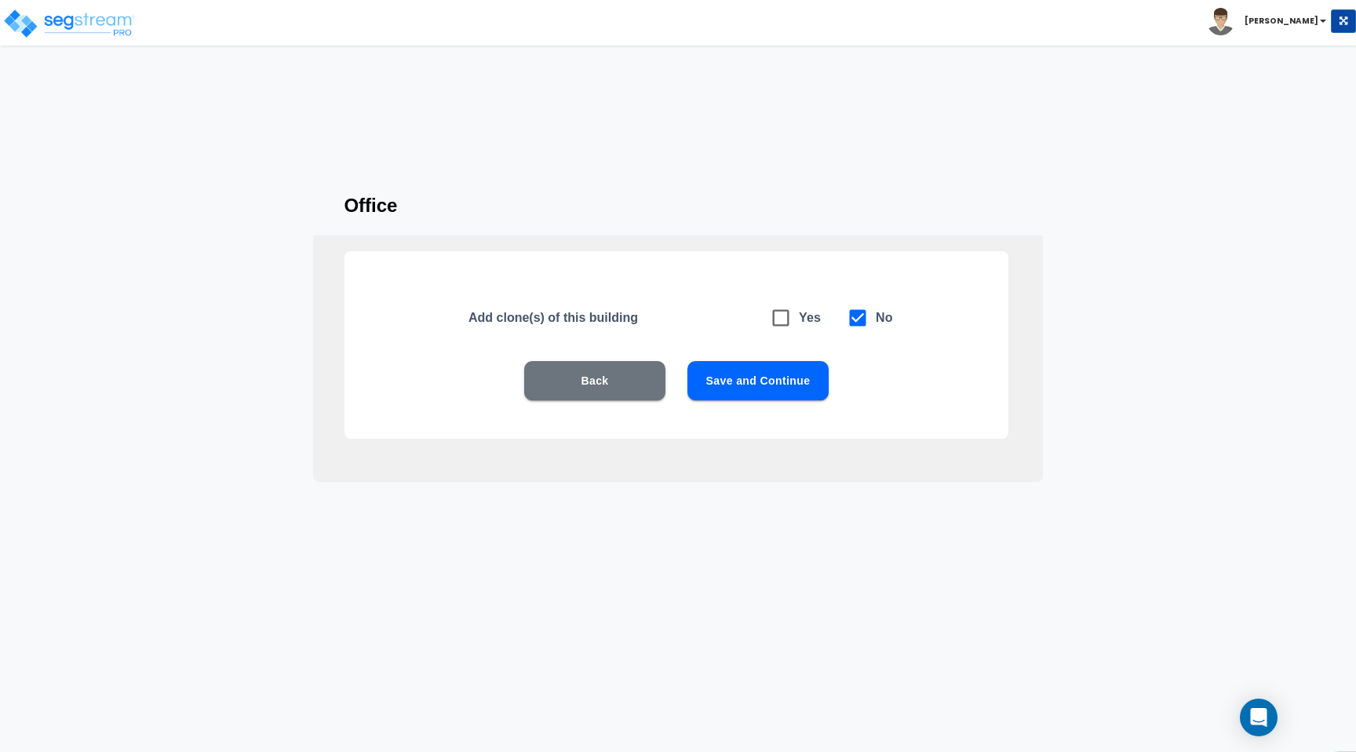
click at [764, 378] on button "Save and Continue" at bounding box center [758, 380] width 141 height 39
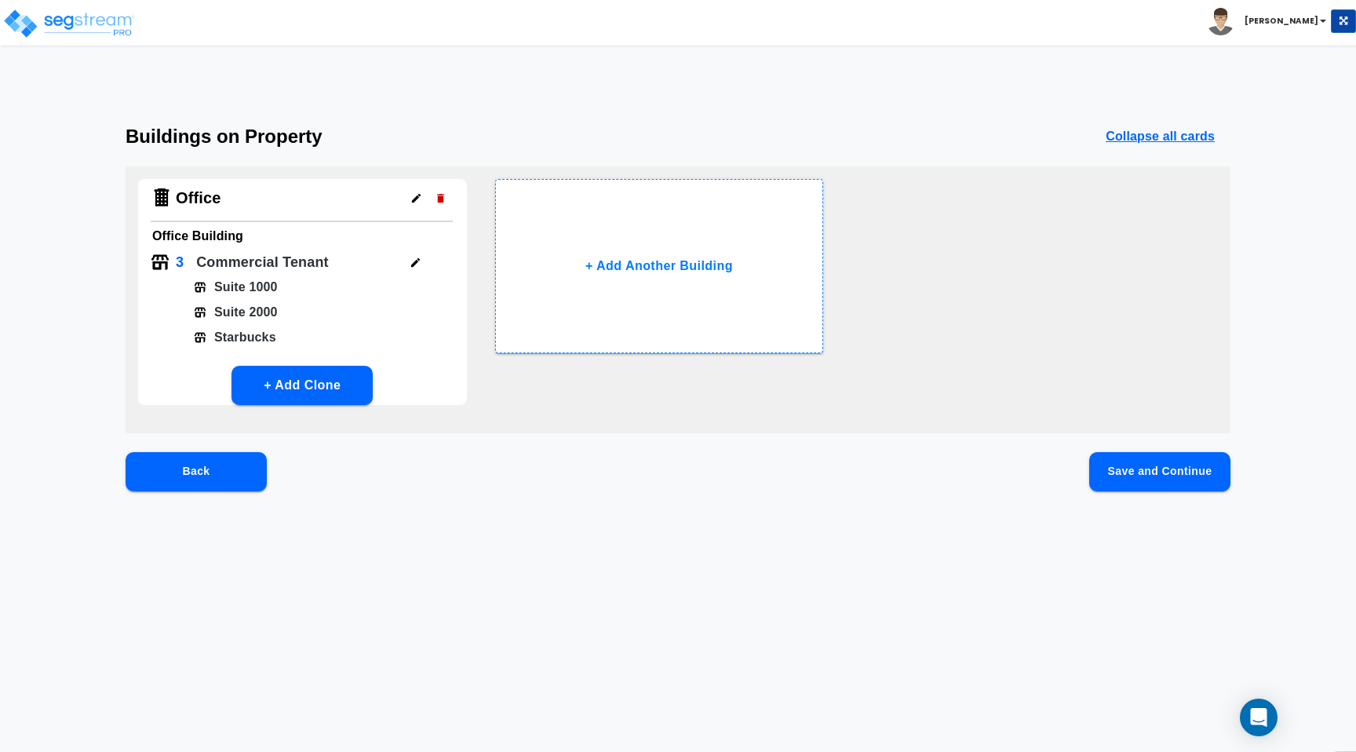
click at [1202, 466] on button "Save and Continue" at bounding box center [1159, 471] width 141 height 39
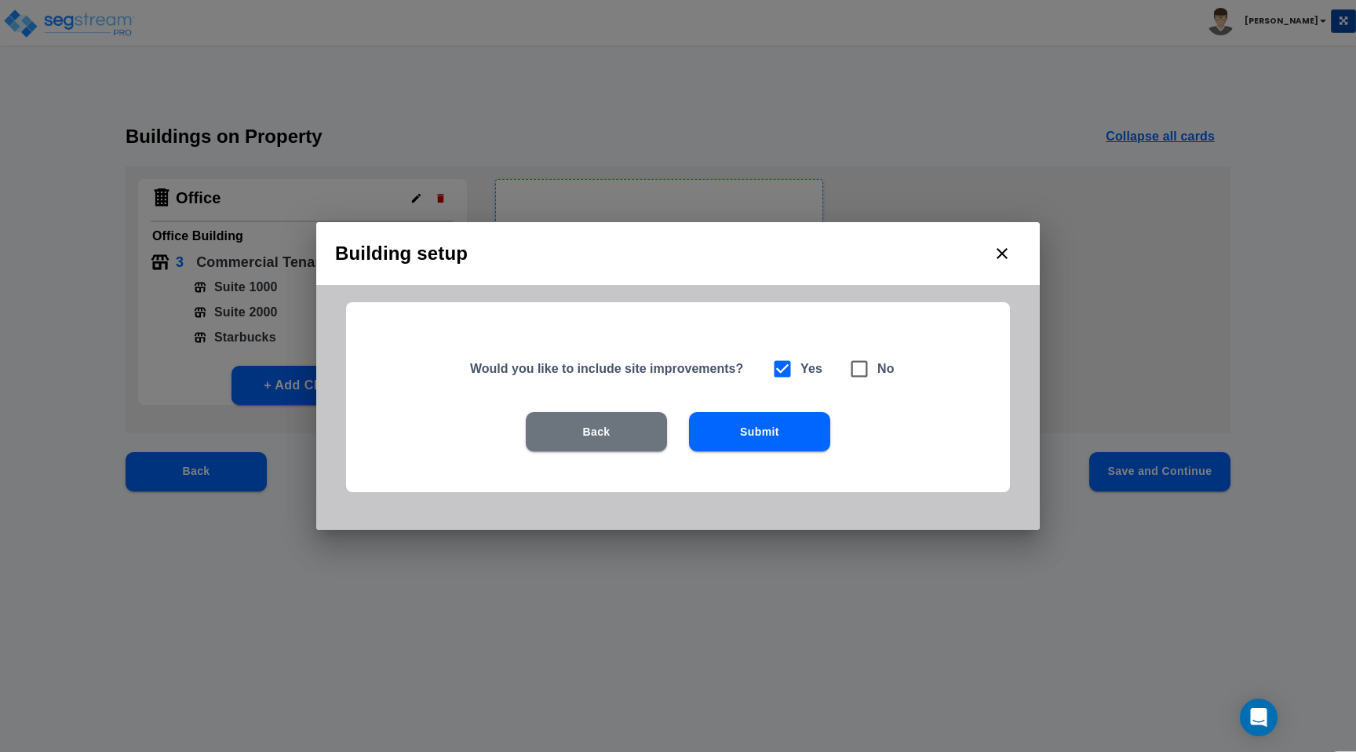
click at [779, 432] on button "Submit" at bounding box center [759, 431] width 141 height 39
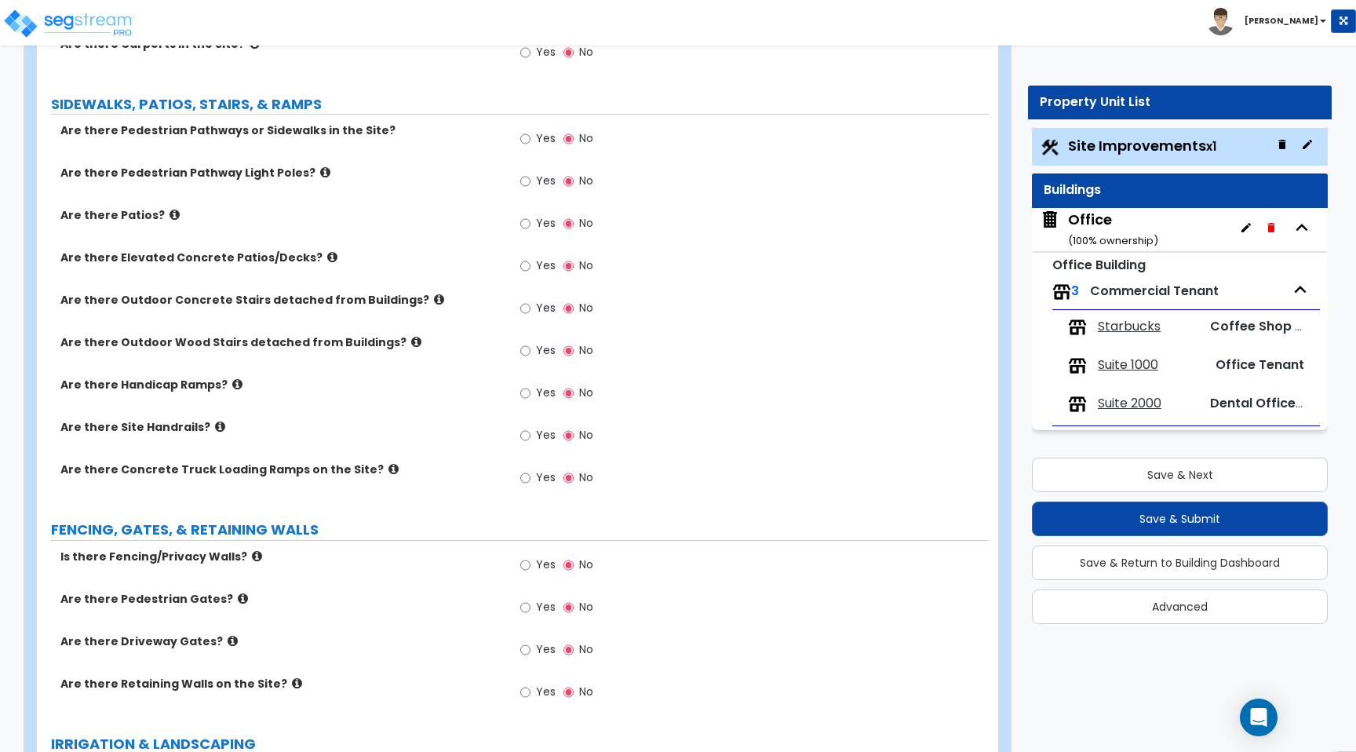
scroll to position [812, 0]
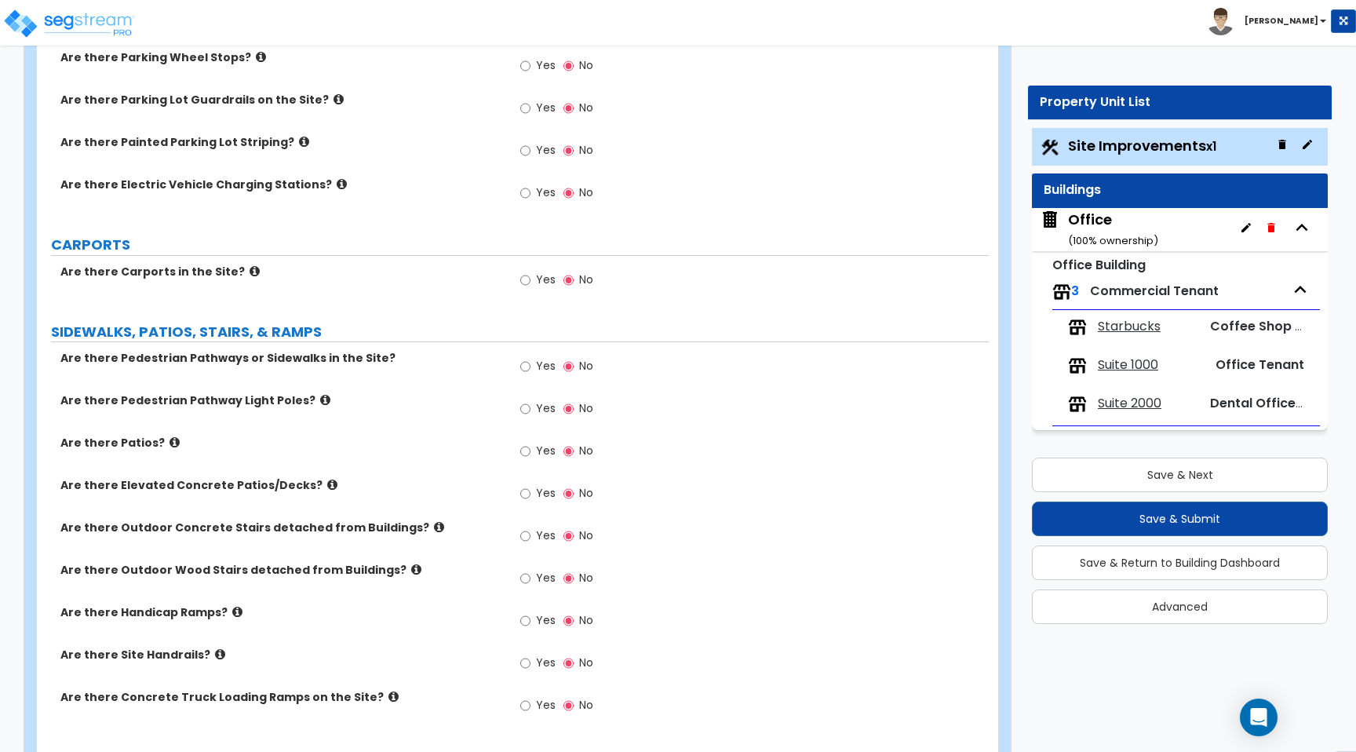
click at [541, 454] on span "Yes" at bounding box center [546, 451] width 20 height 16
click at [531, 454] on input "Yes" at bounding box center [525, 451] width 10 height 17
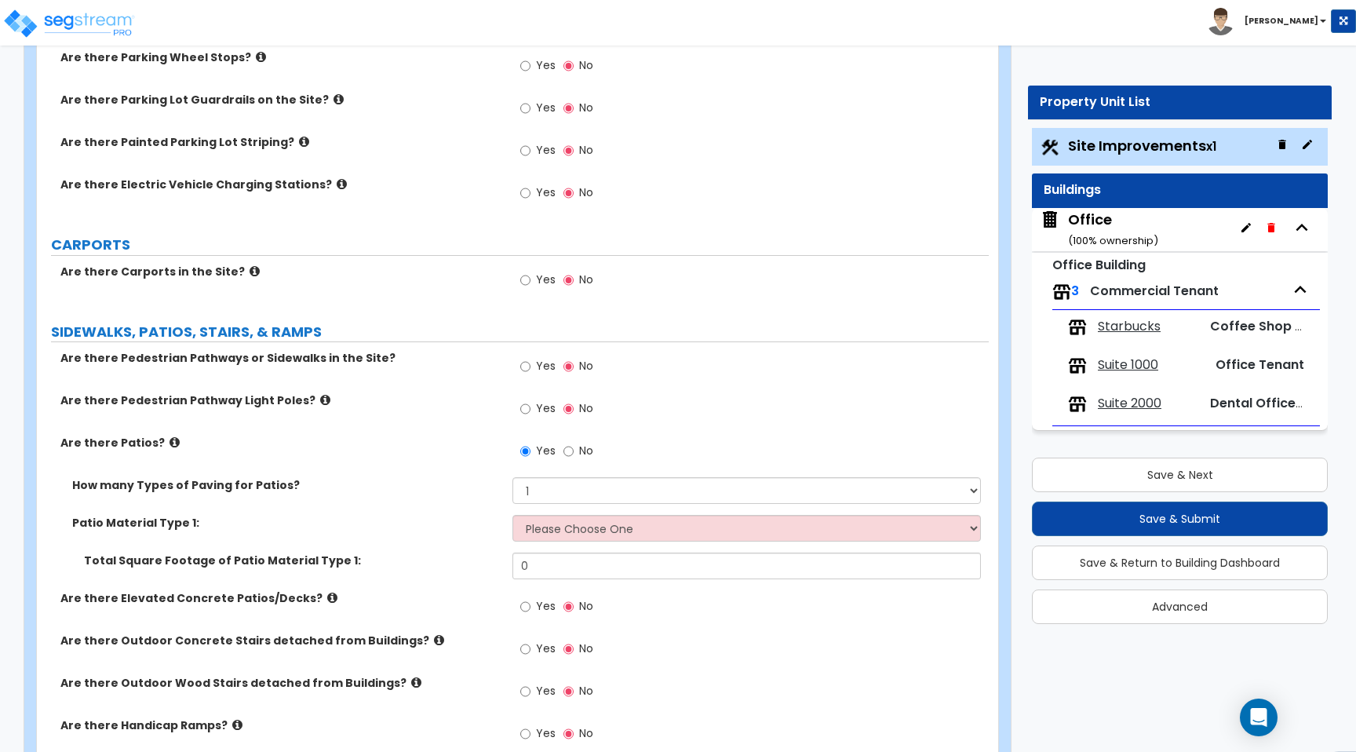
click at [587, 452] on span "No" at bounding box center [586, 451] width 14 height 16
click at [574, 452] on input "No" at bounding box center [569, 451] width 10 height 17
radio input "false"
radio input "true"
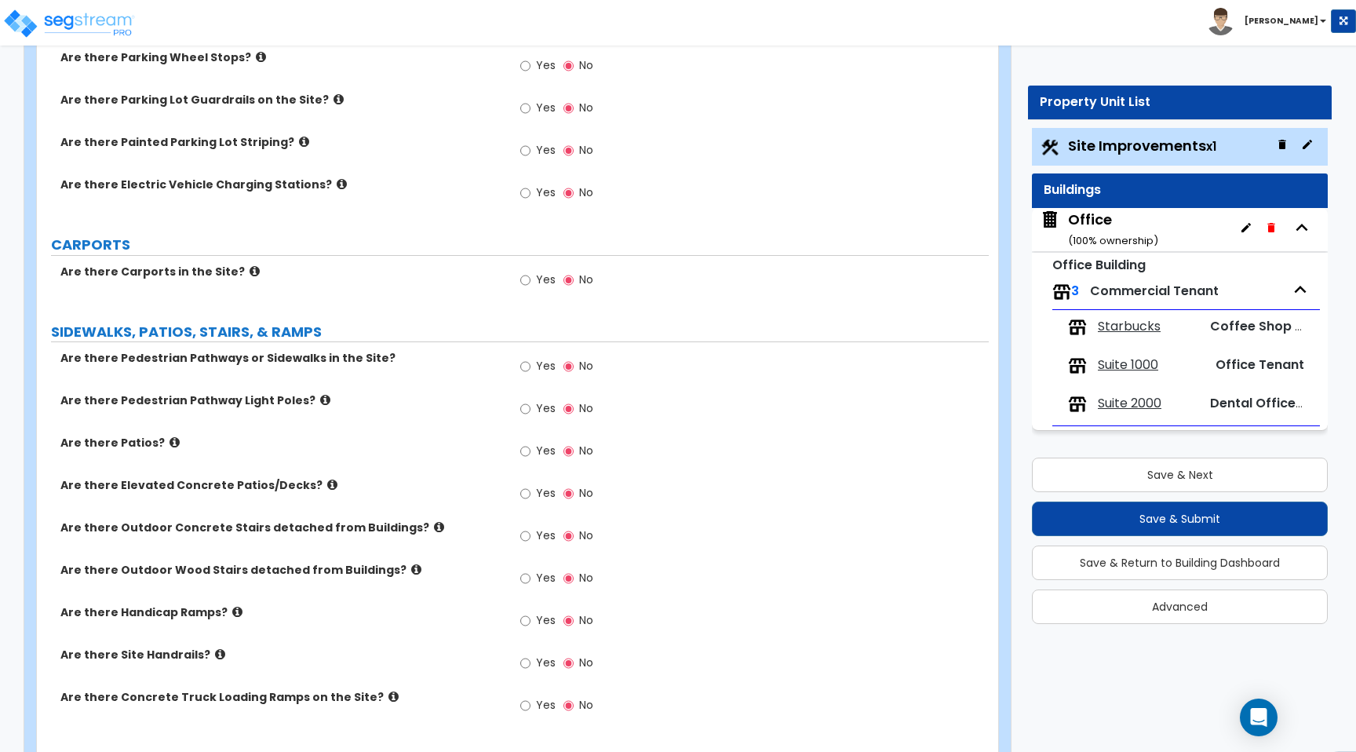
click at [532, 492] on label "Yes" at bounding box center [537, 495] width 35 height 27
click at [531, 492] on input "Yes" at bounding box center [525, 493] width 10 height 17
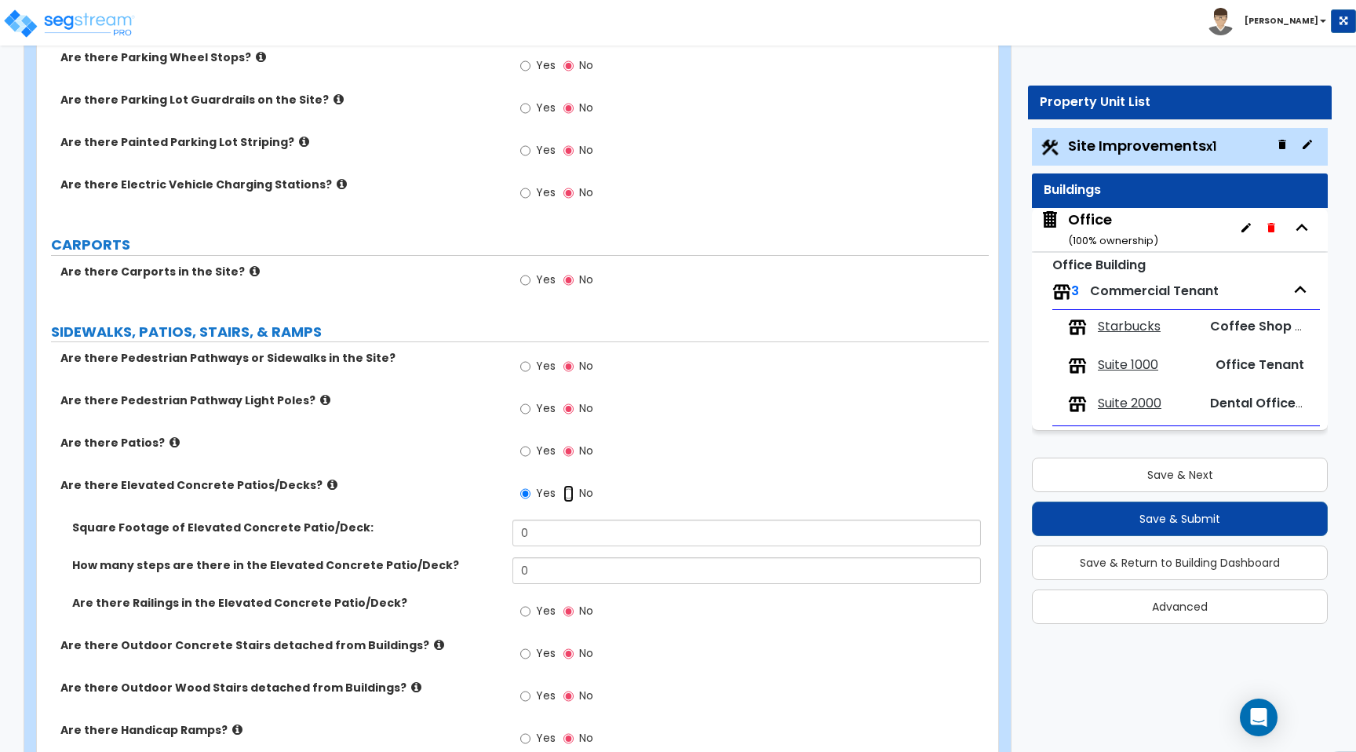
click at [568, 493] on input "No" at bounding box center [569, 493] width 10 height 17
radio input "false"
radio input "true"
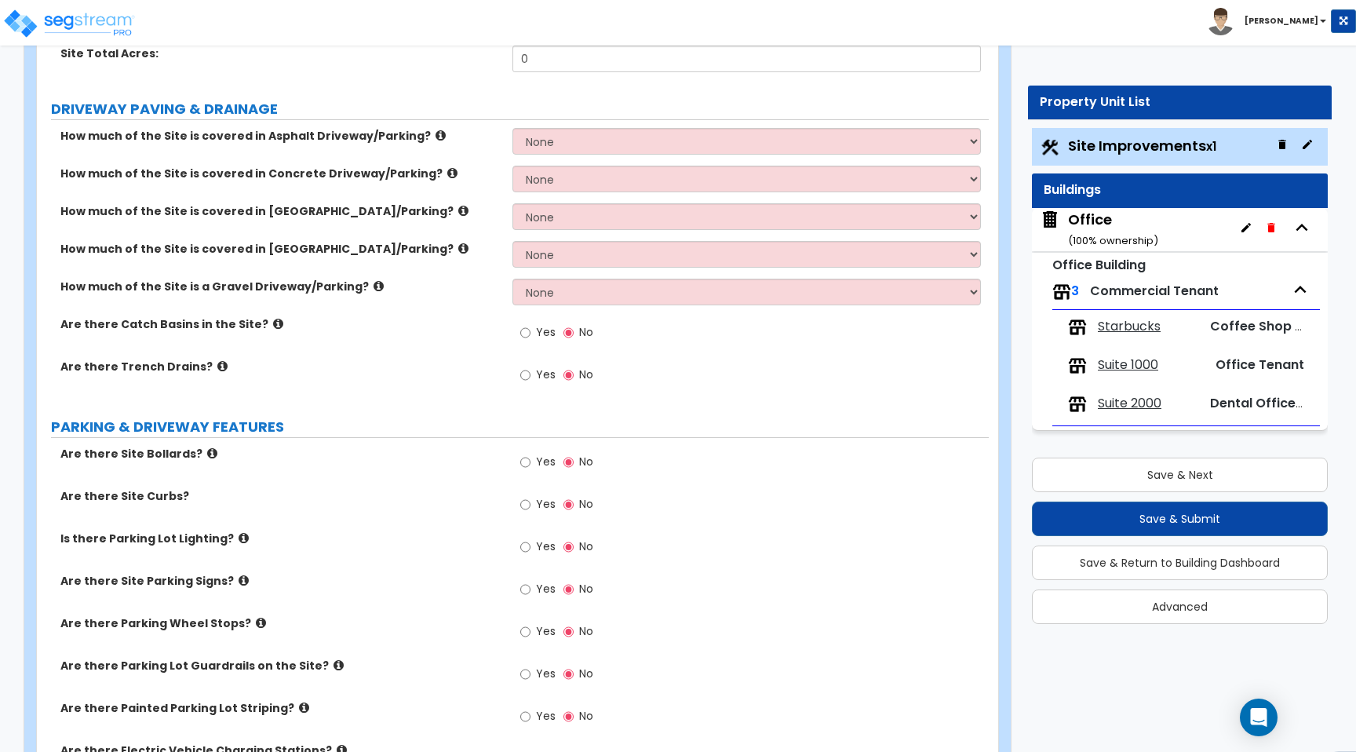
scroll to position [0, 0]
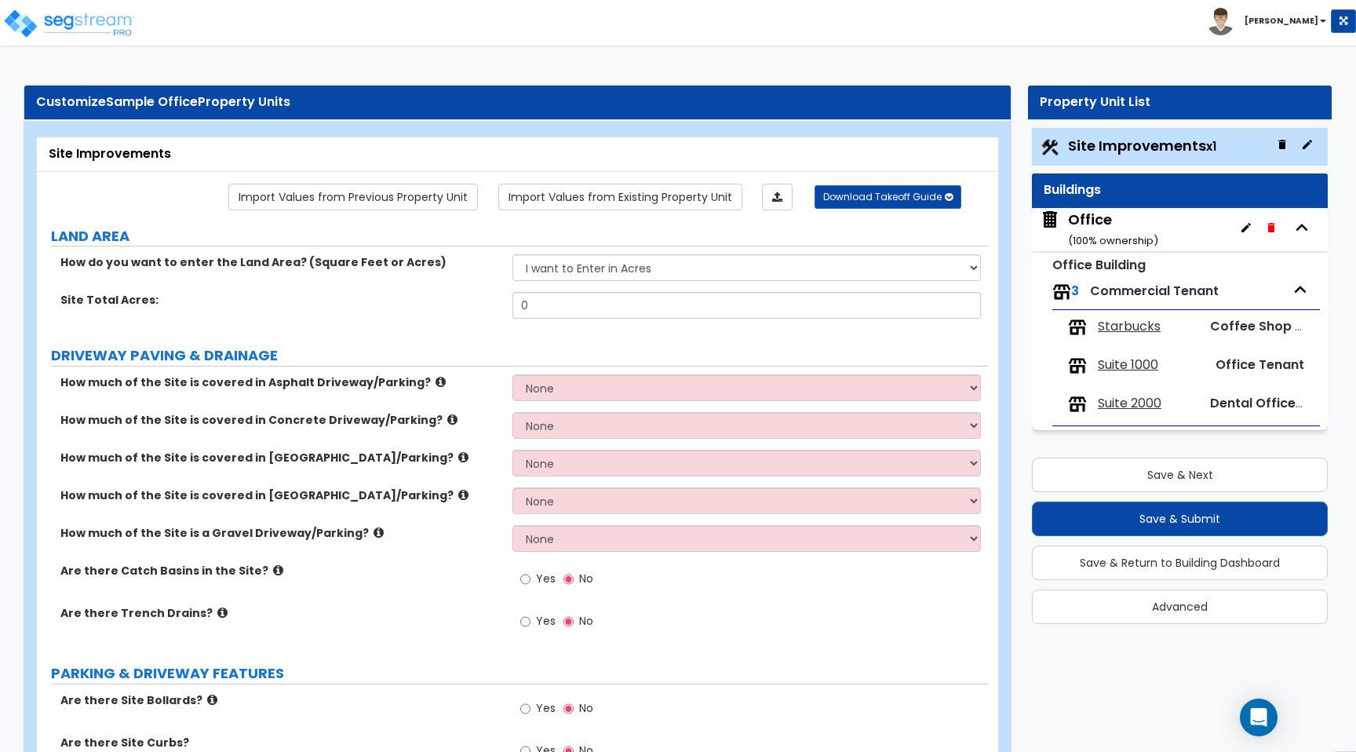
click at [1092, 236] on small "( 100 % ownership)" at bounding box center [1113, 240] width 90 height 15
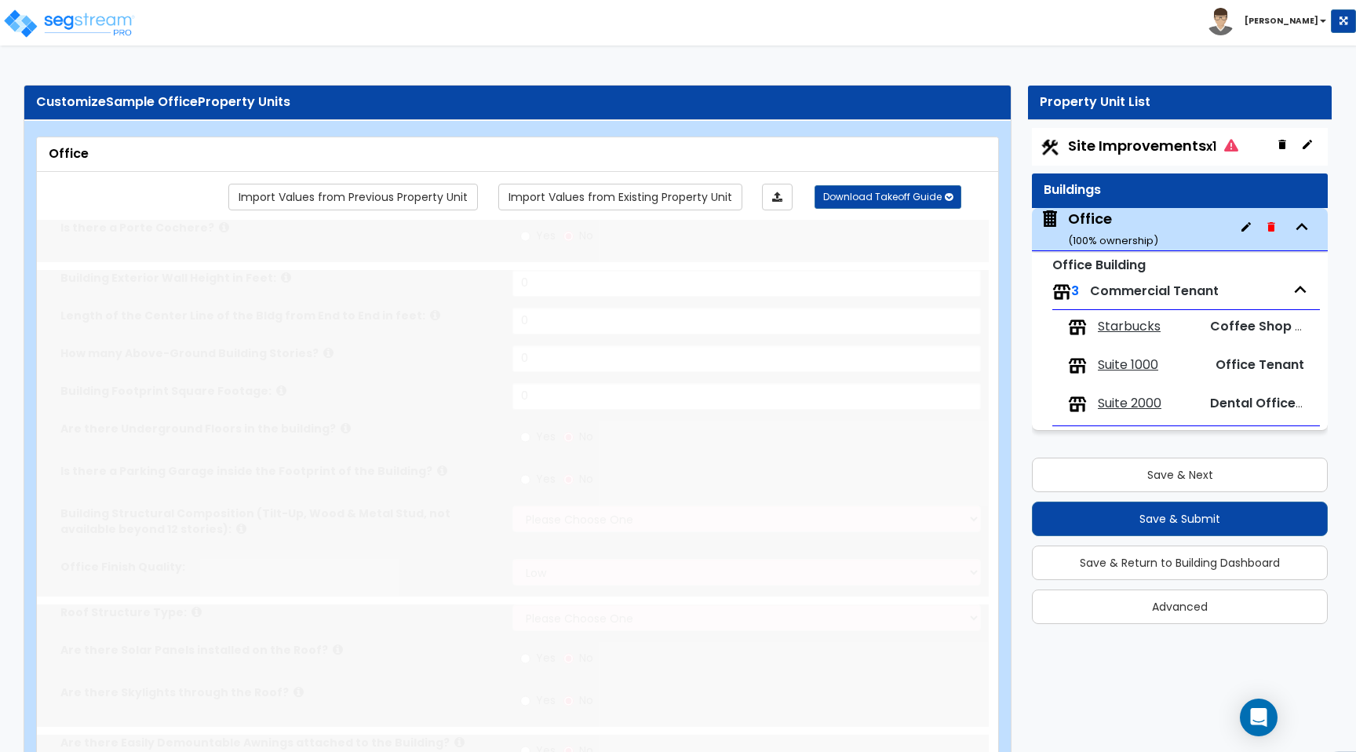
type input "1"
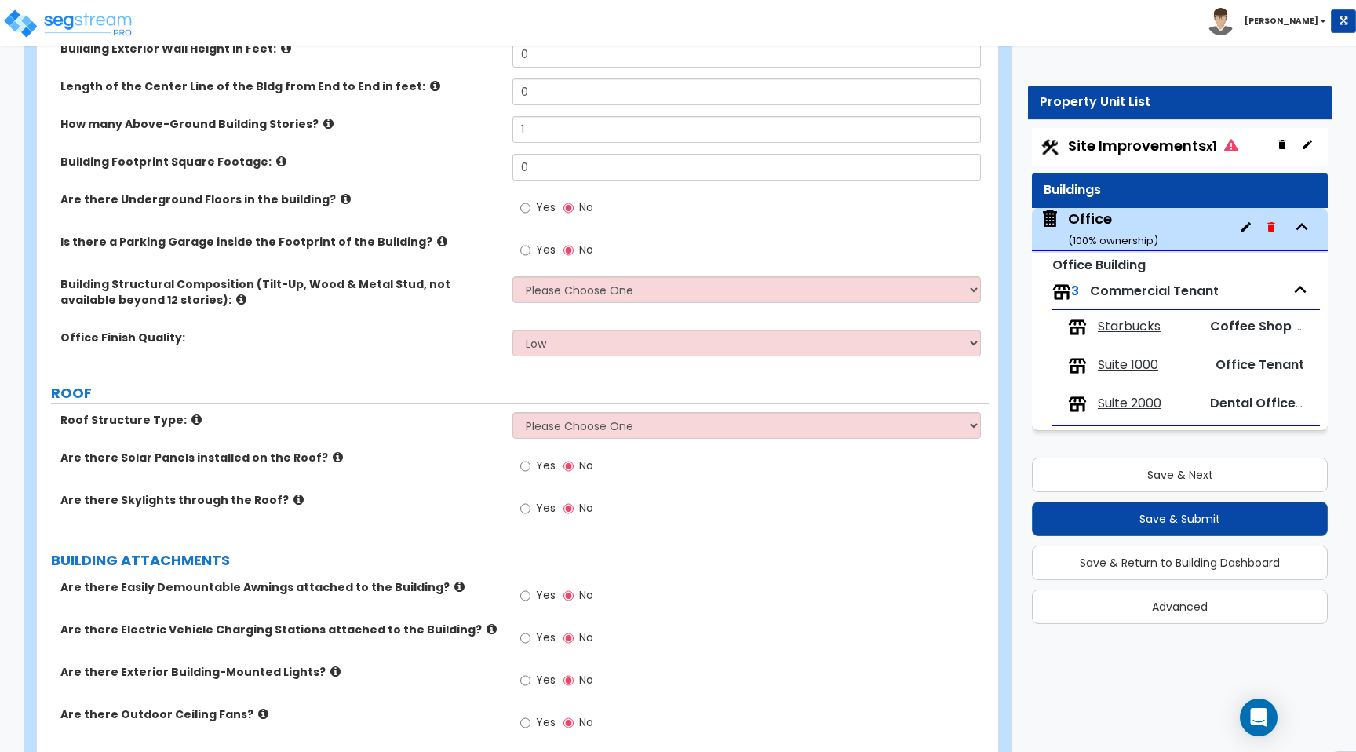
scroll to position [106, 0]
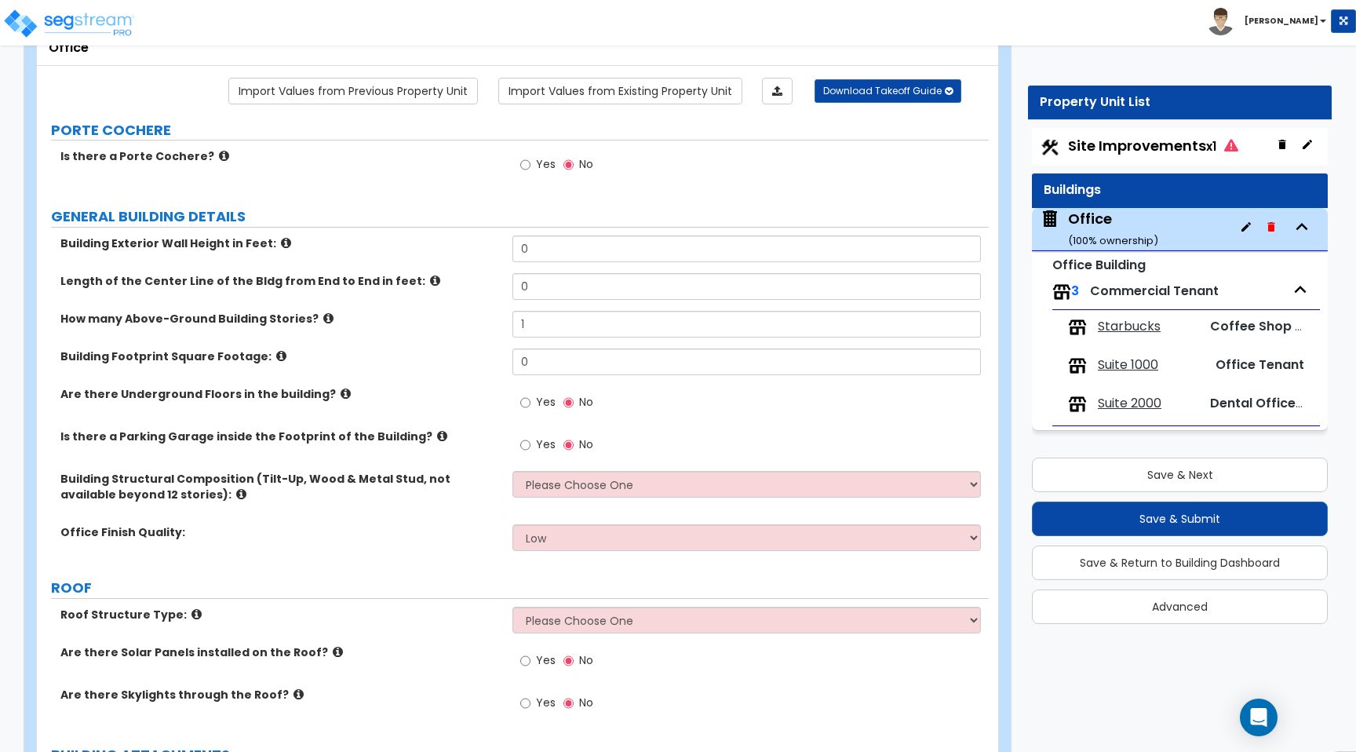
click at [1143, 336] on span "Starbucks" at bounding box center [1129, 327] width 63 height 18
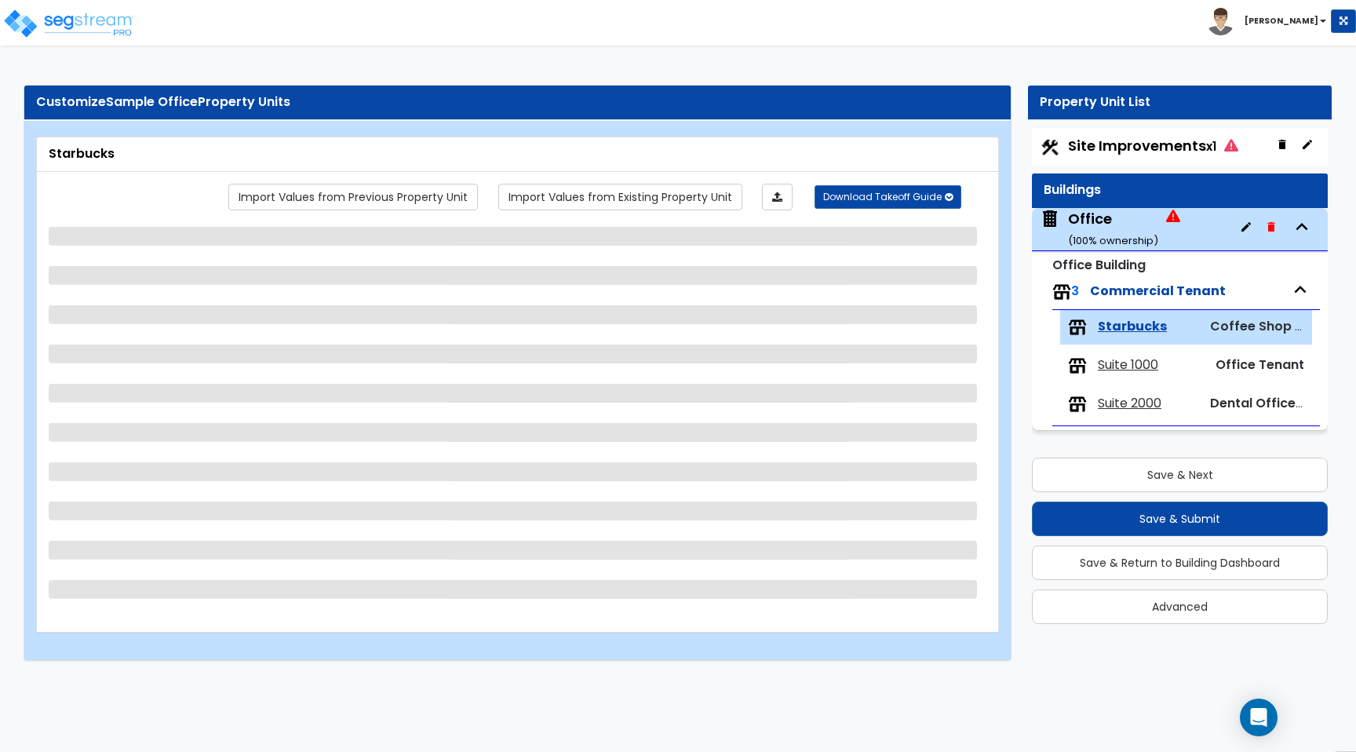
scroll to position [0, 0]
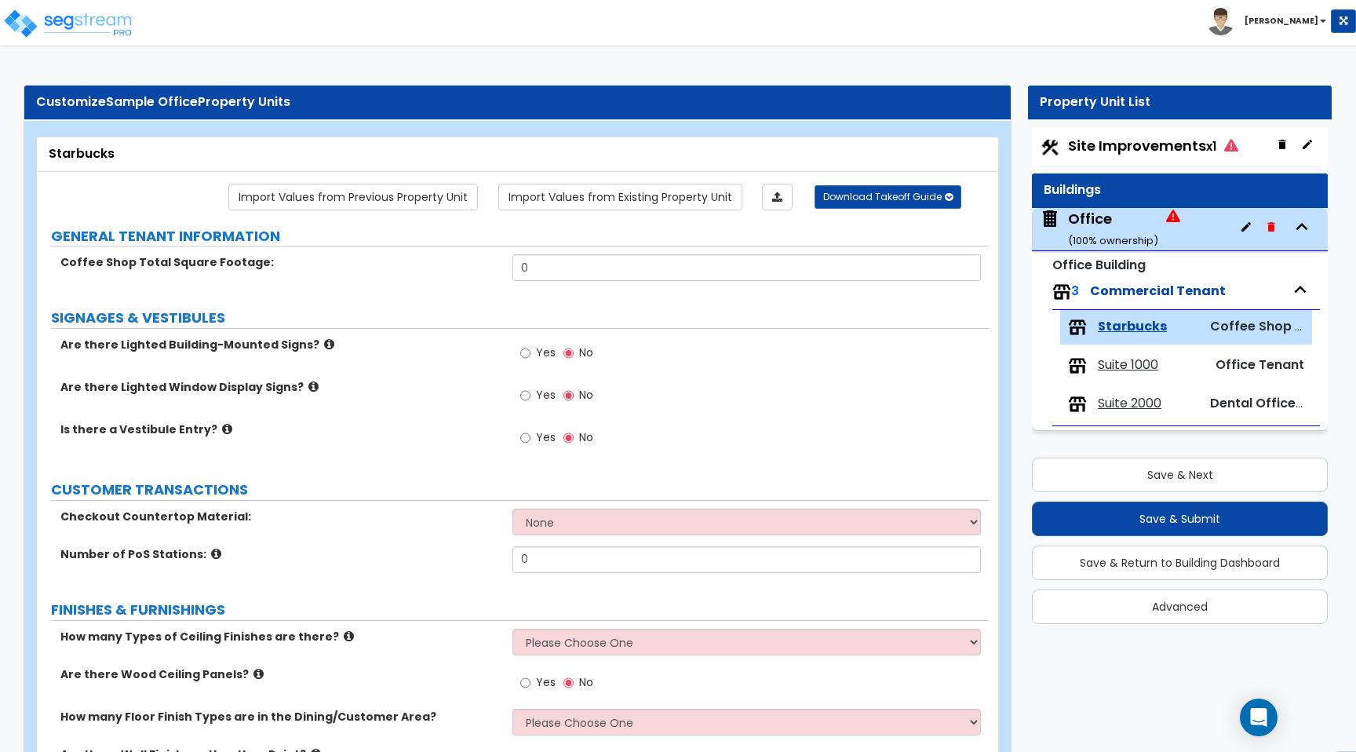
click at [1144, 364] on span "Suite 1000" at bounding box center [1128, 365] width 60 height 18
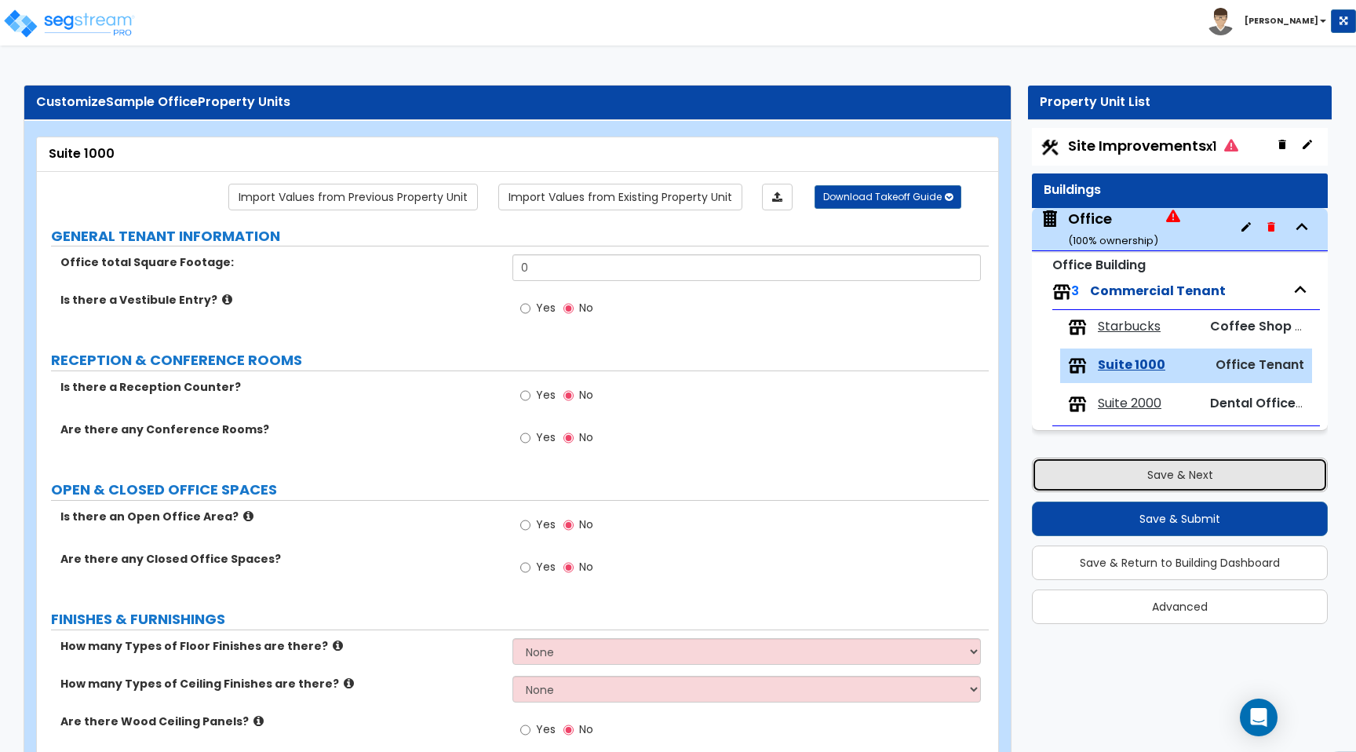
click at [1137, 465] on button "Save & Next" at bounding box center [1180, 475] width 296 height 35
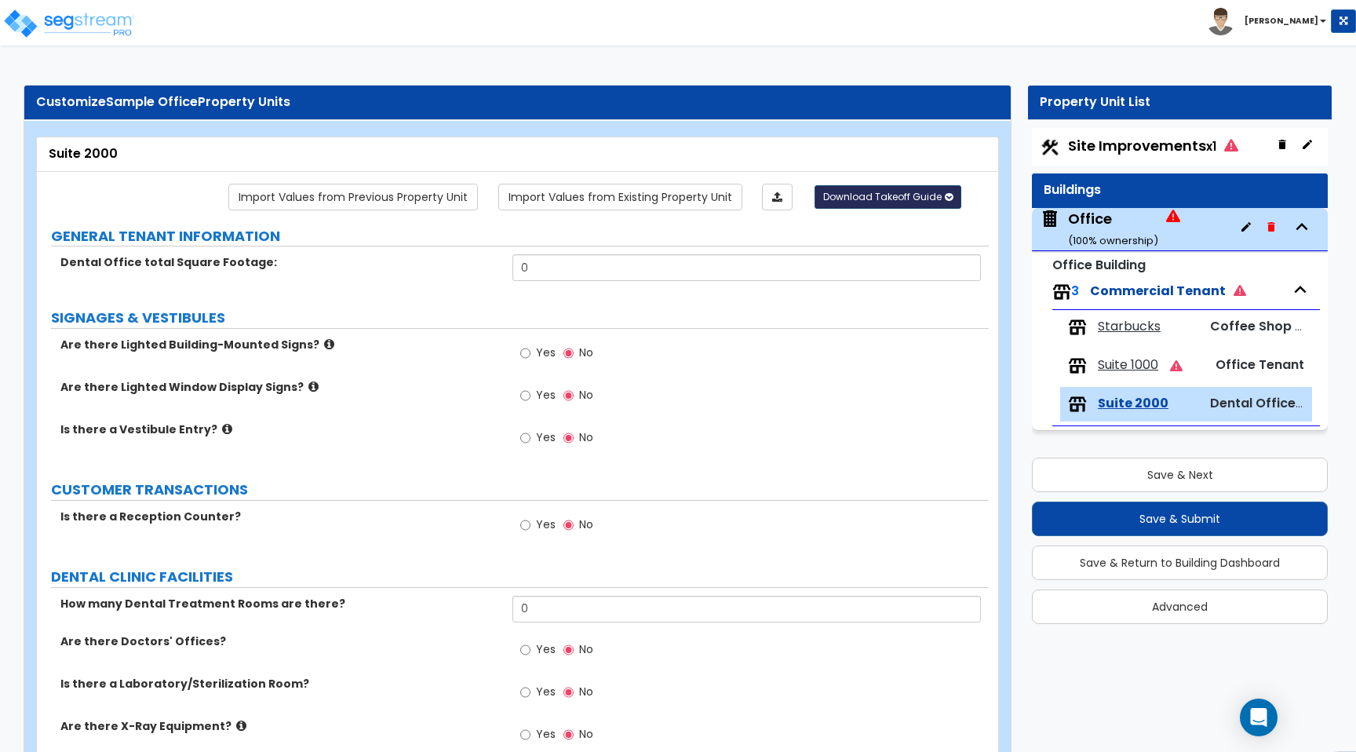
click at [869, 190] on span "Download Takeoff Guide" at bounding box center [882, 196] width 119 height 13
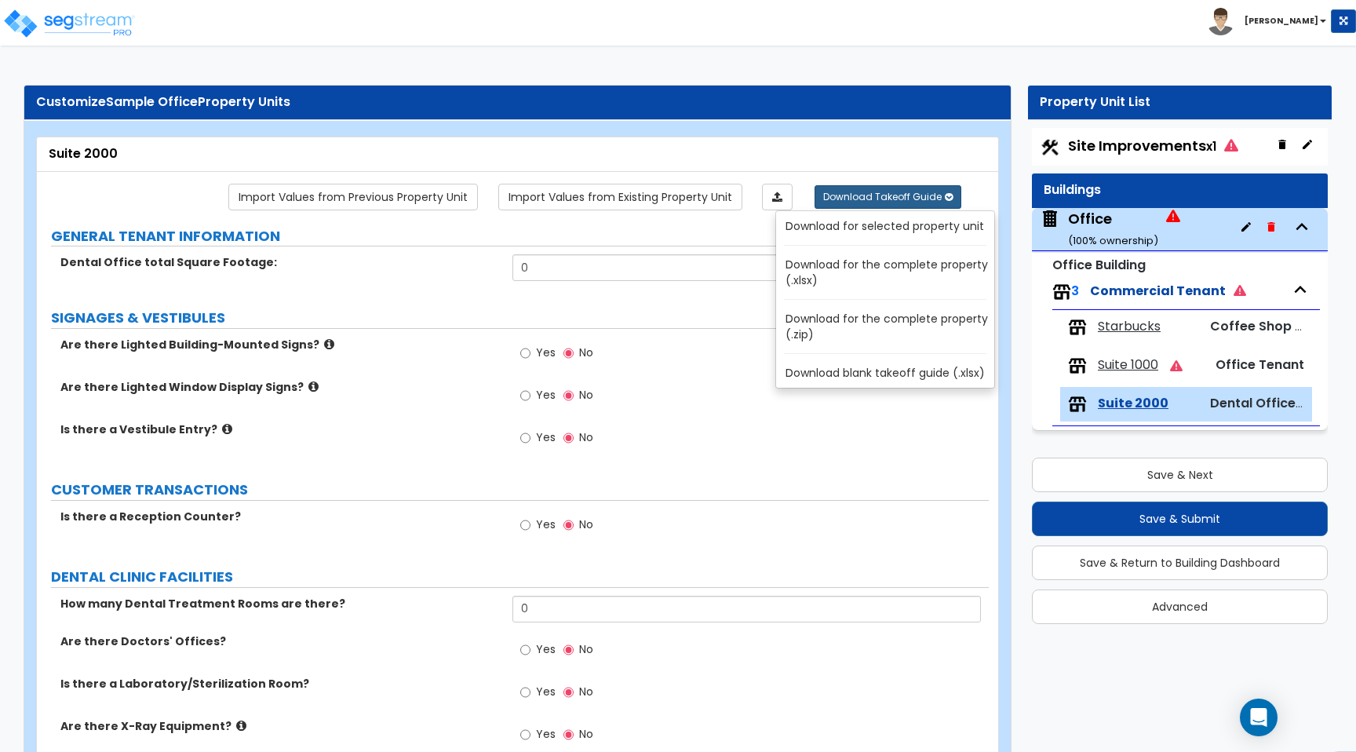
click at [878, 275] on link "Download for the complete property (.xlsx)" at bounding box center [889, 273] width 212 height 38
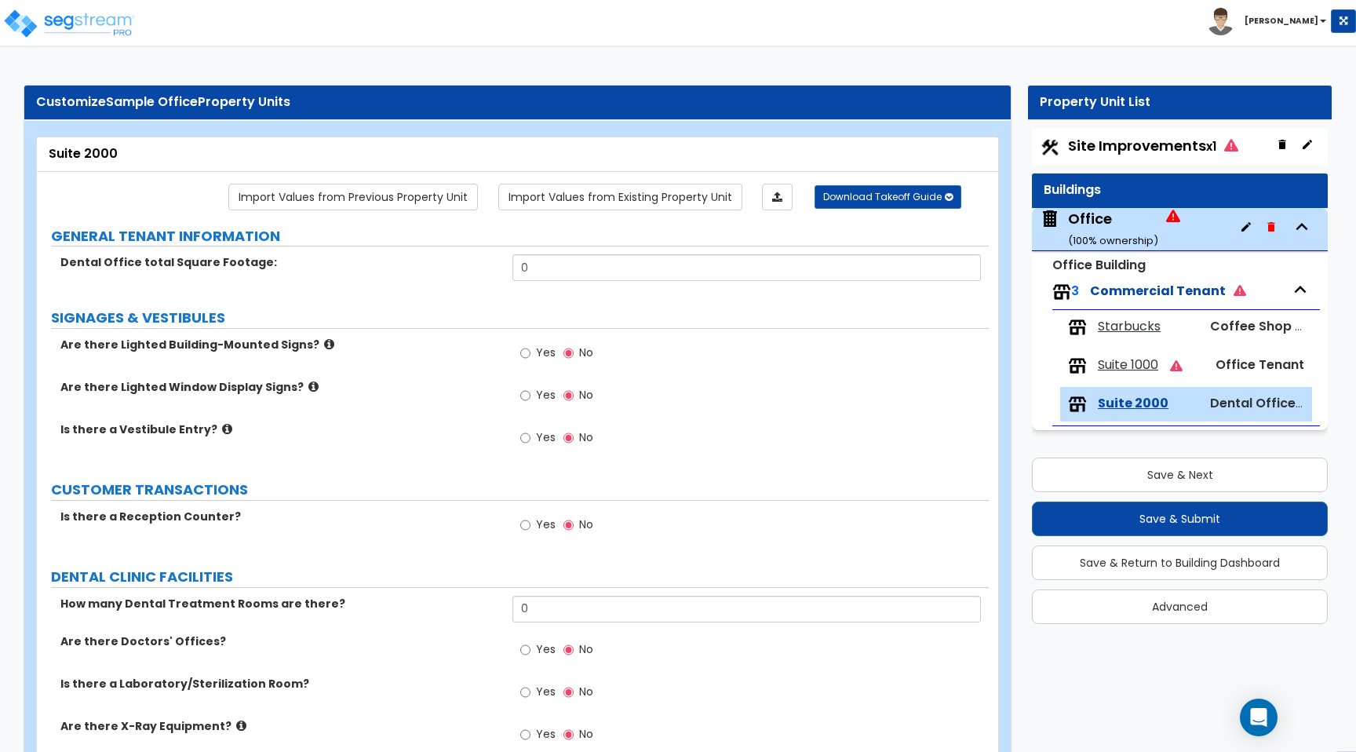
click at [324, 344] on icon at bounding box center [329, 344] width 10 height 12
click at [308, 387] on icon at bounding box center [313, 387] width 10 height 12
click at [222, 428] on icon at bounding box center [227, 429] width 10 height 12
click at [1259, 723] on icon "Open Intercom Messenger" at bounding box center [1259, 717] width 18 height 20
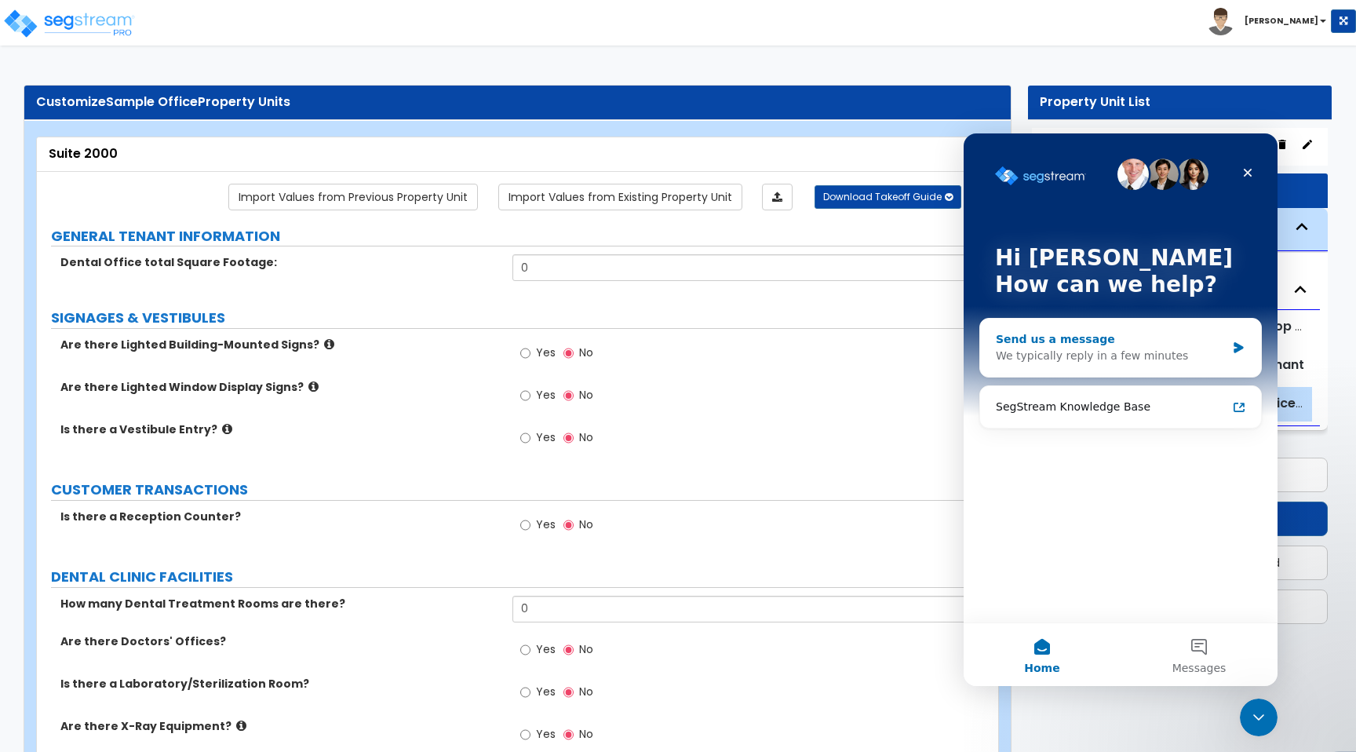
click at [1180, 359] on div "We typically reply in a few minutes" at bounding box center [1111, 356] width 230 height 16
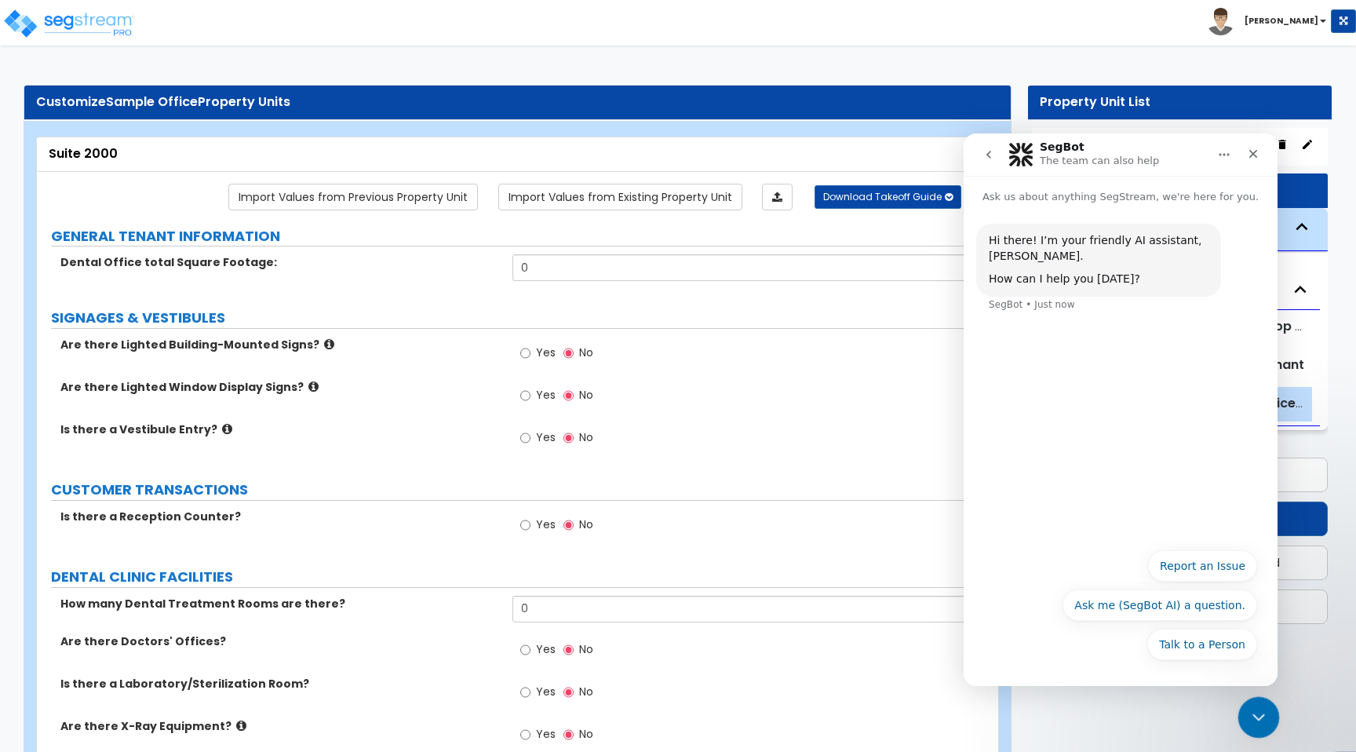
click at [1257, 715] on icon "Close Intercom Messenger" at bounding box center [1256, 715] width 19 height 19
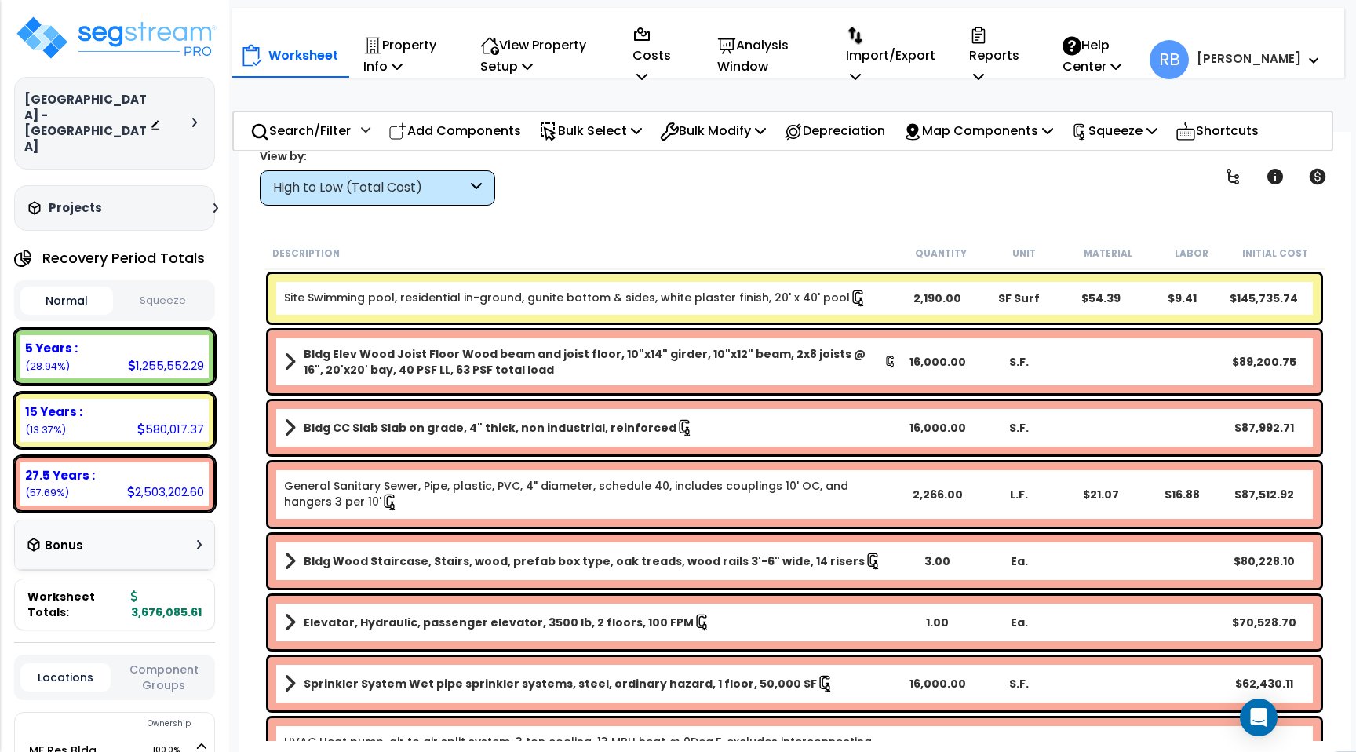
click at [165, 287] on button "Squeeze" at bounding box center [163, 300] width 93 height 27
click at [67, 287] on button "Normal" at bounding box center [66, 300] width 93 height 27
click at [155, 287] on button "Squeeze" at bounding box center [163, 300] width 93 height 27
click at [66, 287] on button "Normal" at bounding box center [66, 300] width 93 height 27
drag, startPoint x: 128, startPoint y: 580, endPoint x: 199, endPoint y: 584, distance: 71.5
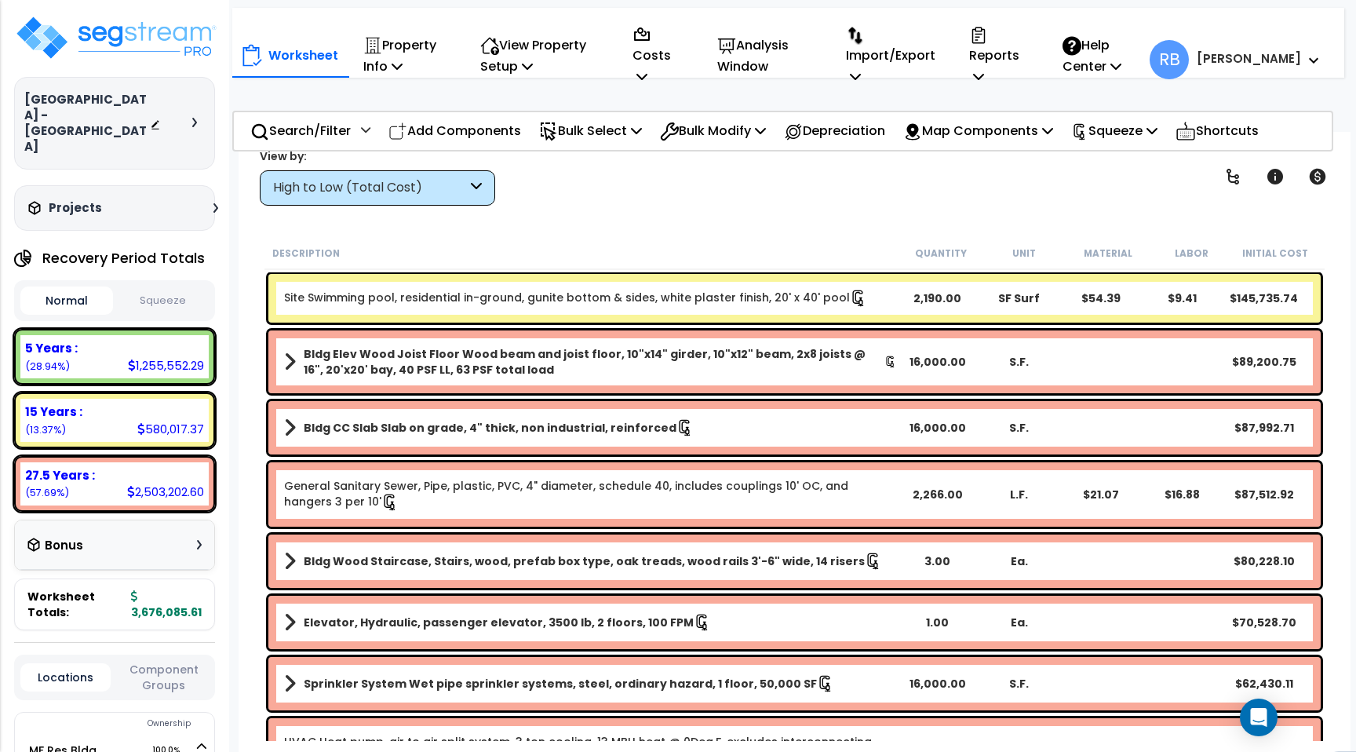
click at [199, 585] on div "Worksheet Totals: 3,676,085.61" at bounding box center [114, 604] width 201 height 52
click at [176, 287] on button "Squeeze" at bounding box center [163, 300] width 93 height 27
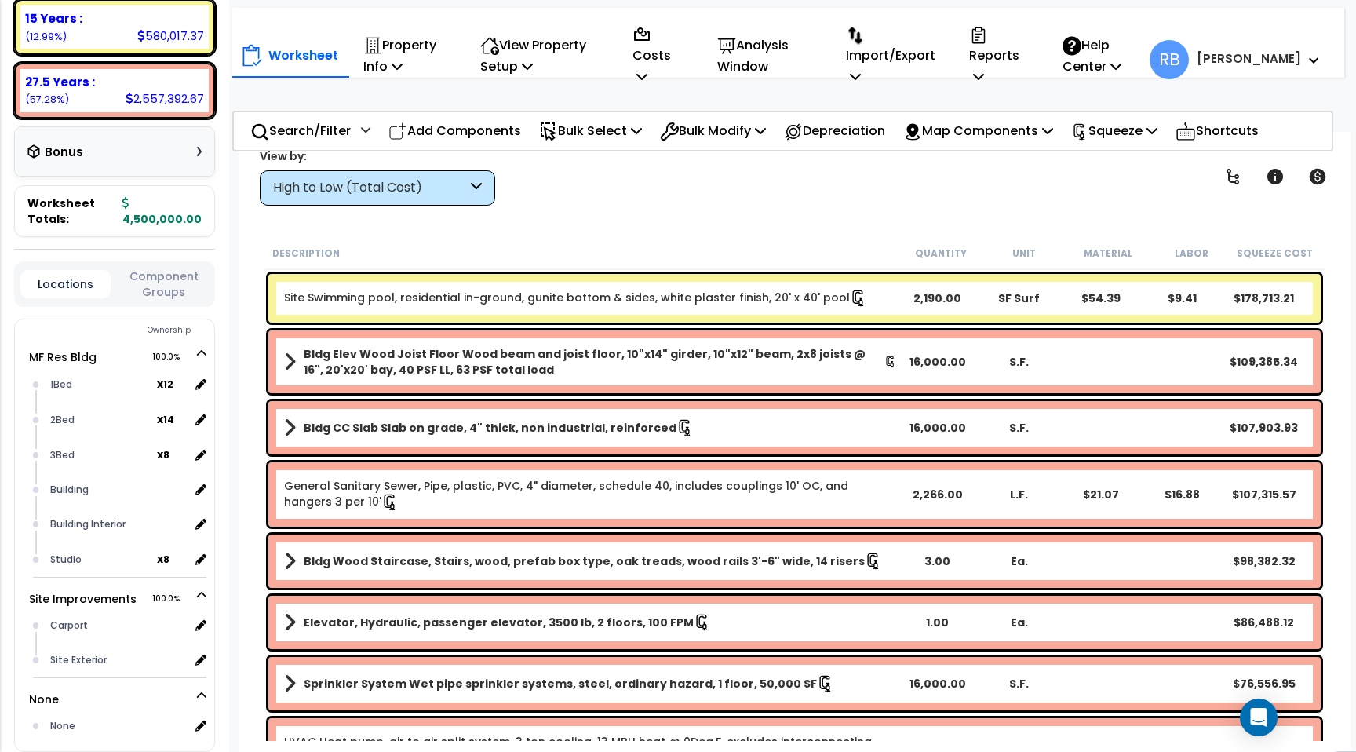
scroll to position [472, 0]
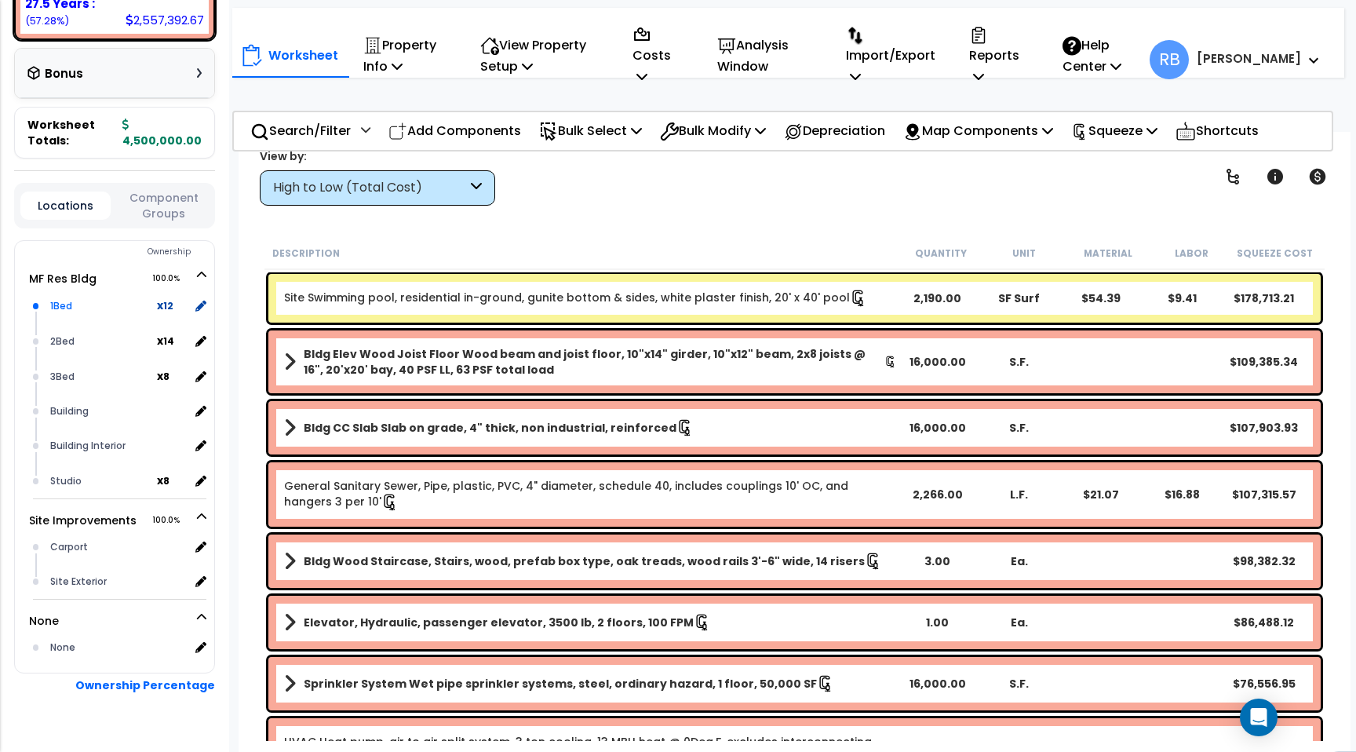
click at [60, 297] on div "1Bed" at bounding box center [101, 306] width 111 height 19
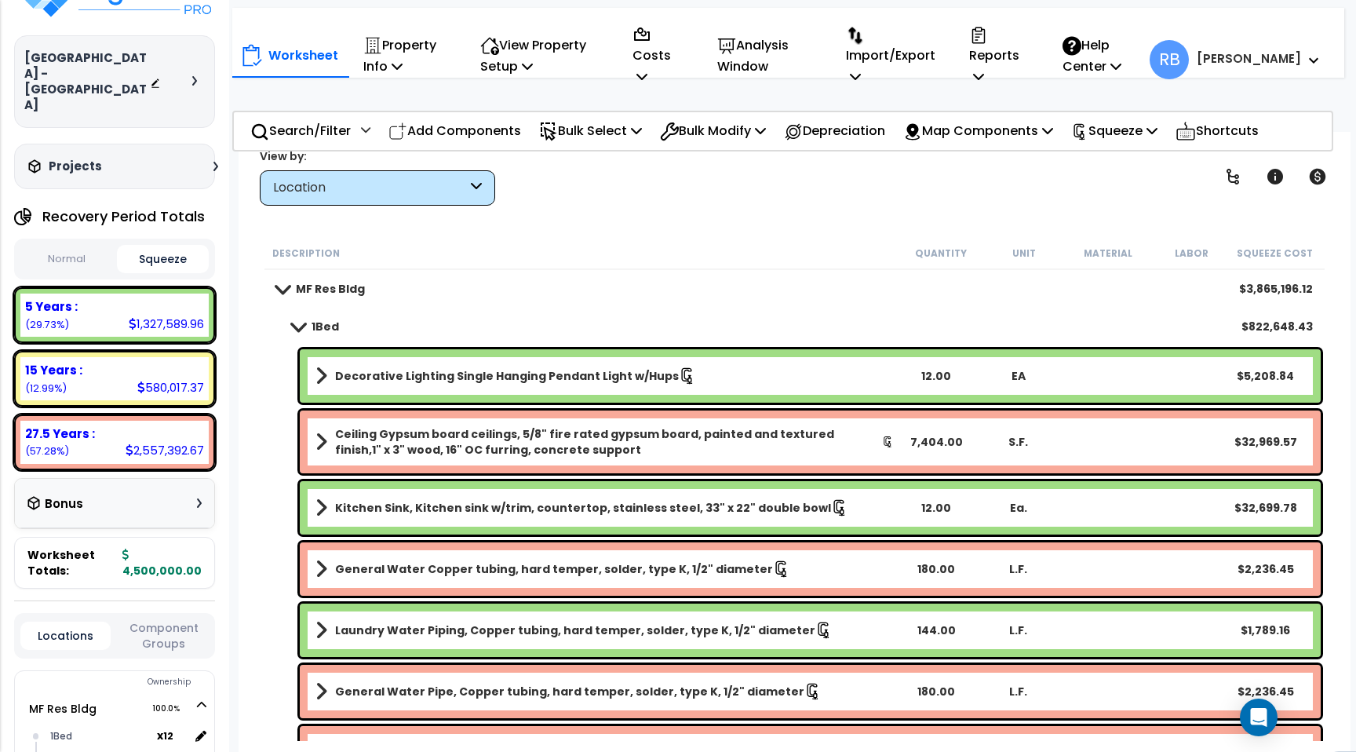
scroll to position [0, 0]
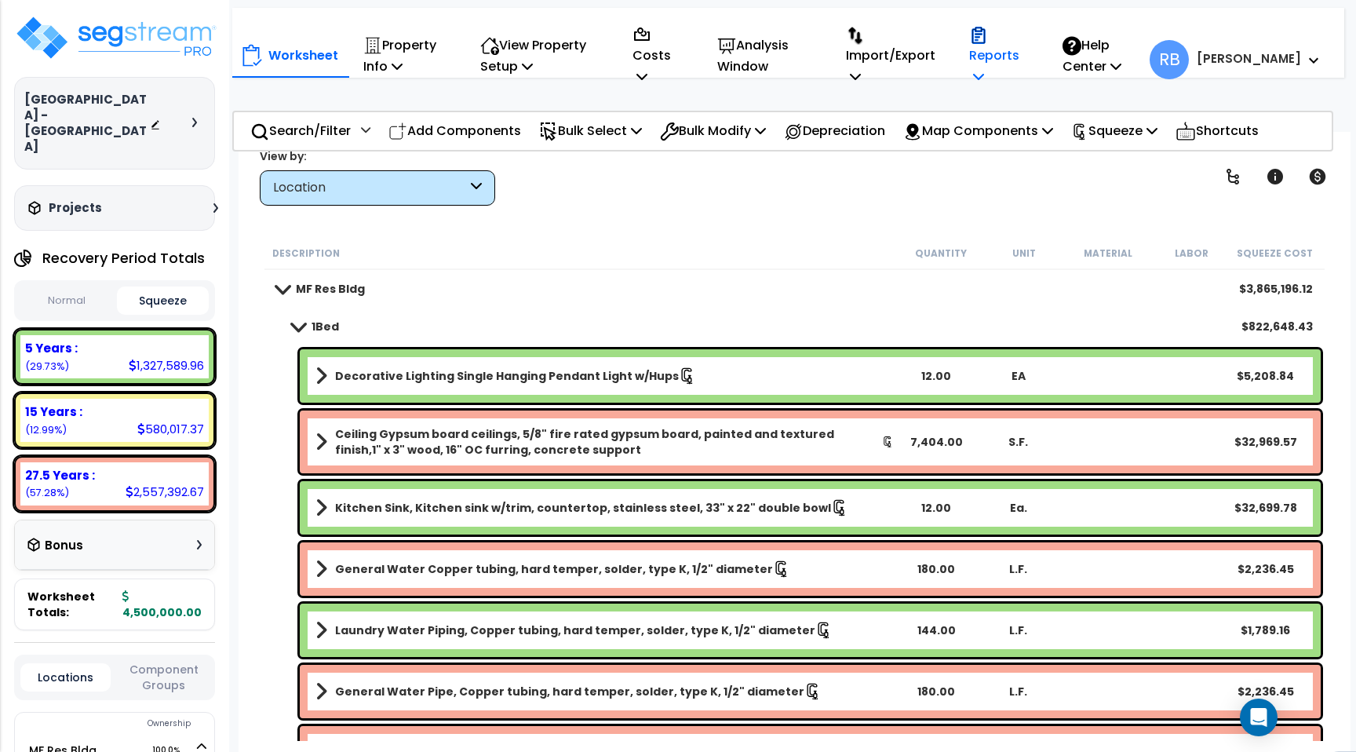
click at [1029, 54] on p "Reports" at bounding box center [999, 56] width 60 height 64
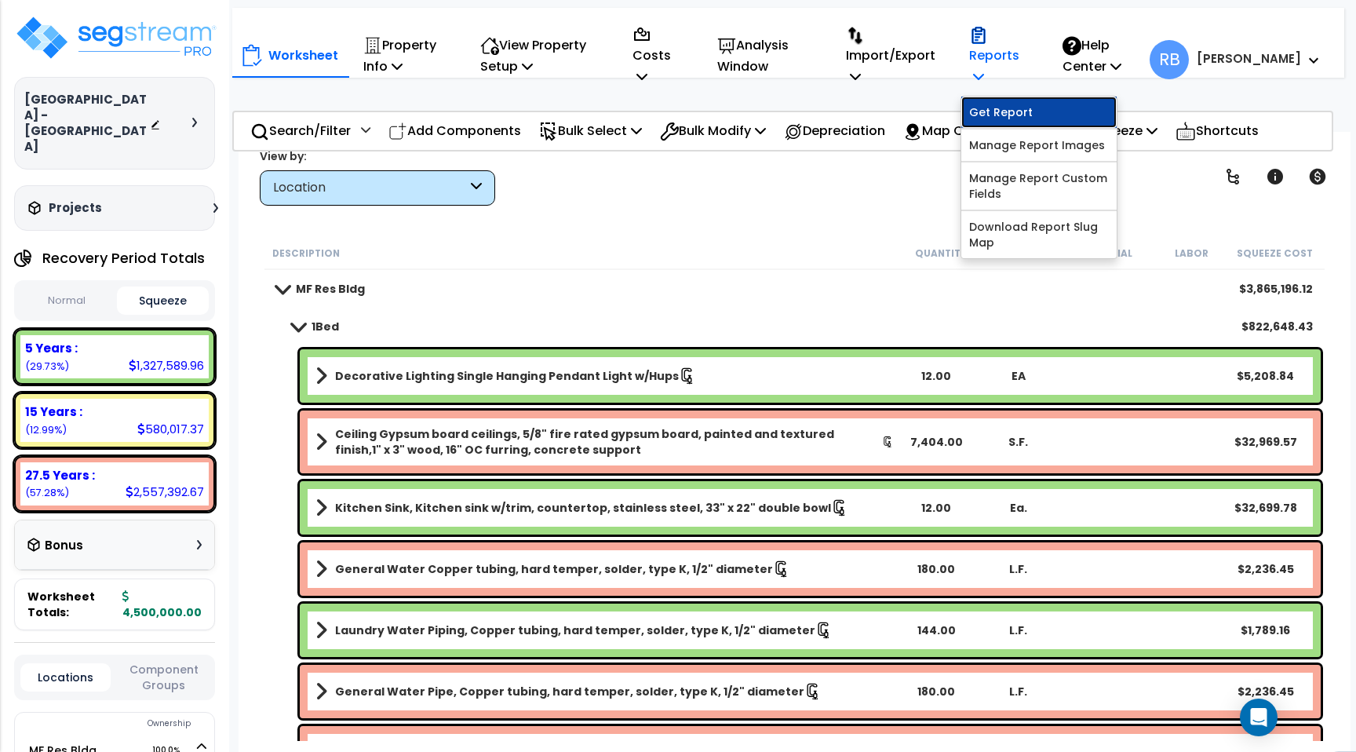
click at [1042, 107] on link "Get Report" at bounding box center [1039, 112] width 155 height 31
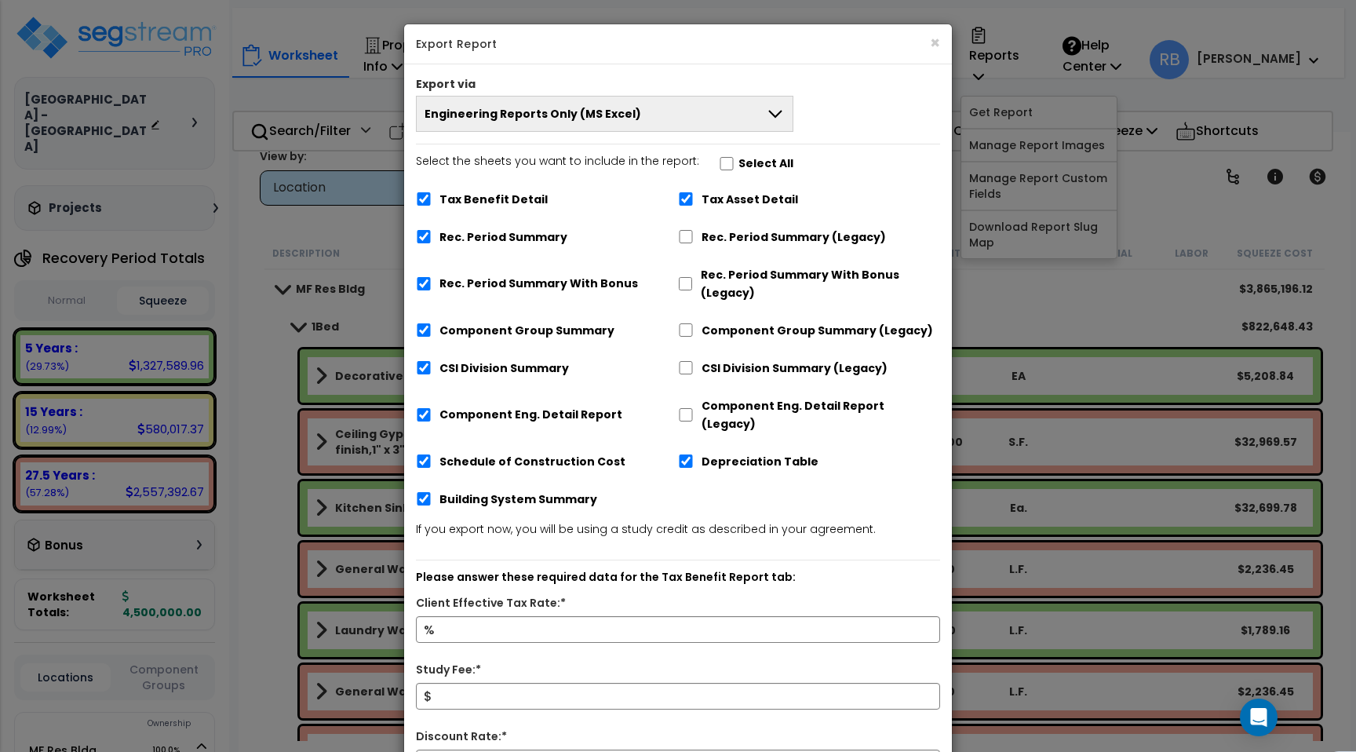
click at [694, 120] on button "Engineering Reports Only (MS Excel)" at bounding box center [605, 114] width 378 height 36
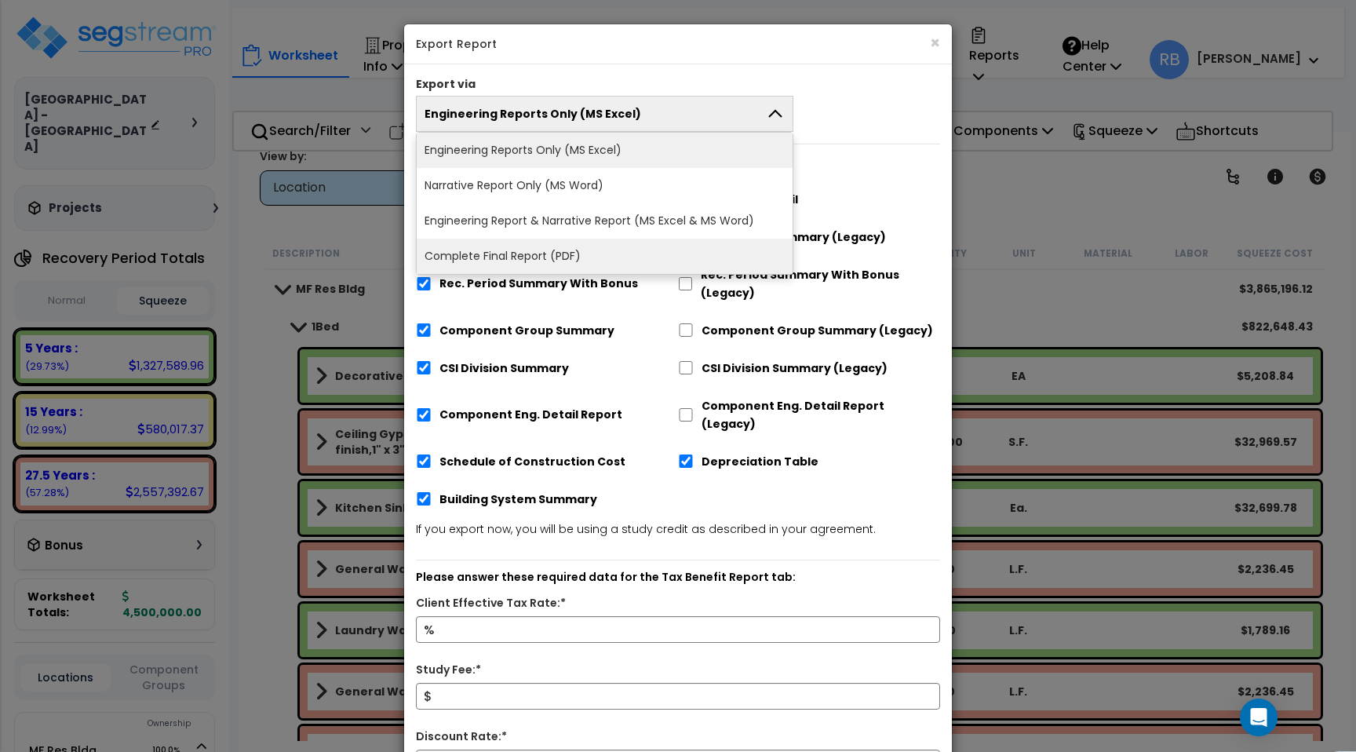
click at [573, 250] on li "Complete Final Report (PDF)" at bounding box center [605, 256] width 376 height 35
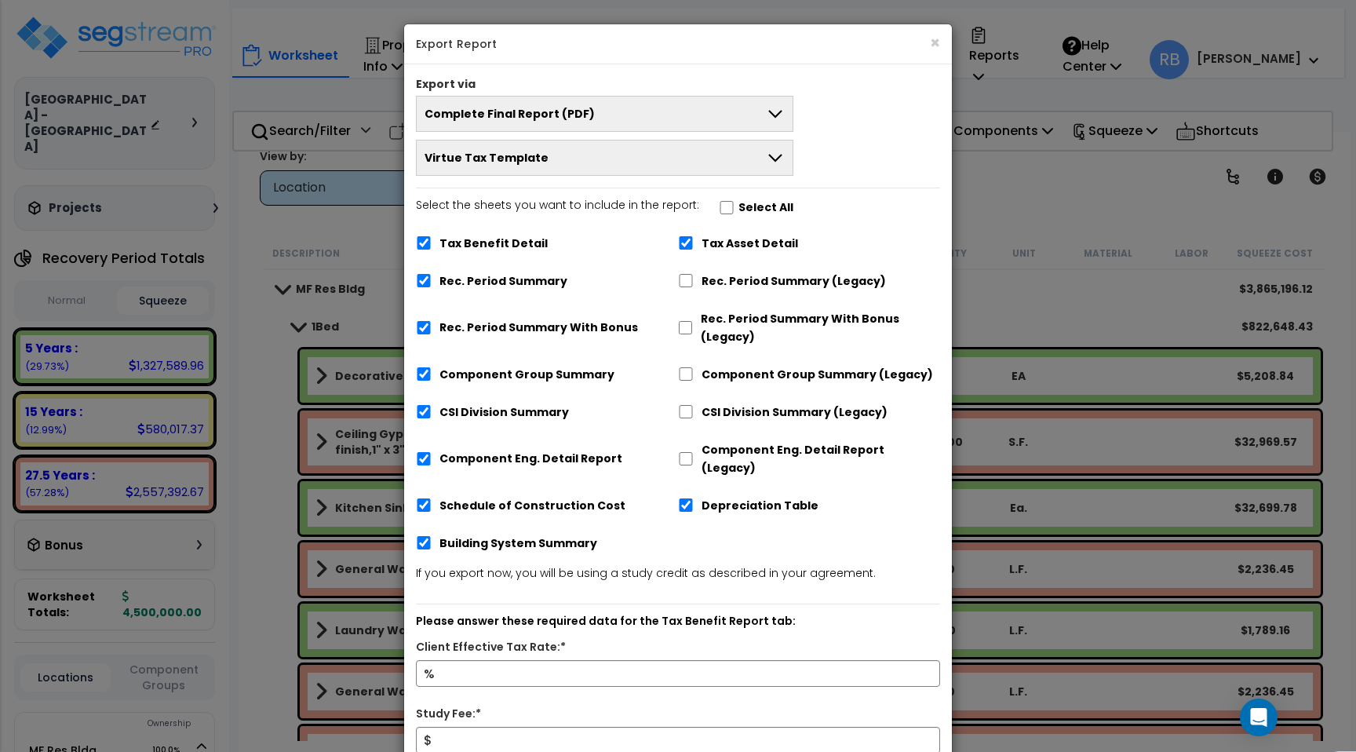
click at [557, 163] on button "Virtue Tax Template" at bounding box center [605, 158] width 378 height 36
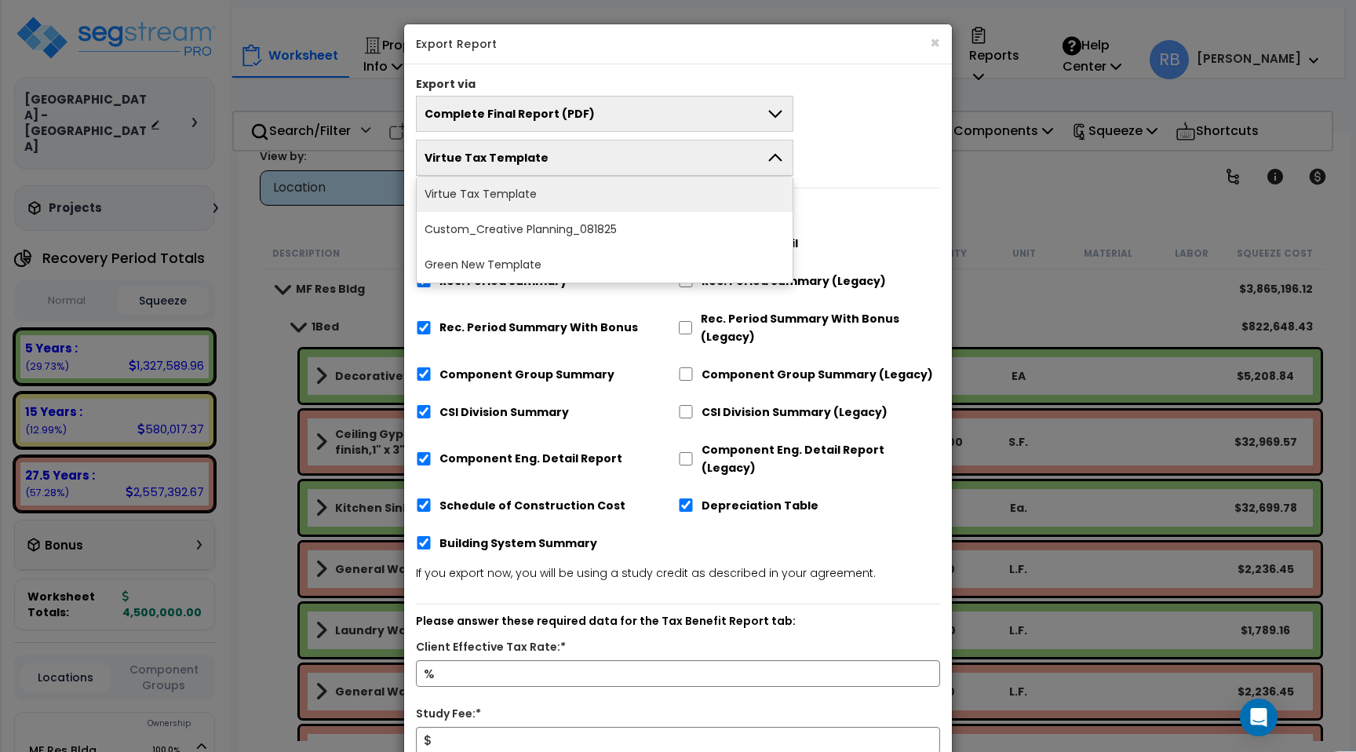
click at [557, 162] on button "Virtue Tax Template" at bounding box center [605, 158] width 378 height 36
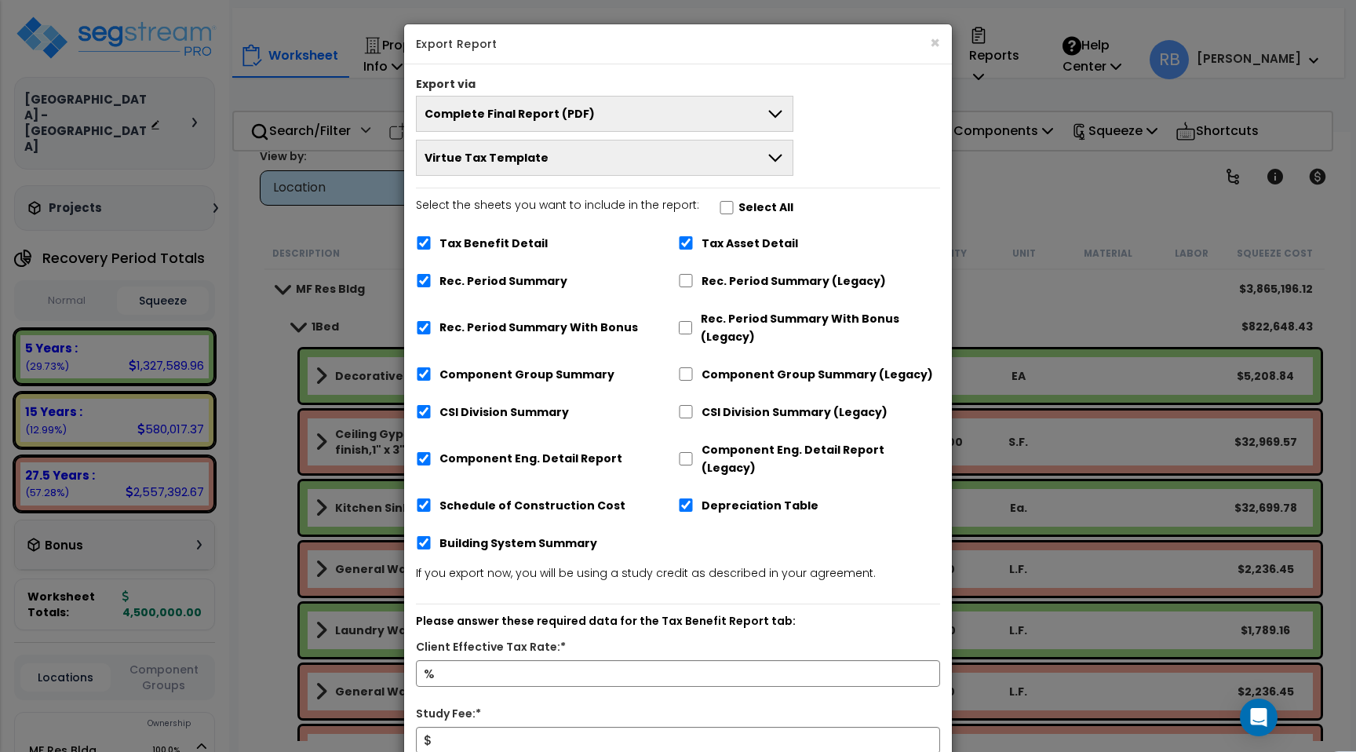
click at [557, 162] on button "Virtue Tax Template" at bounding box center [605, 158] width 378 height 36
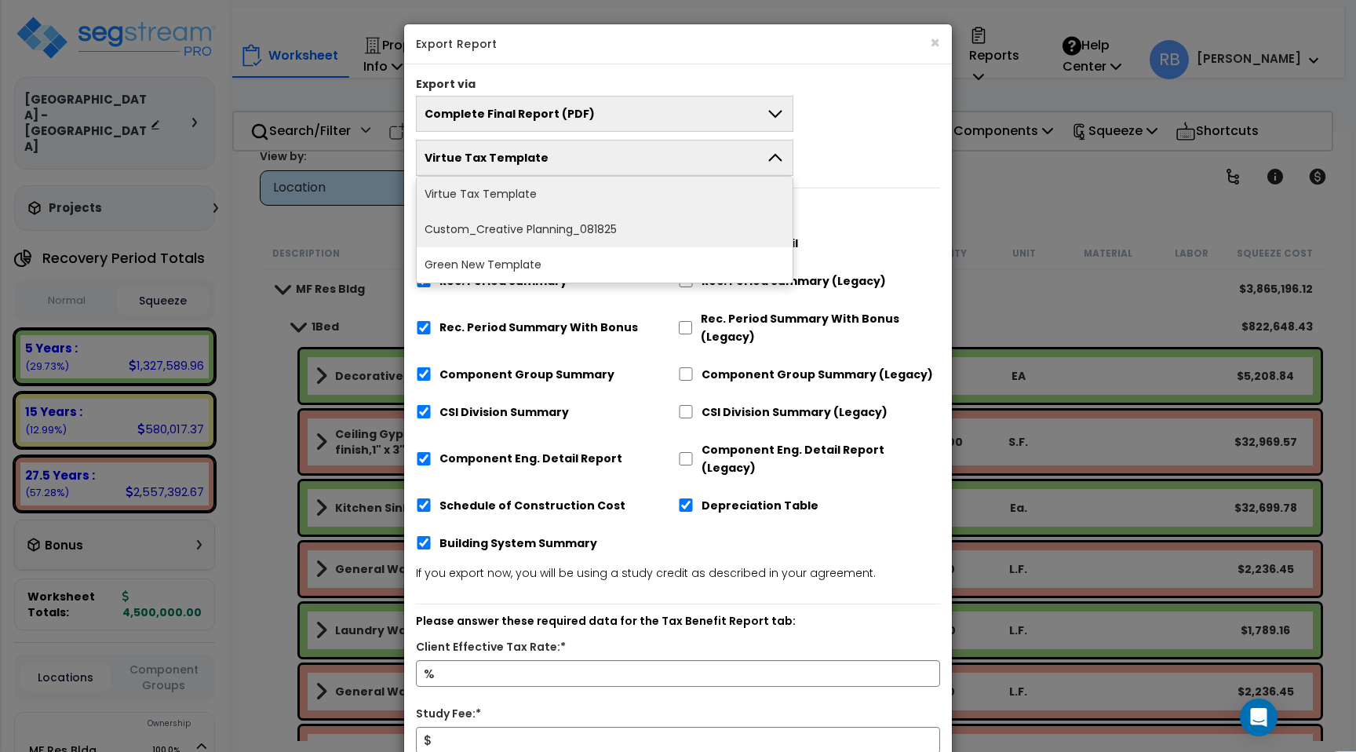
click at [524, 230] on li "Custom_Creative Planning_081825" at bounding box center [605, 229] width 376 height 35
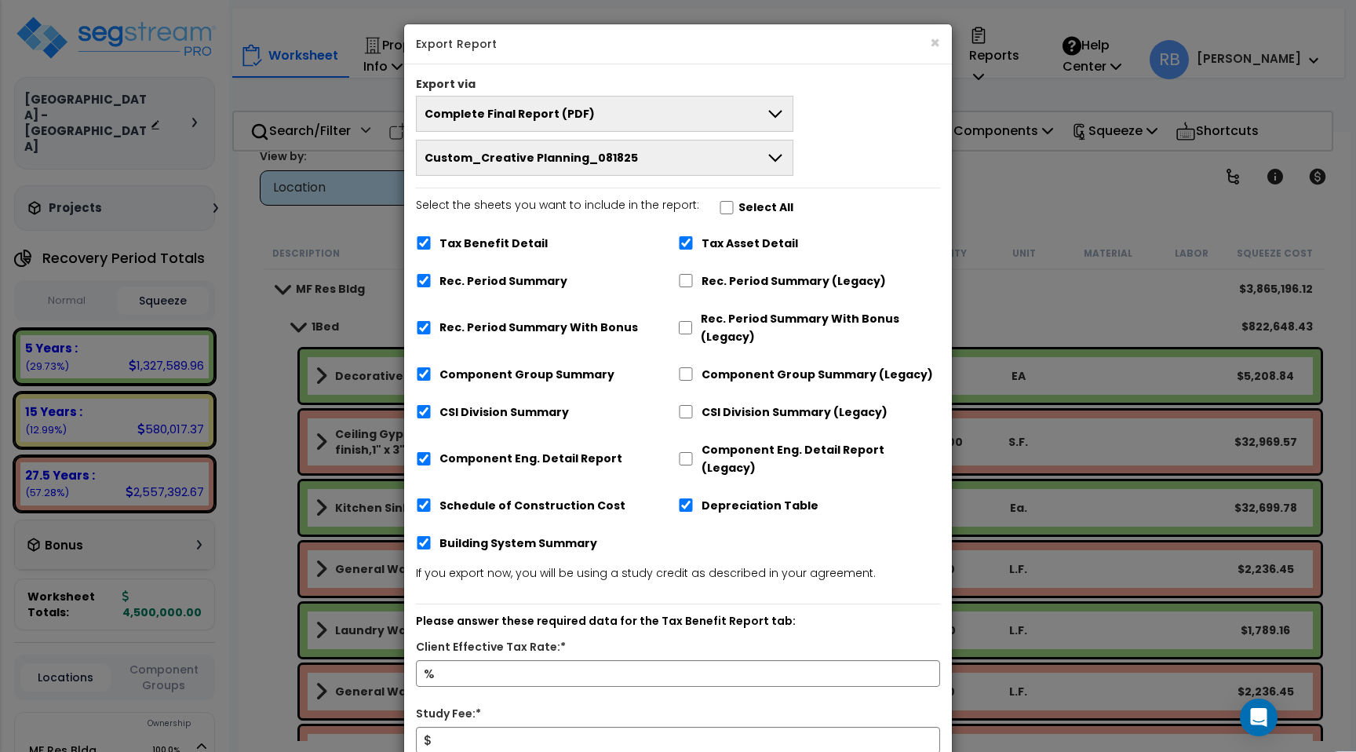
click at [639, 152] on button "Custom_Creative Planning_081825" at bounding box center [605, 158] width 378 height 36
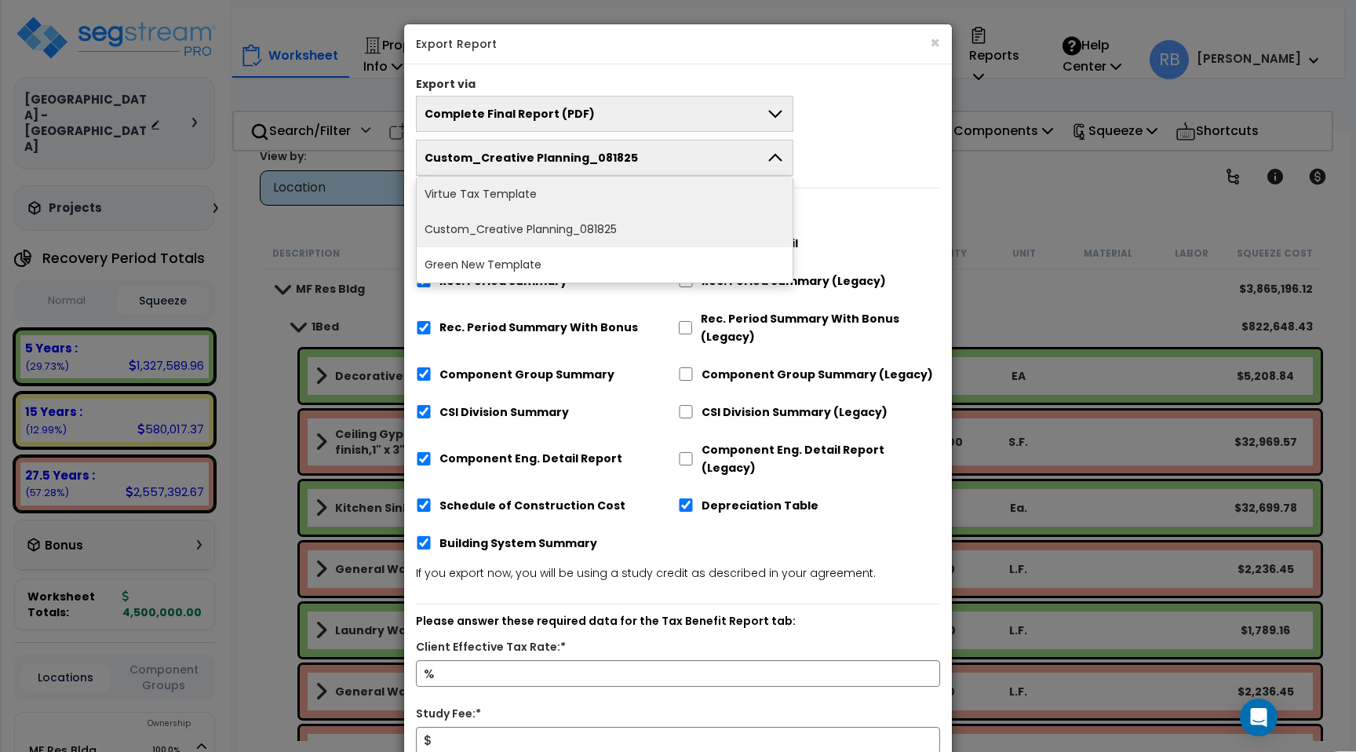
click at [538, 192] on li "Virtue Tax Template" at bounding box center [605, 194] width 376 height 35
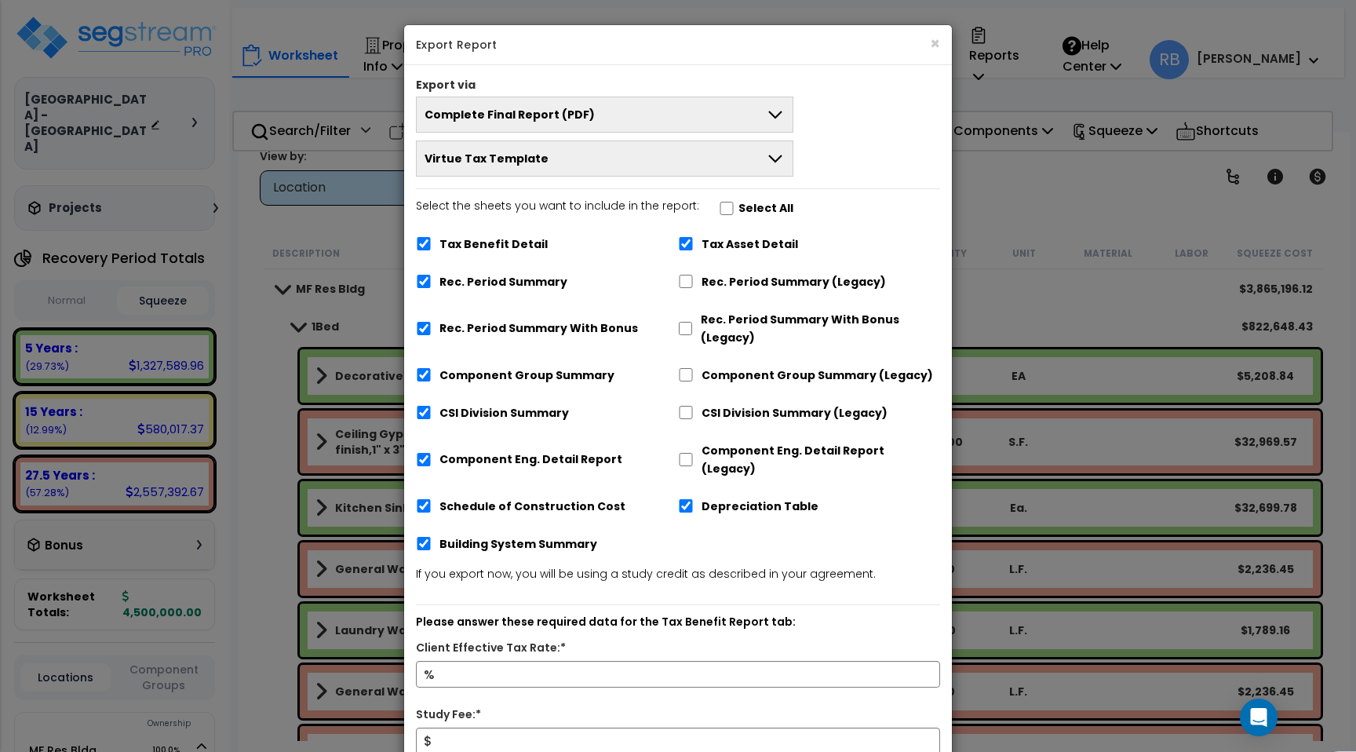
scroll to position [156, 0]
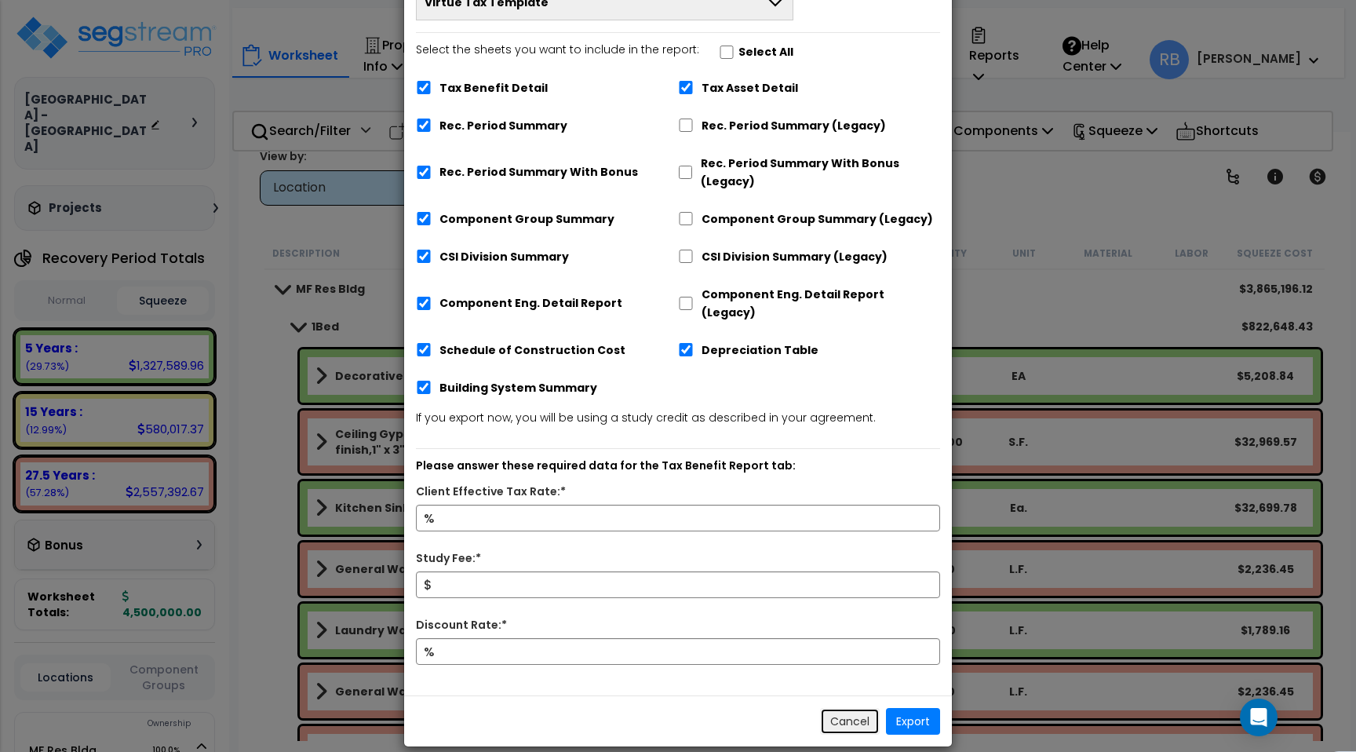
click at [862, 708] on button "Cancel" at bounding box center [850, 721] width 60 height 27
